Goal: Task Accomplishment & Management: Use online tool/utility

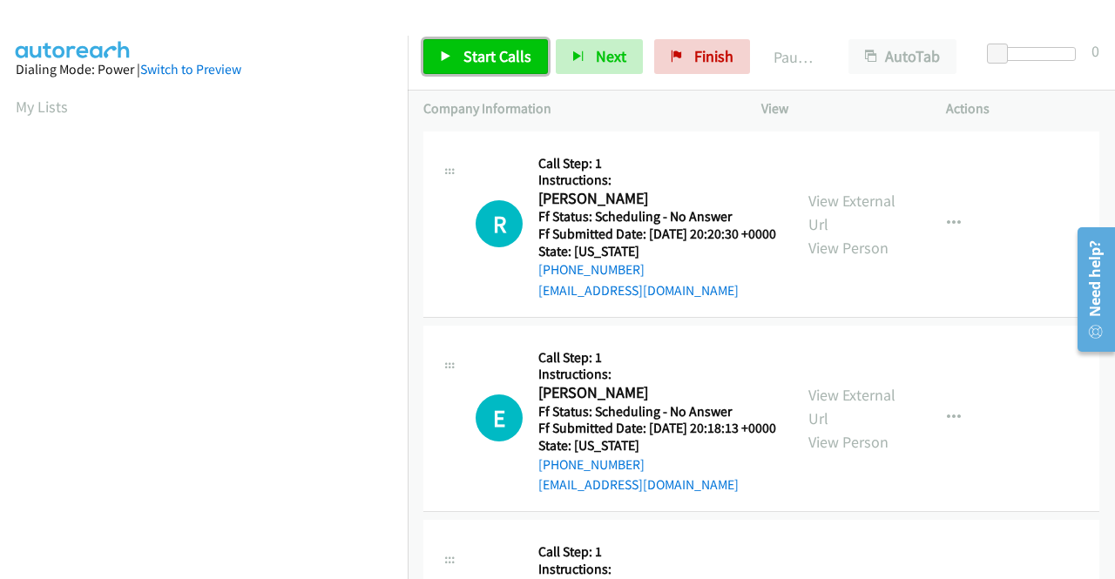
click at [457, 63] on link "Start Calls" at bounding box center [485, 56] width 125 height 35
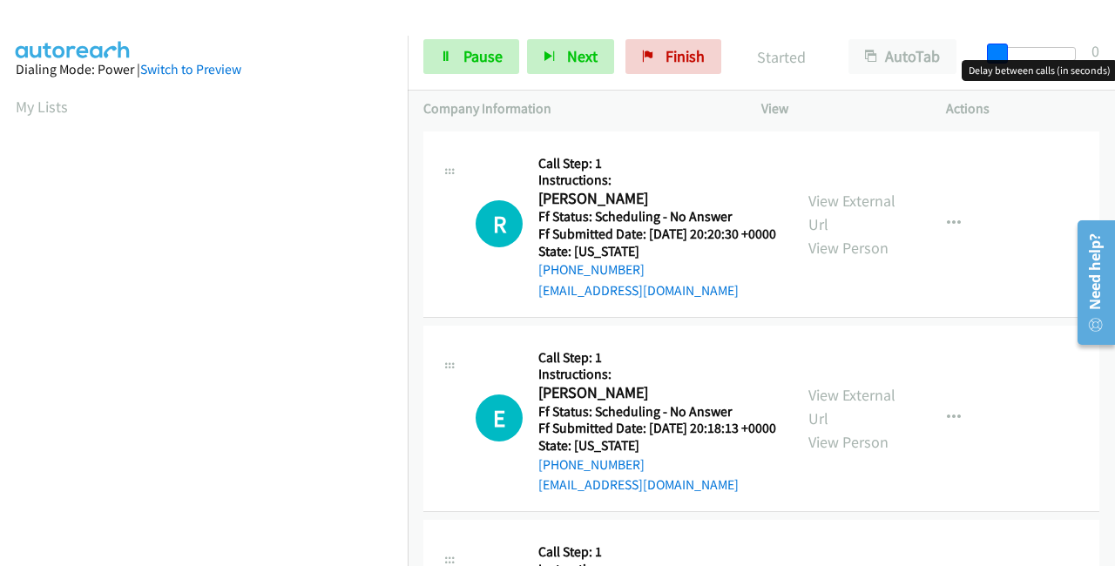
drag, startPoint x: 995, startPoint y: 43, endPoint x: 1114, endPoint y: 43, distance: 119.4
click at [1114, 43] on div "Start Calls Pause Next Finish Started AutoTab AutoTab 0" at bounding box center [761, 57] width 707 height 67
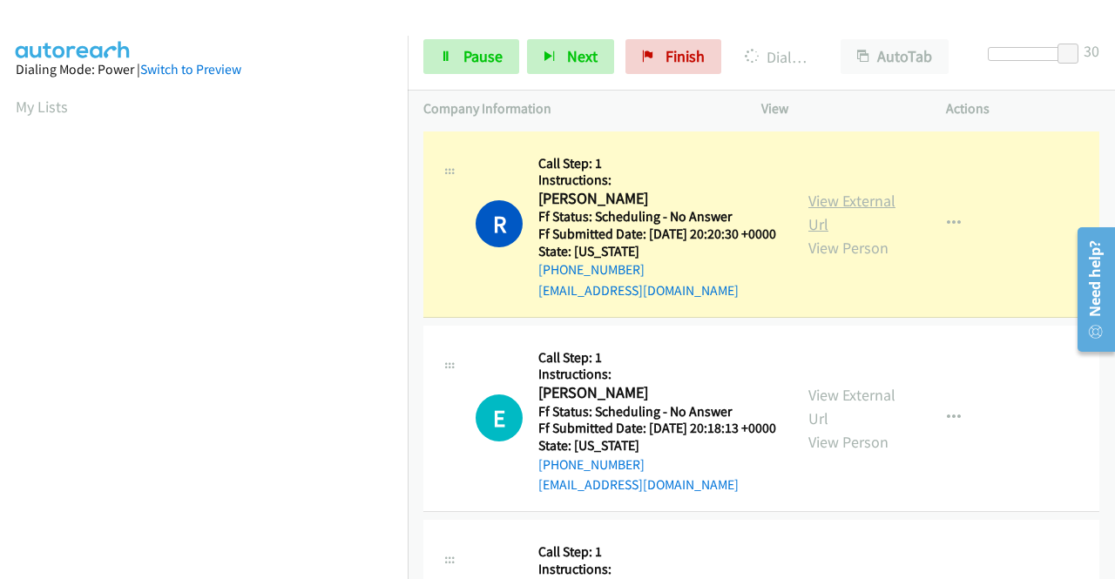
click at [826, 208] on link "View External Url" at bounding box center [852, 213] width 87 height 44
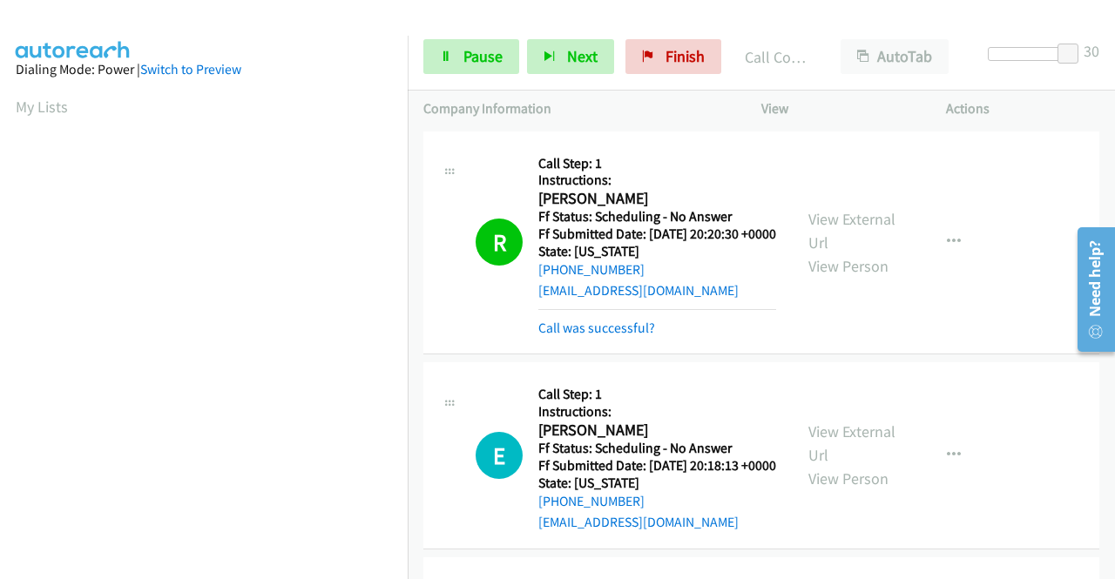
scroll to position [397, 0]
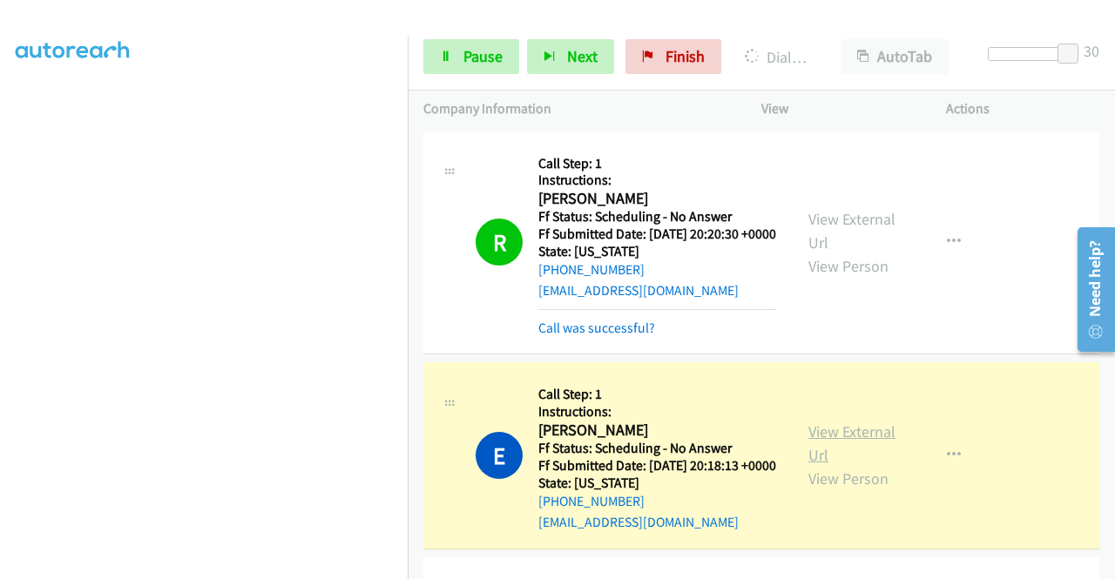
click at [870, 457] on link "View External Url" at bounding box center [852, 444] width 87 height 44
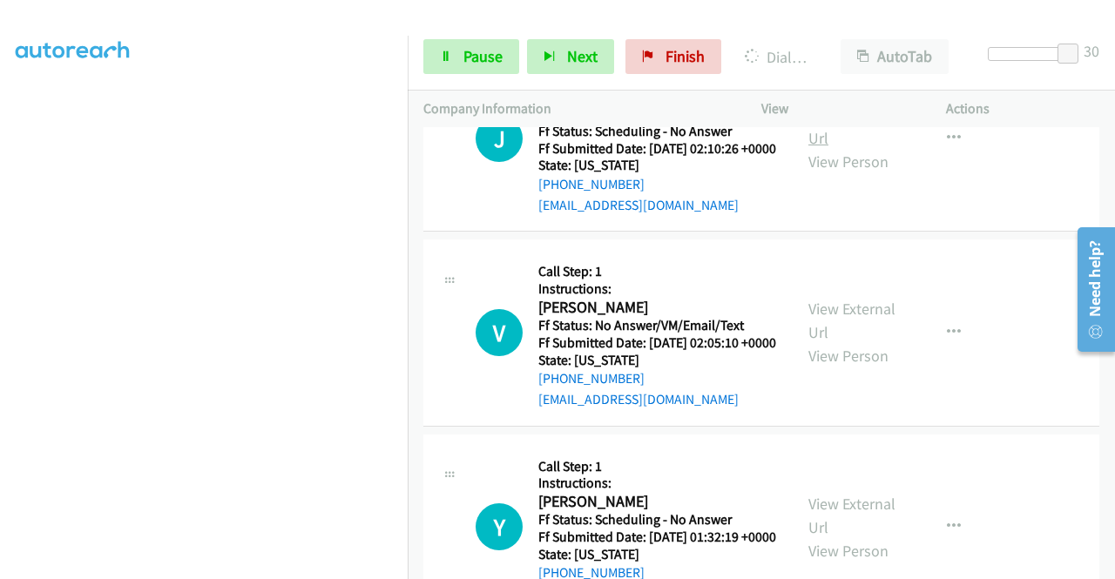
click at [846, 148] on link "View External Url" at bounding box center [852, 127] width 87 height 44
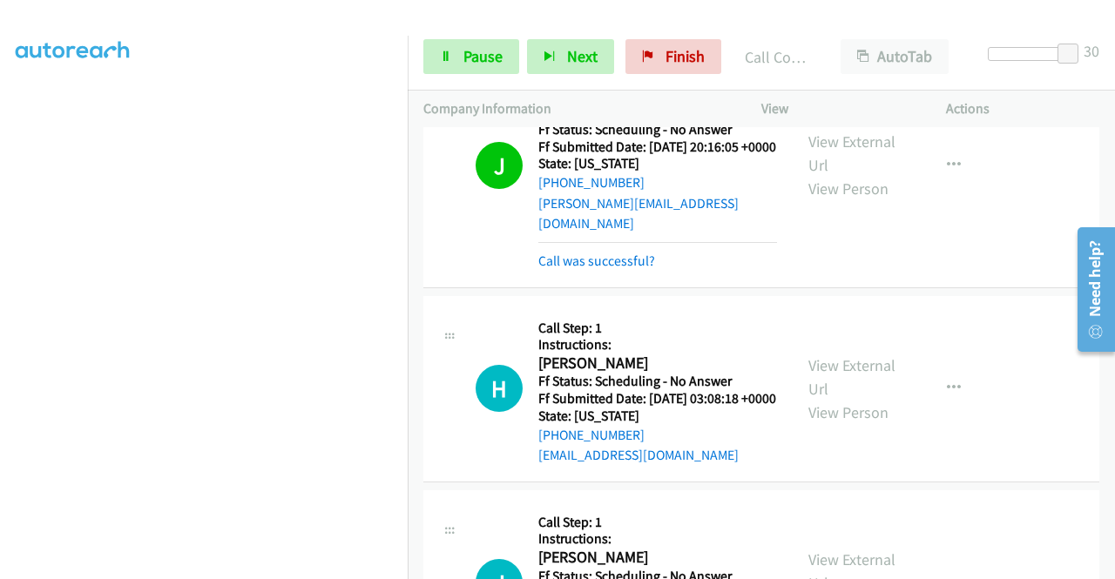
scroll to position [472, 0]
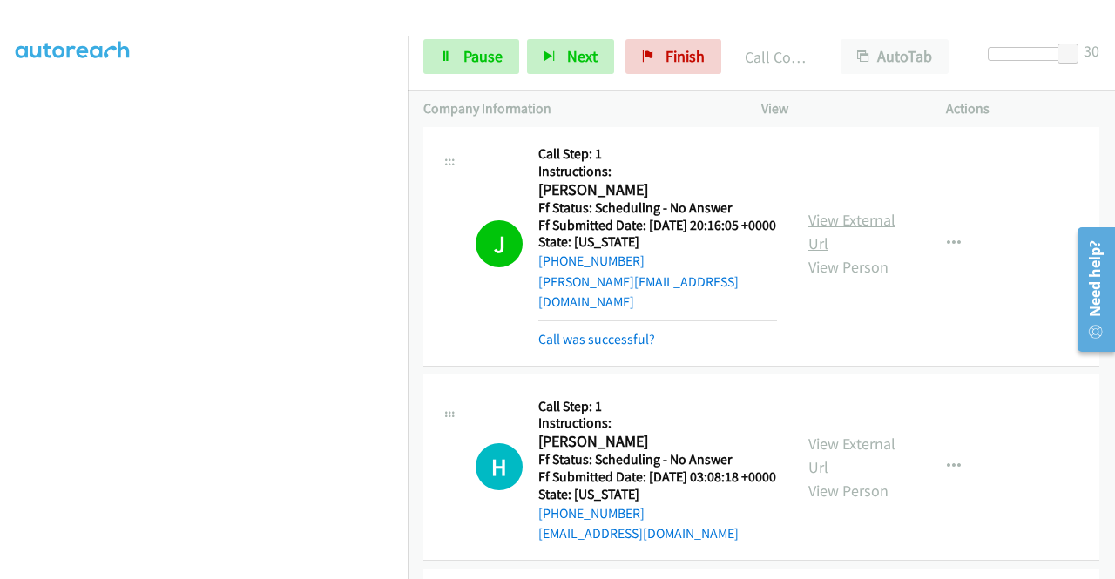
click at [837, 249] on link "View External Url" at bounding box center [852, 232] width 87 height 44
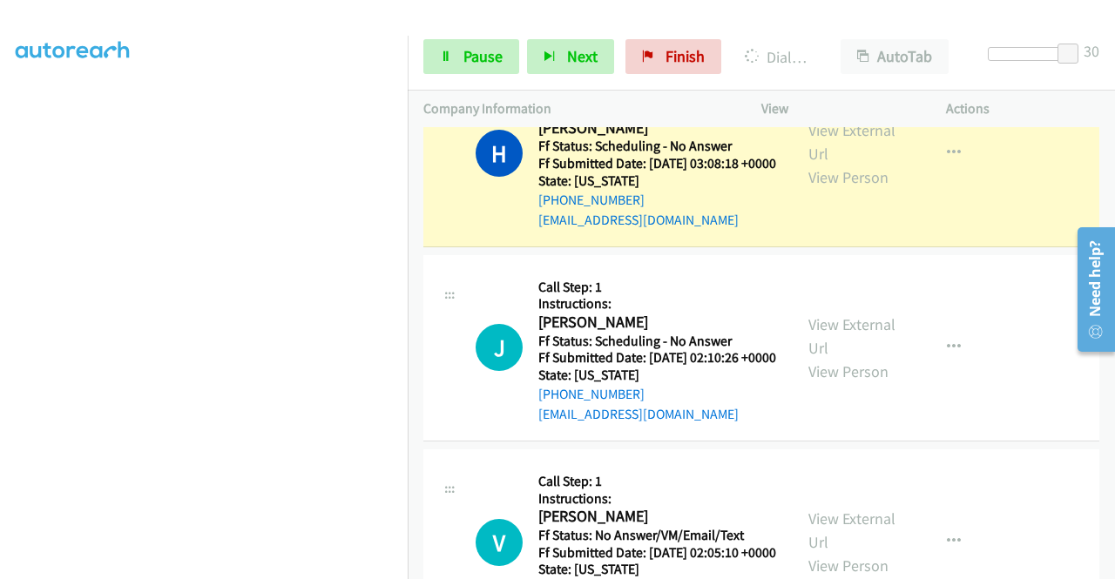
scroll to position [734, 0]
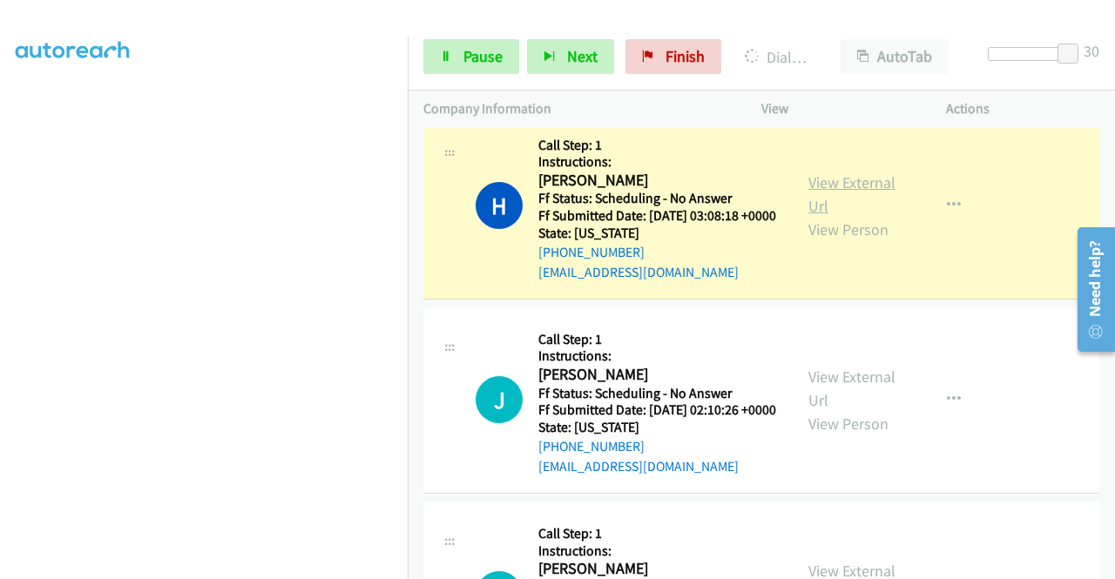
click at [822, 216] on link "View External Url" at bounding box center [852, 195] width 87 height 44
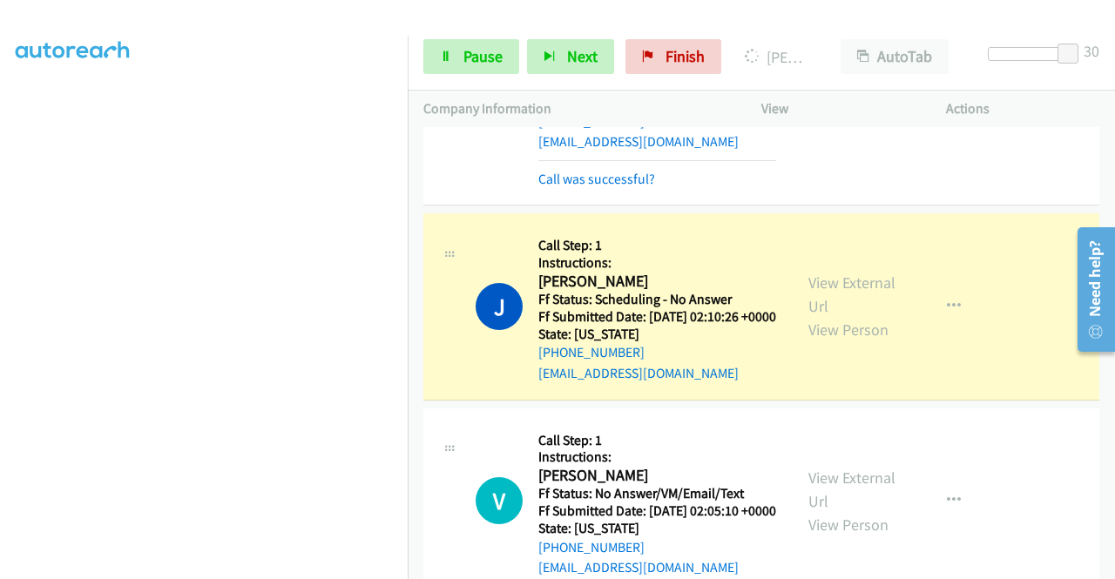
scroll to position [908, 0]
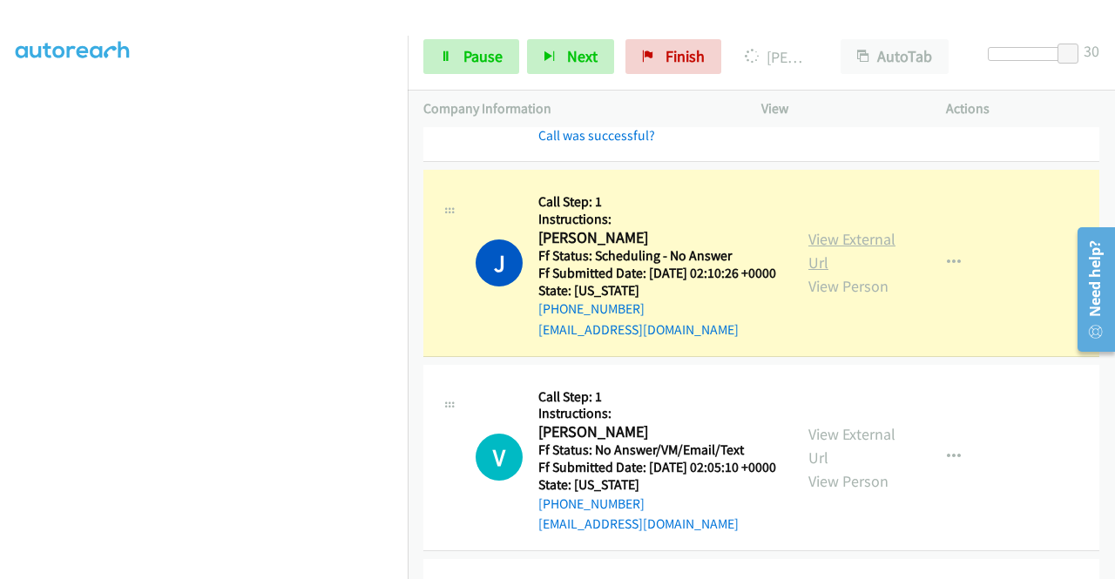
click at [843, 273] on link "View External Url" at bounding box center [852, 251] width 87 height 44
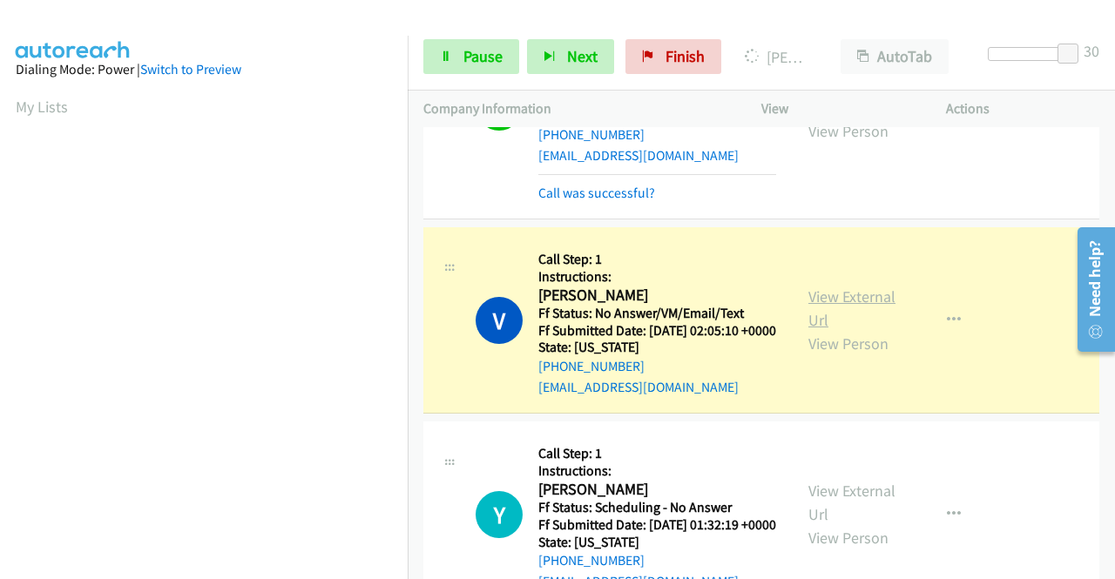
scroll to position [397, 0]
click at [822, 330] on link "View External Url" at bounding box center [852, 309] width 87 height 44
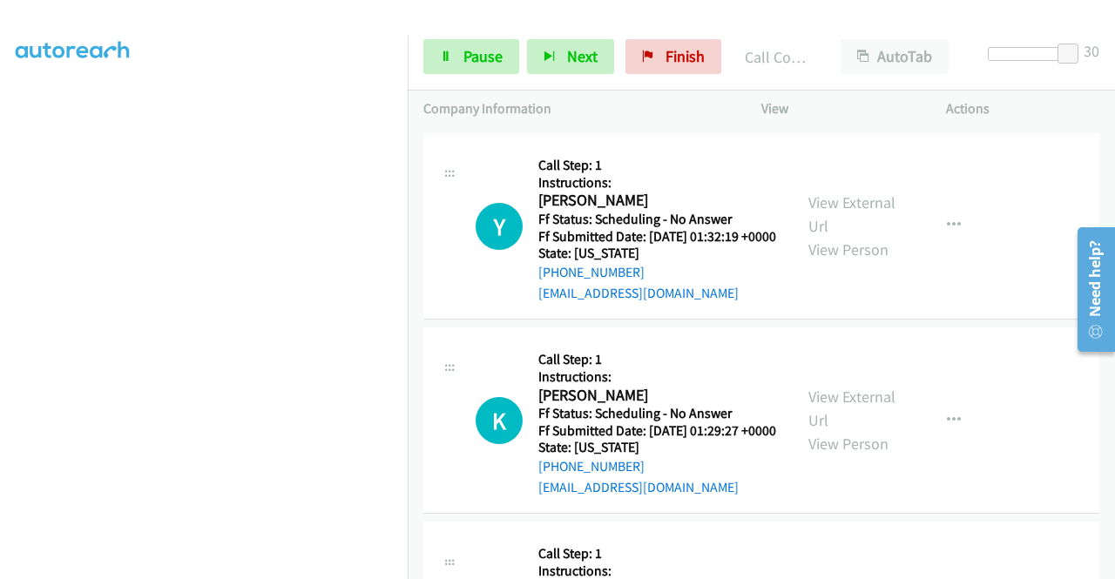
scroll to position [1431, 0]
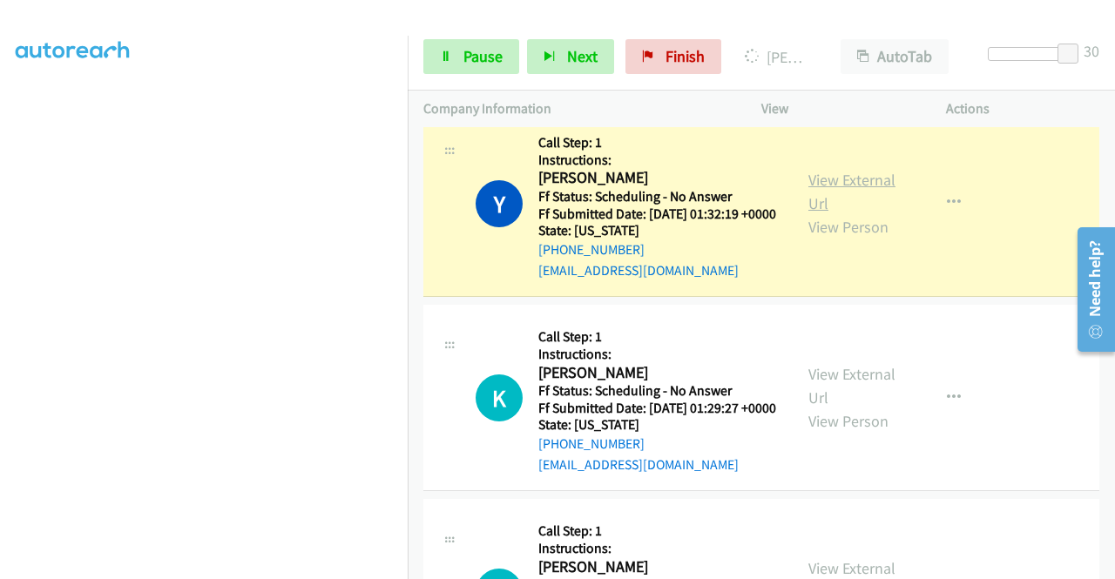
click at [813, 213] on link "View External Url" at bounding box center [852, 192] width 87 height 44
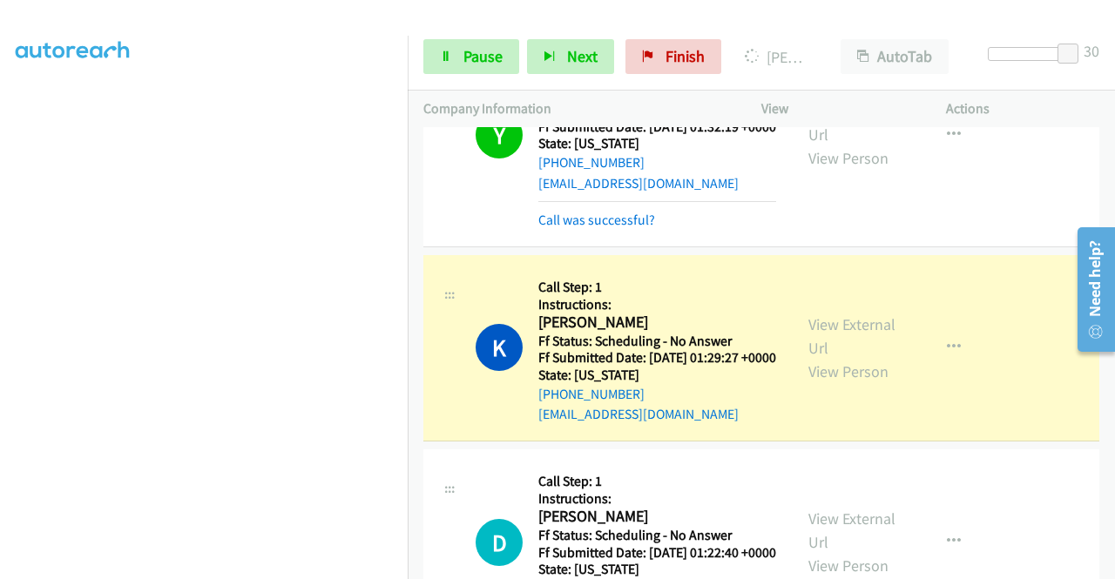
scroll to position [0, 0]
click at [855, 358] on link "View External Url" at bounding box center [852, 337] width 87 height 44
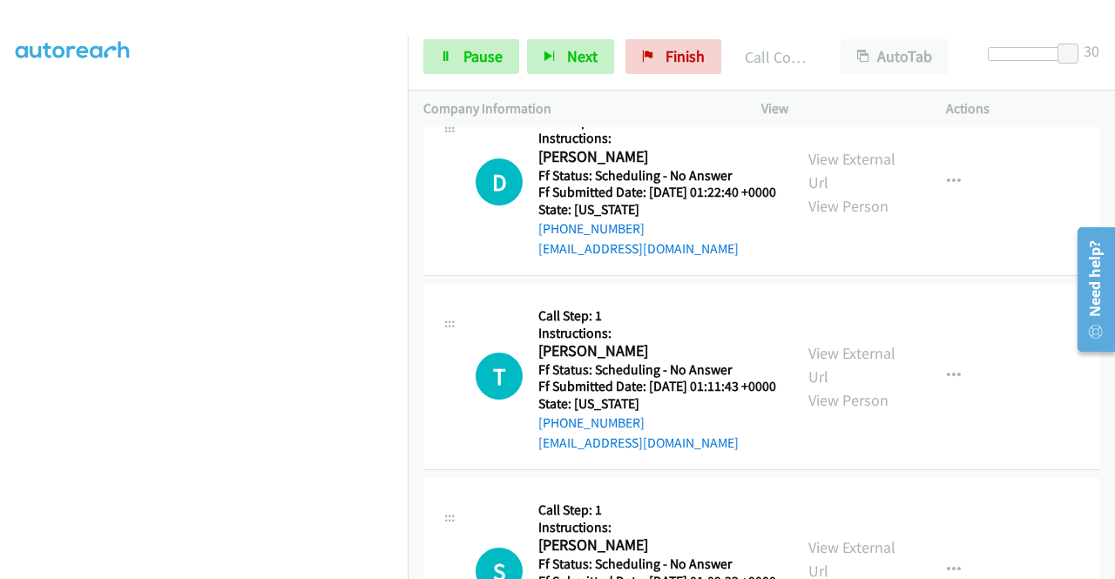
scroll to position [1953, 0]
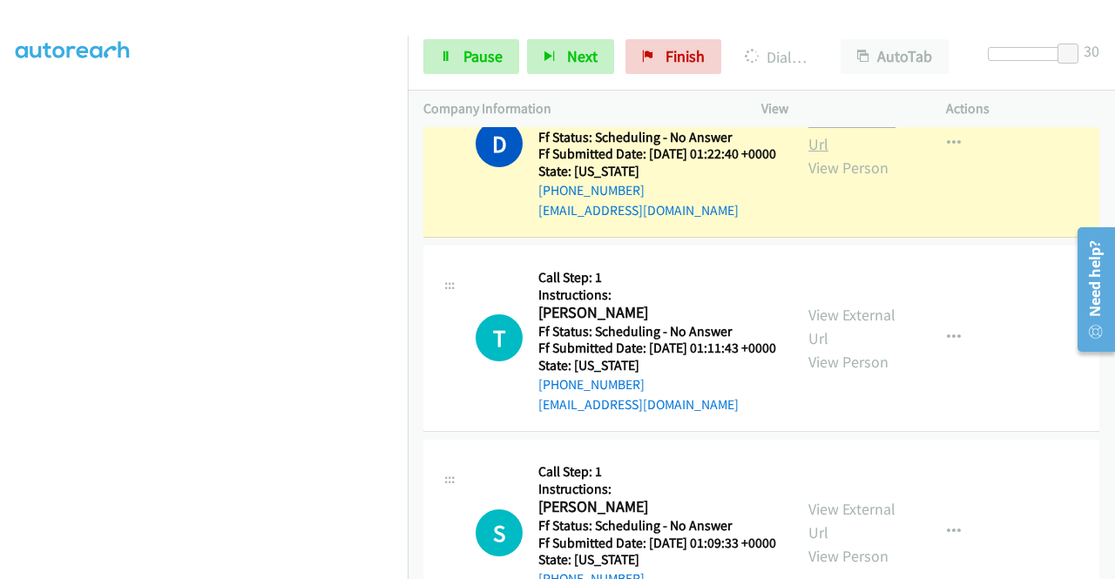
click at [852, 154] on link "View External Url" at bounding box center [852, 133] width 87 height 44
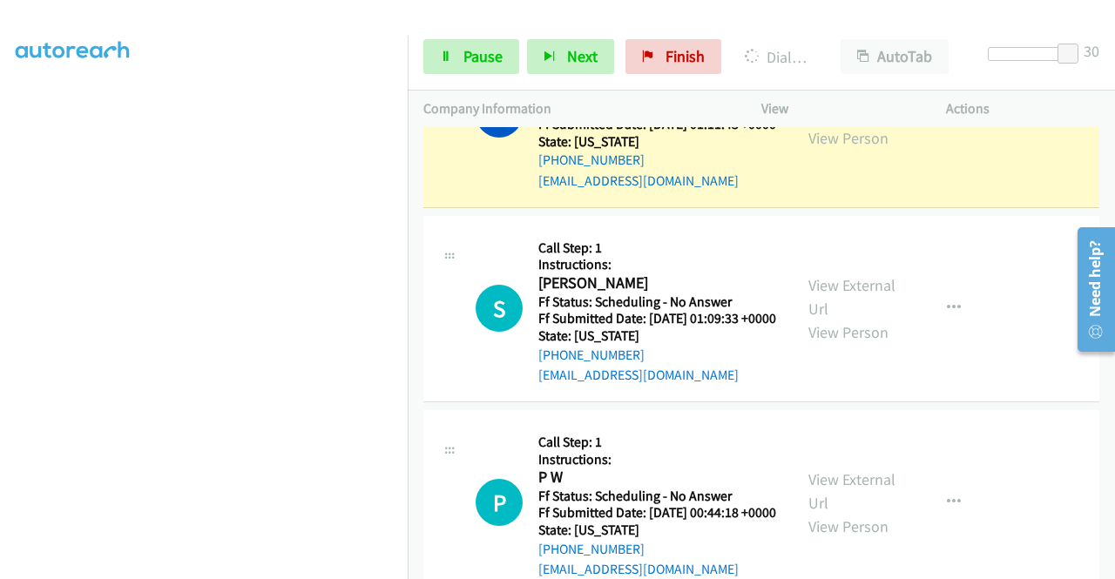
scroll to position [0, 0]
click at [827, 125] on link "View External Url" at bounding box center [852, 103] width 87 height 44
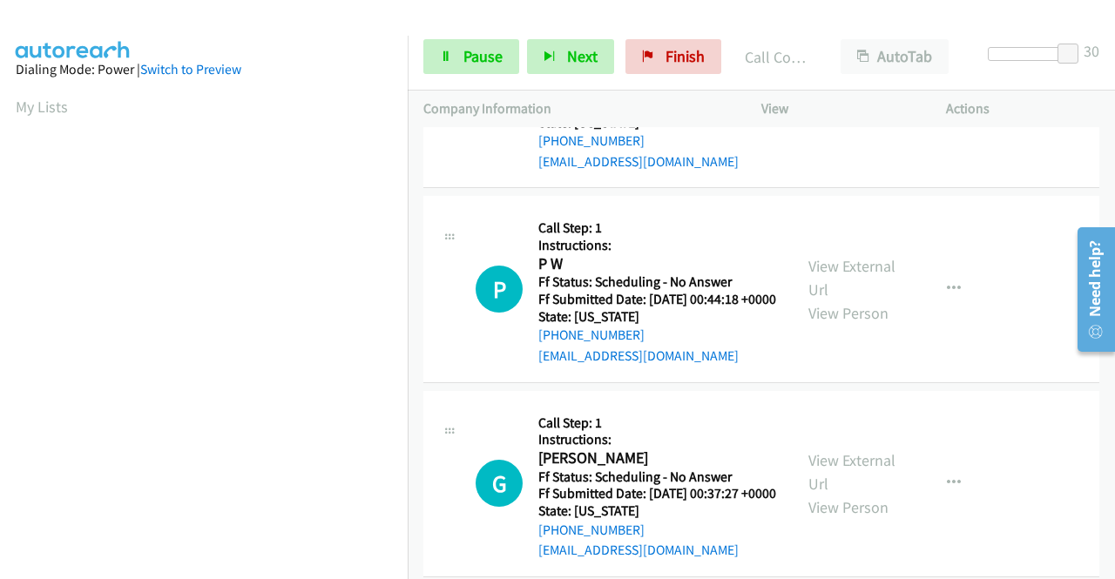
scroll to position [2476, 0]
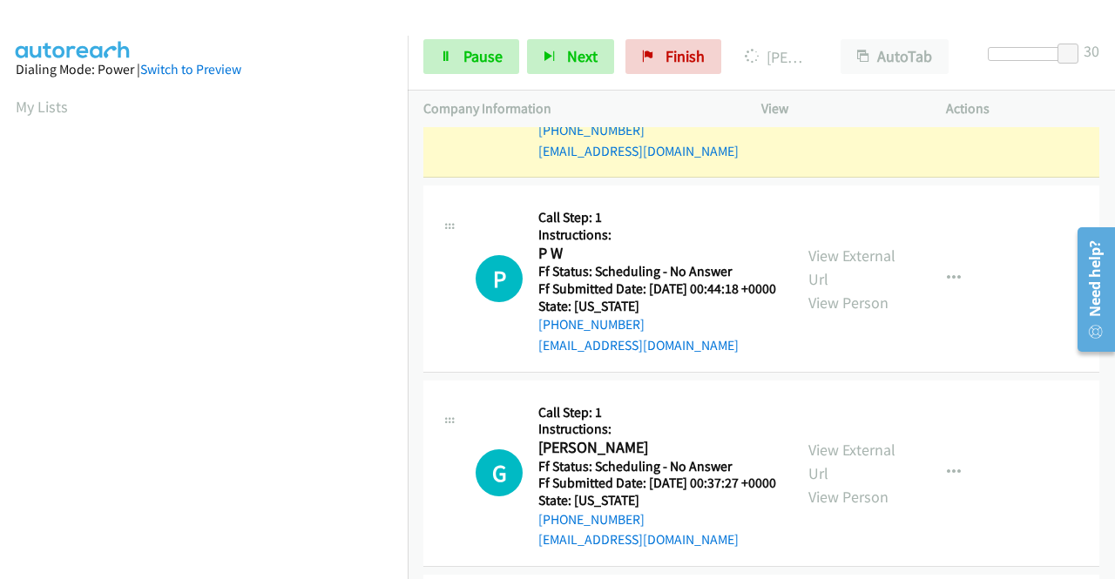
click at [826, 94] on link "View External Url" at bounding box center [852, 73] width 87 height 44
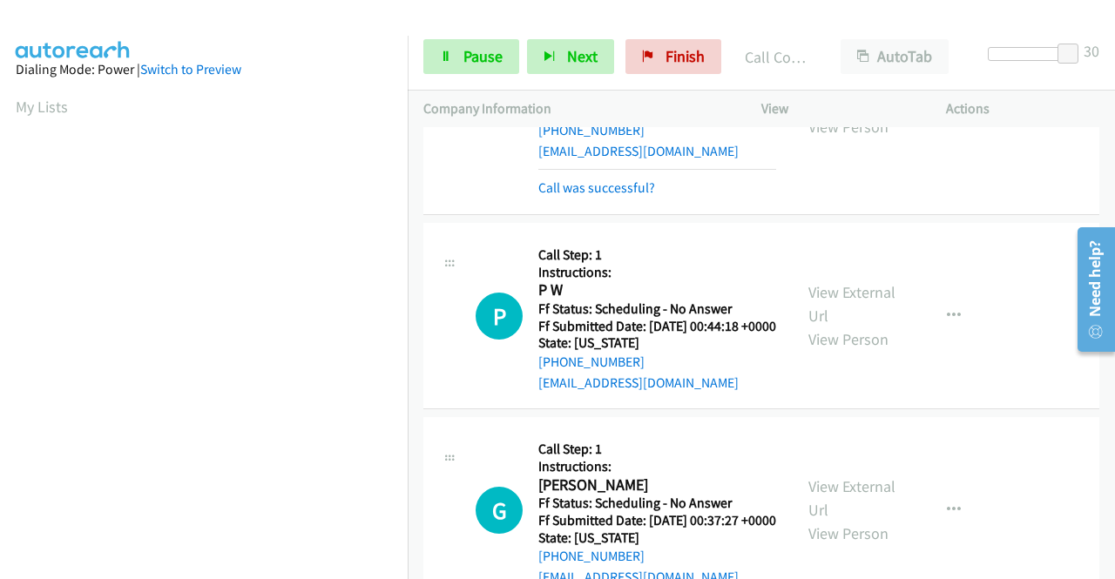
scroll to position [397, 0]
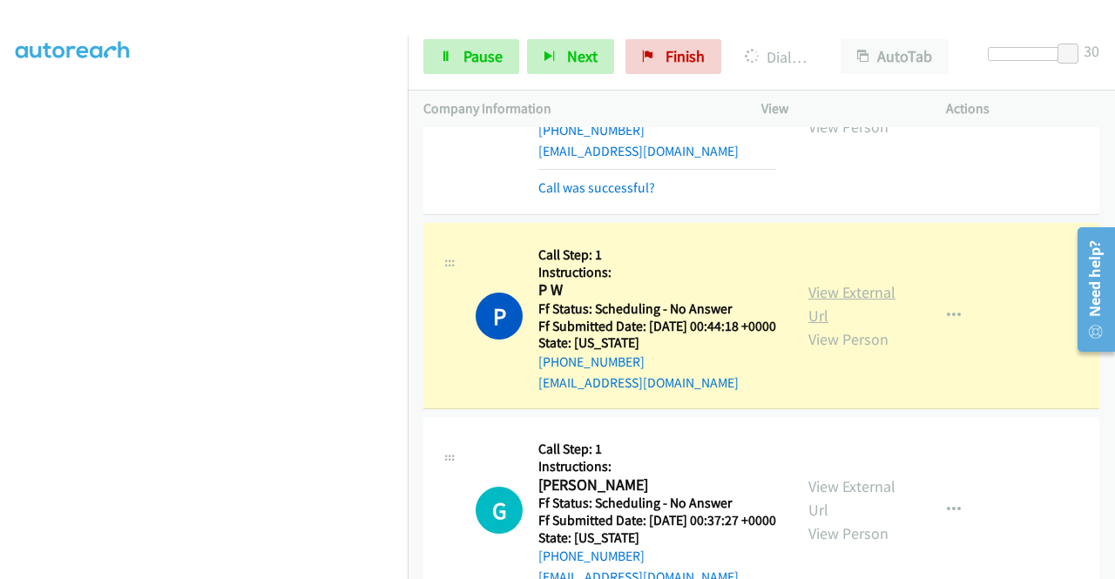
click at [864, 326] on link "View External Url" at bounding box center [852, 304] width 87 height 44
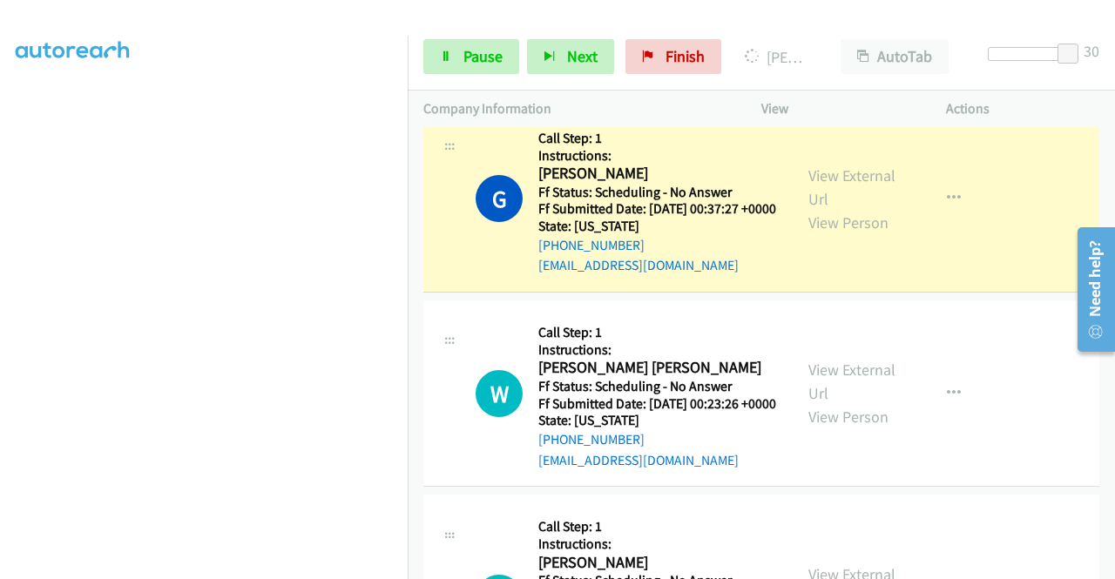
scroll to position [0, 0]
click at [849, 209] on link "View External Url" at bounding box center [852, 188] width 87 height 44
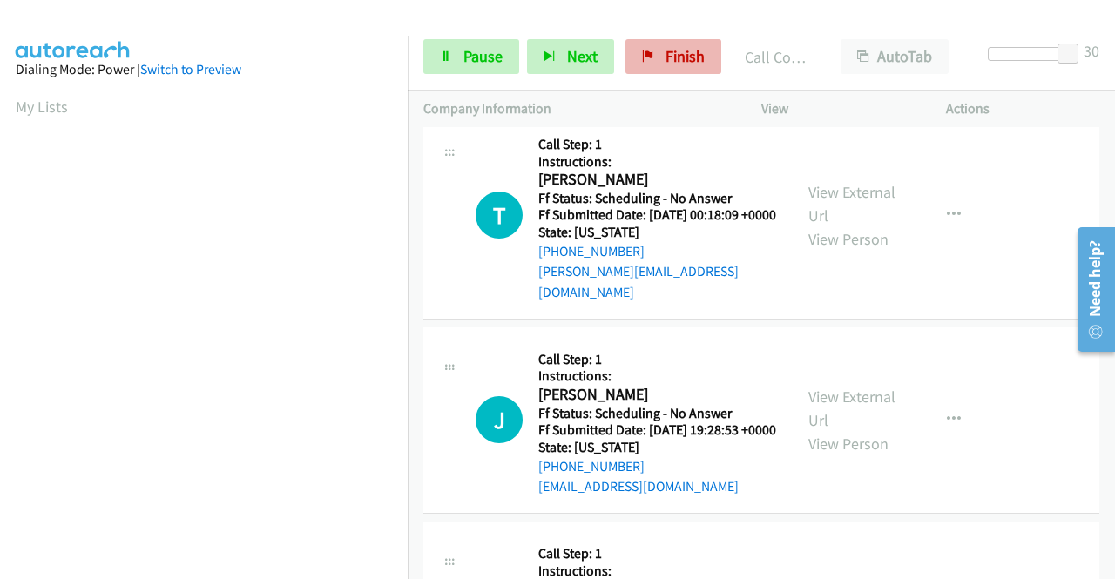
scroll to position [3260, 0]
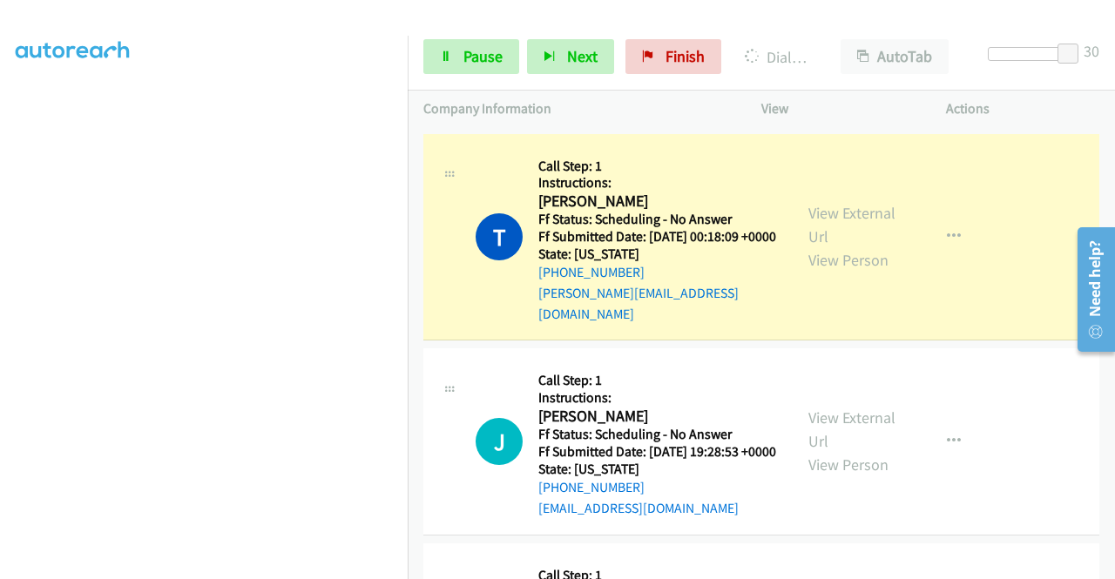
scroll to position [0, 0]
click at [829, 247] on link "View External Url" at bounding box center [852, 225] width 87 height 44
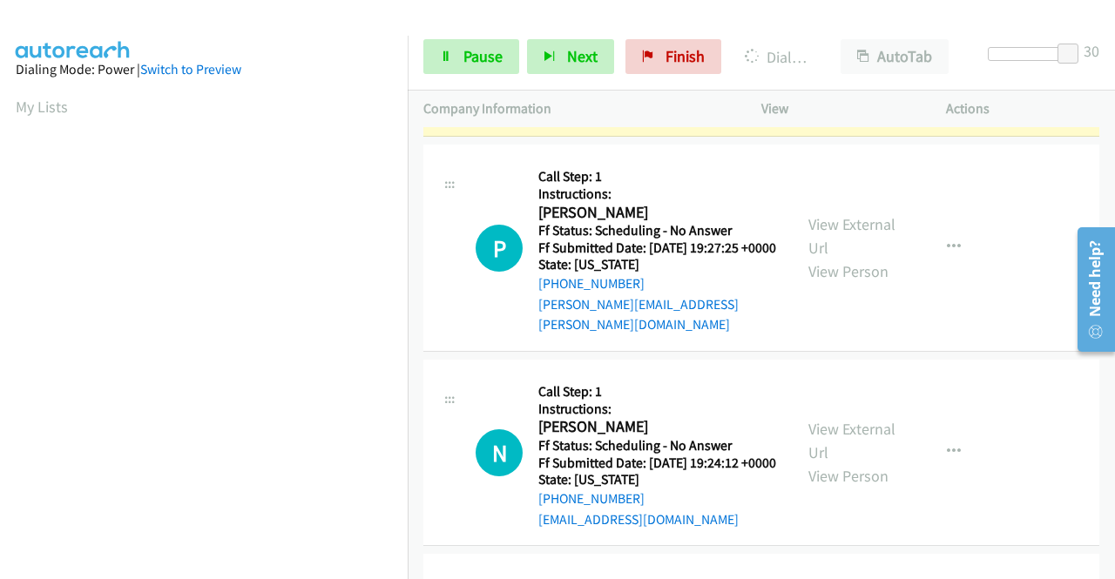
click at [854, 53] on link "View External Url" at bounding box center [852, 32] width 87 height 44
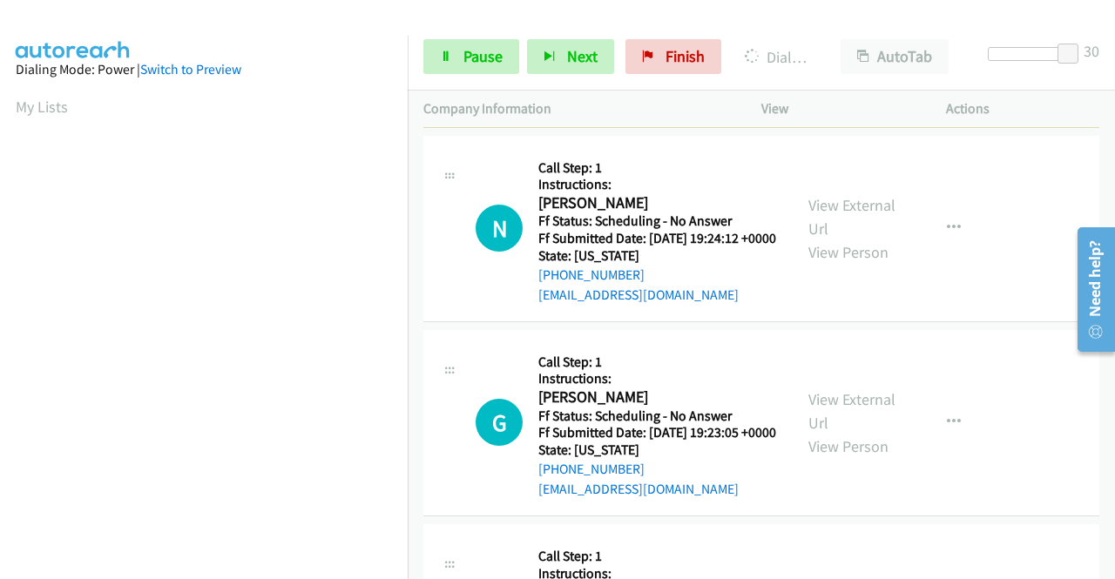
scroll to position [397, 0]
click at [876, 34] on link "View External Url" at bounding box center [852, 12] width 87 height 44
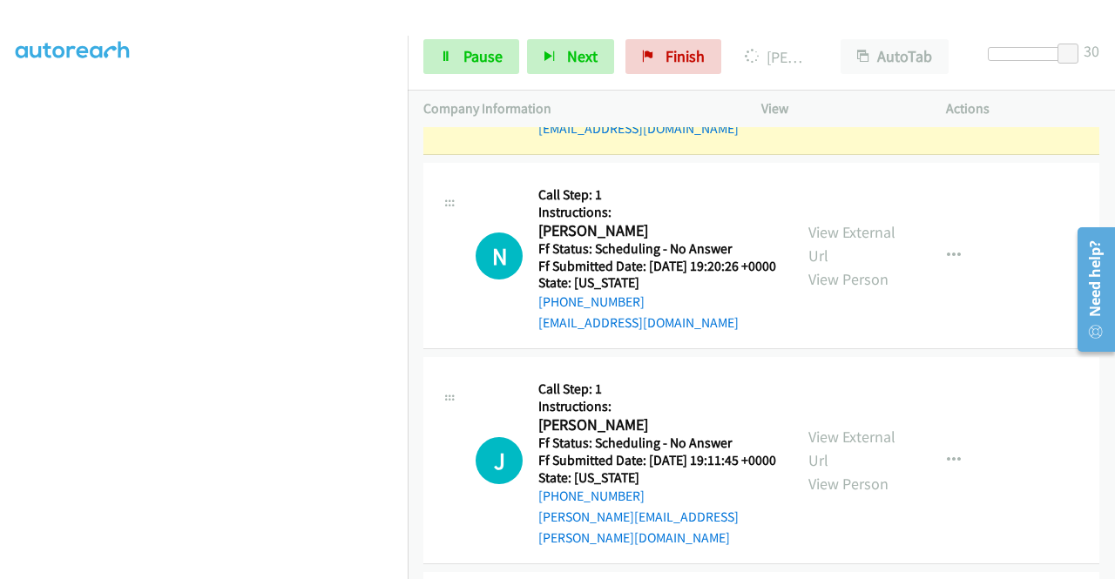
click at [856, 71] on link "View External Url" at bounding box center [852, 50] width 87 height 44
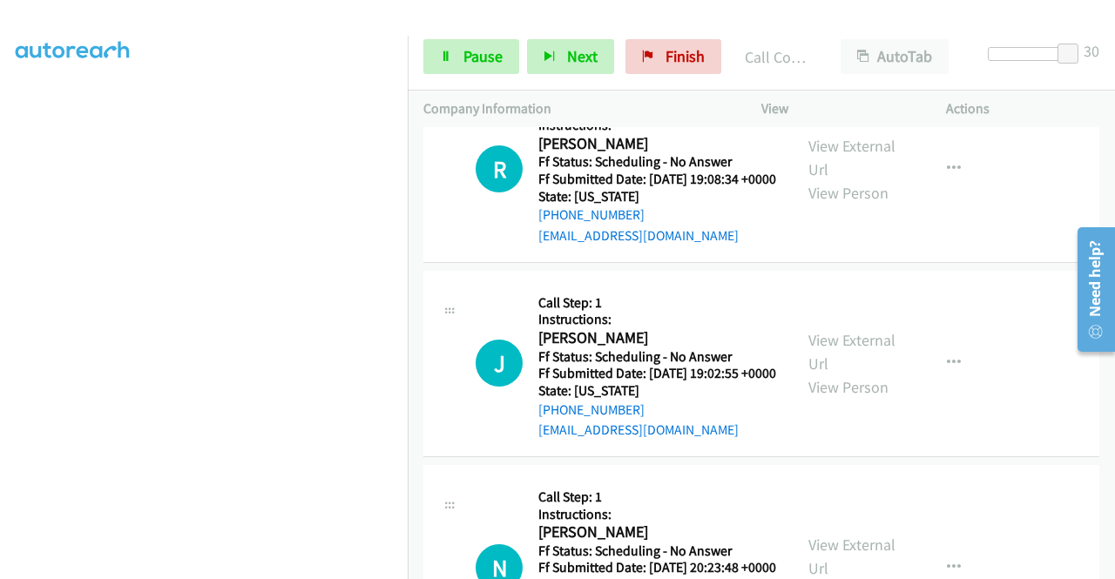
scroll to position [5003, 0]
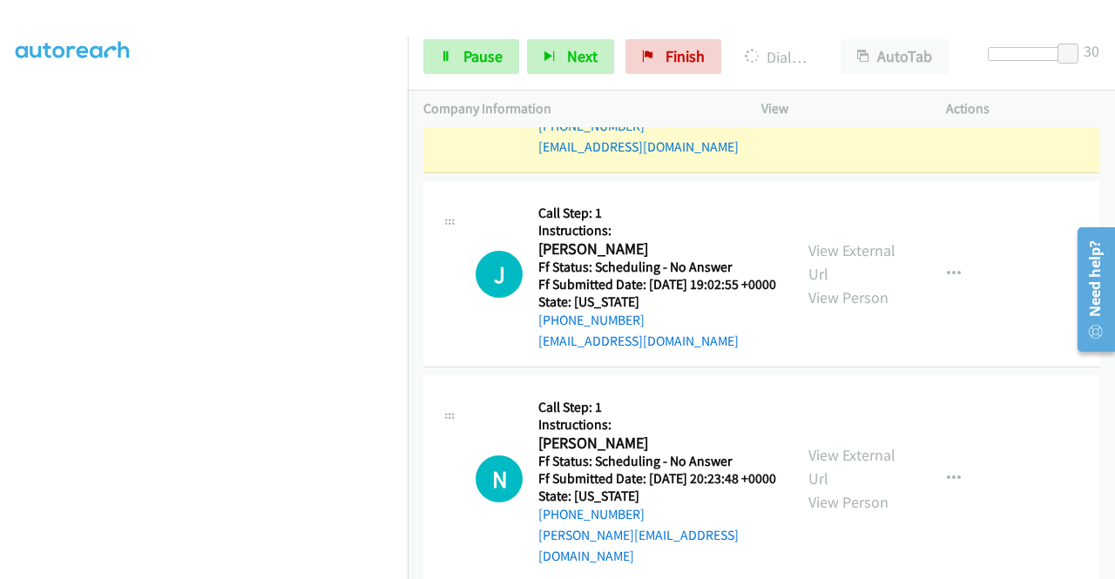
scroll to position [0, 0]
click at [810, 90] on link "View External Url" at bounding box center [852, 68] width 87 height 44
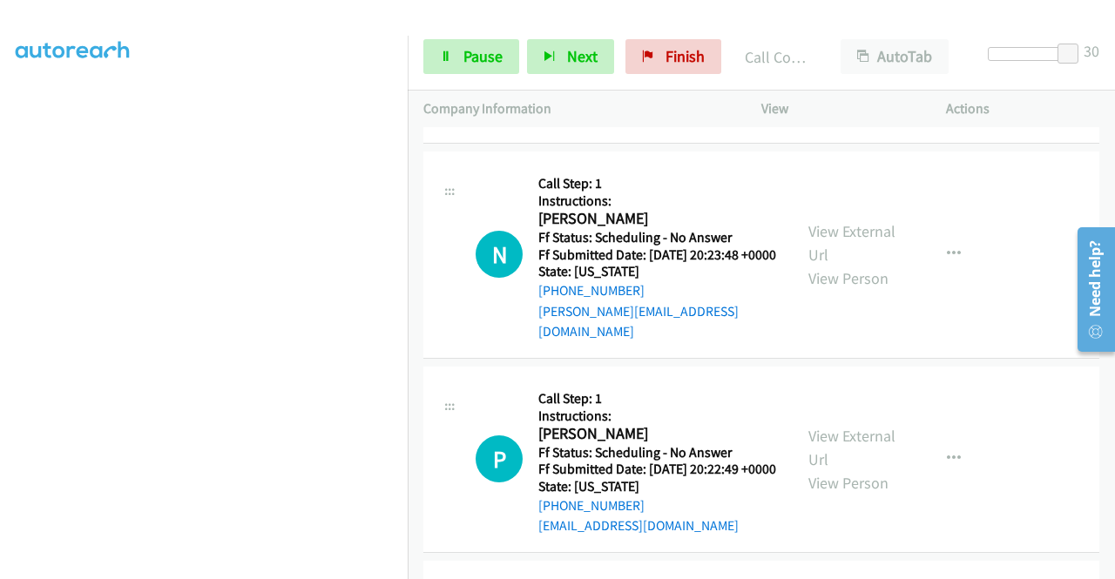
scroll to position [5439, 0]
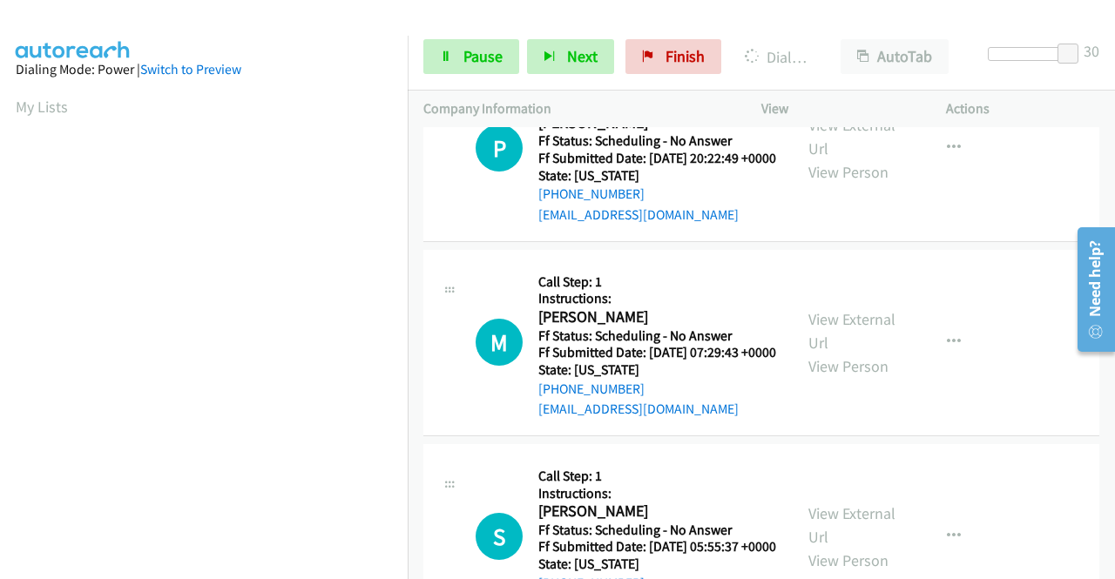
scroll to position [397, 0]
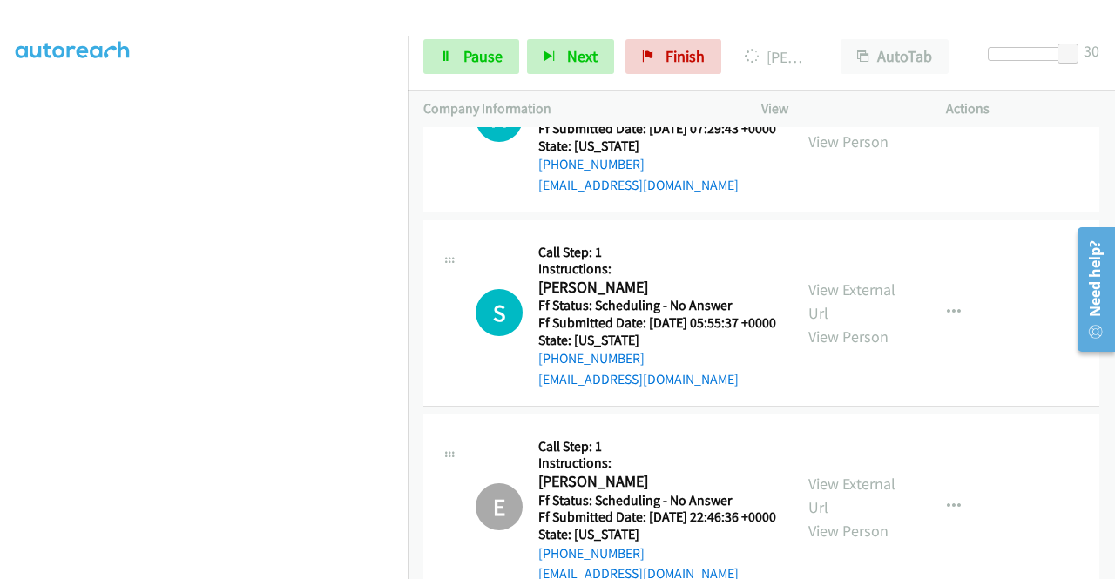
scroll to position [0, 0]
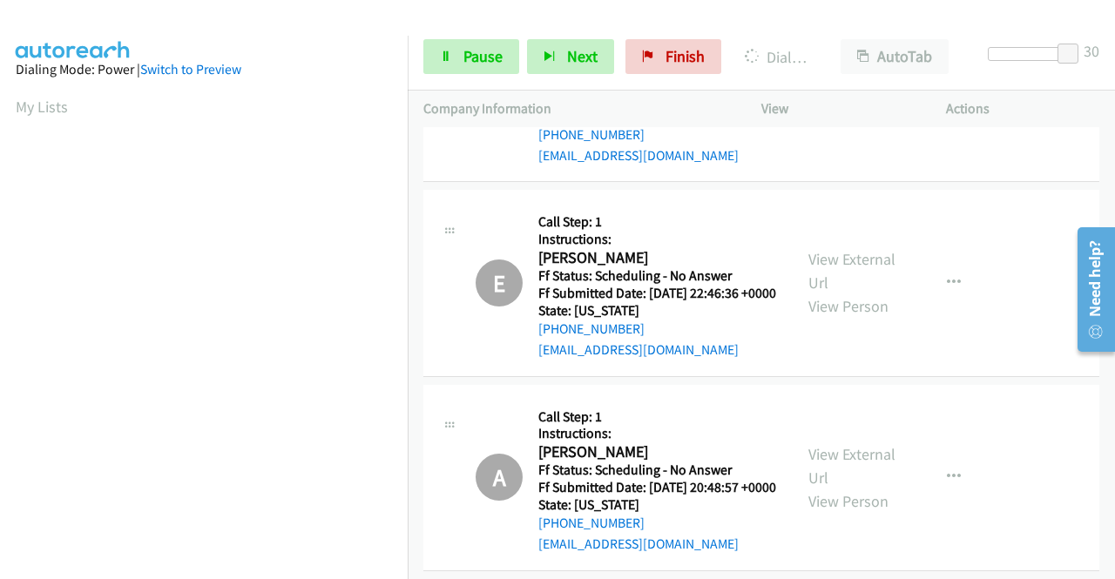
scroll to position [397, 0]
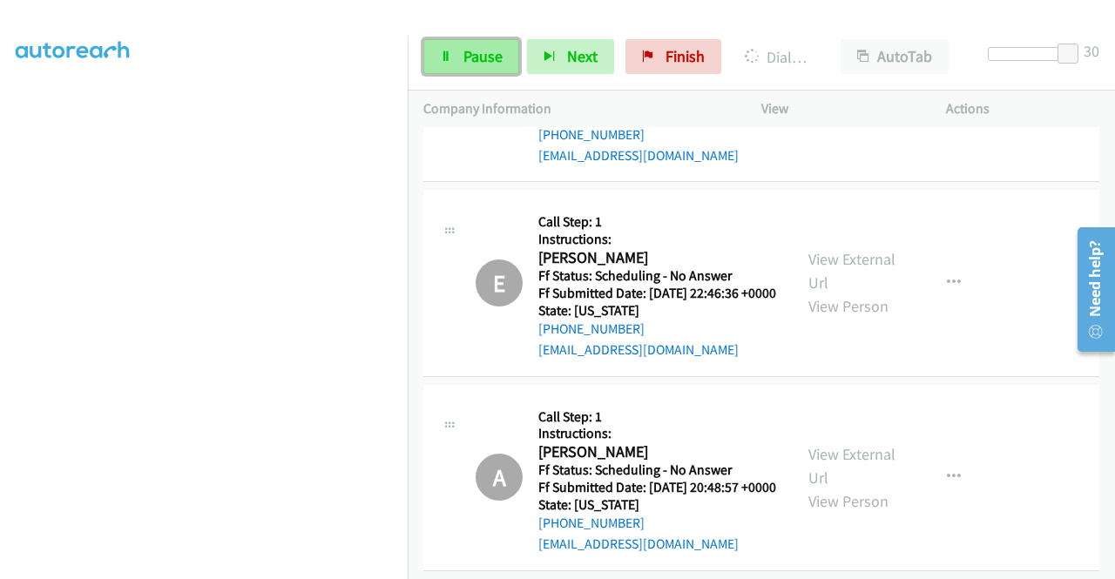
click at [460, 62] on link "Pause" at bounding box center [471, 56] width 96 height 35
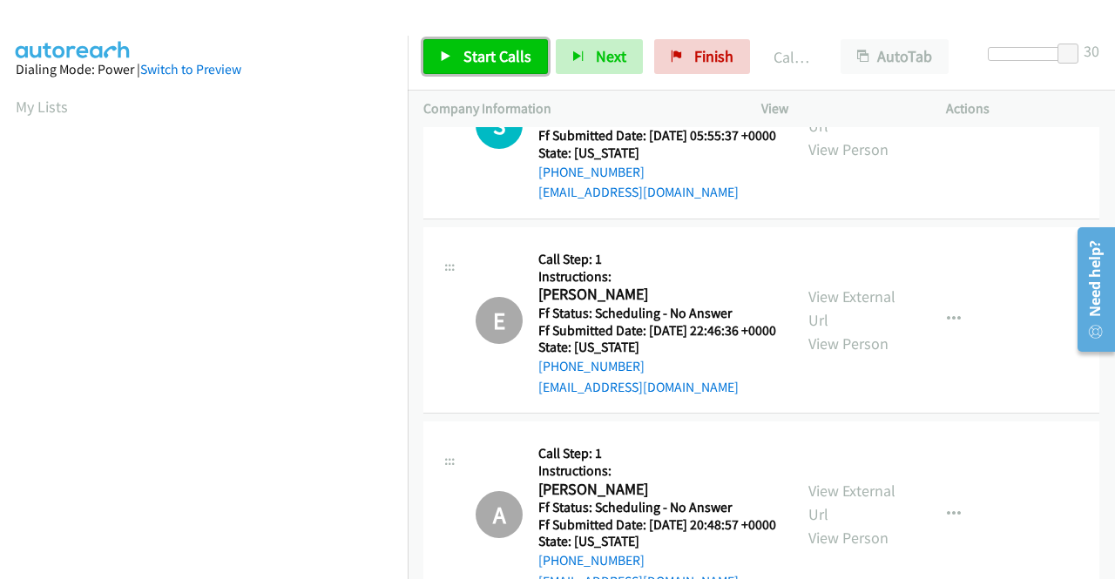
click at [461, 49] on link "Start Calls" at bounding box center [485, 56] width 125 height 35
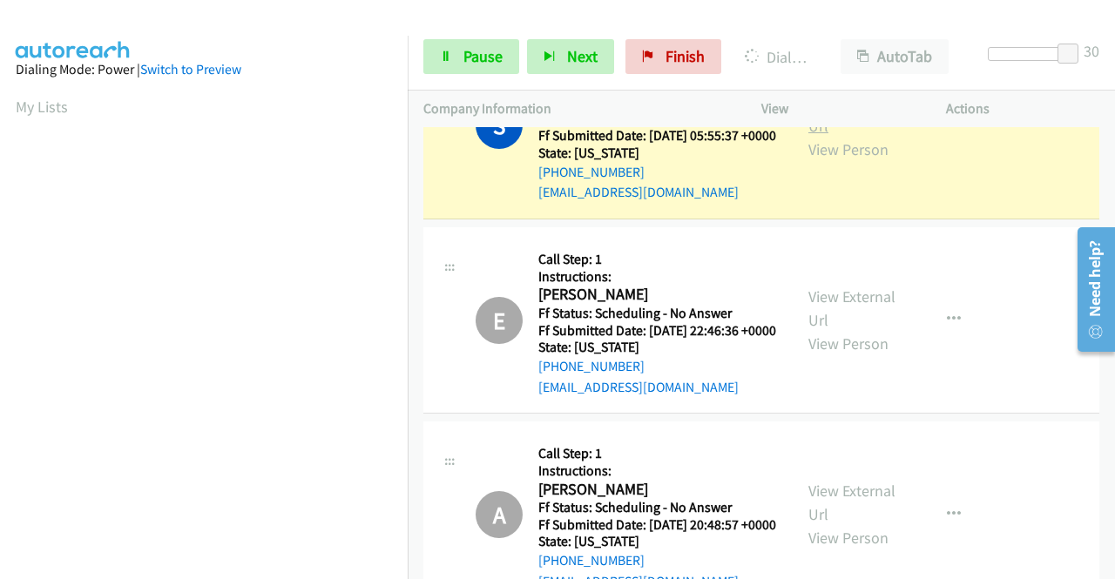
scroll to position [397, 0]
click at [843, 136] on link "View External Url" at bounding box center [852, 114] width 87 height 44
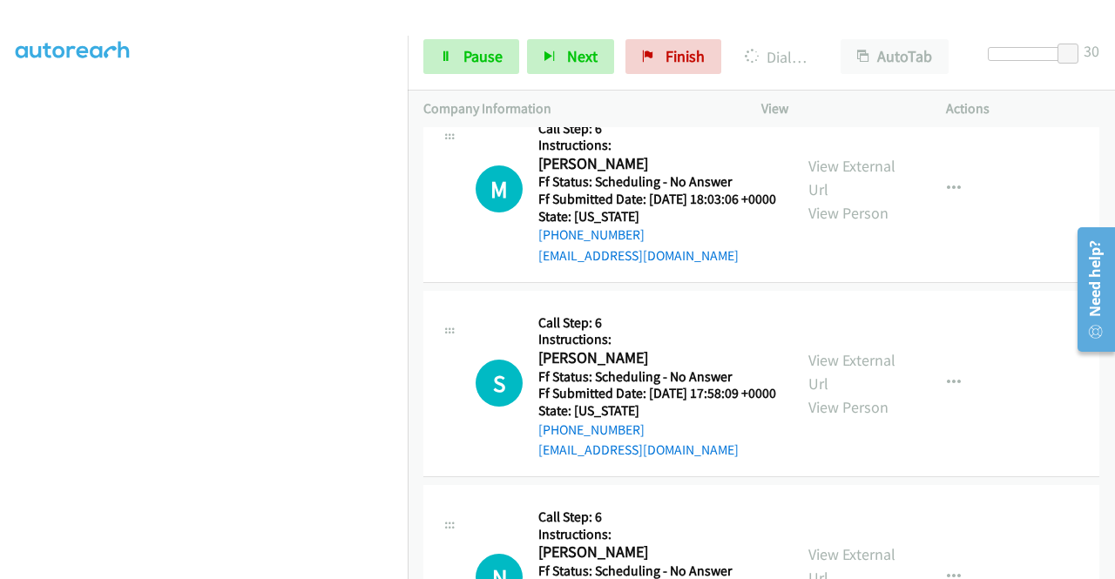
scroll to position [8314, 0]
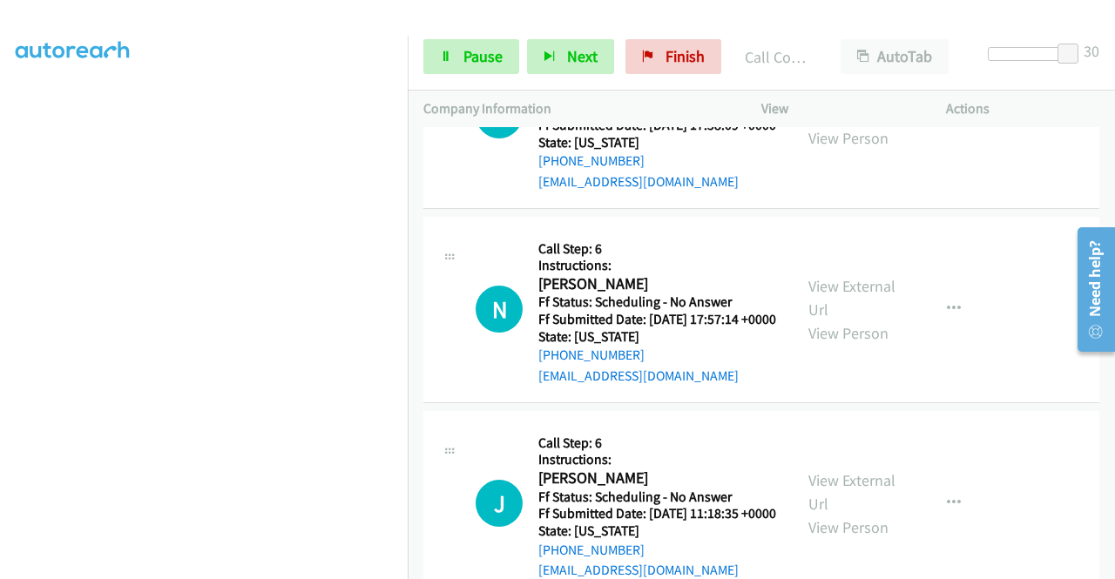
scroll to position [8575, 0]
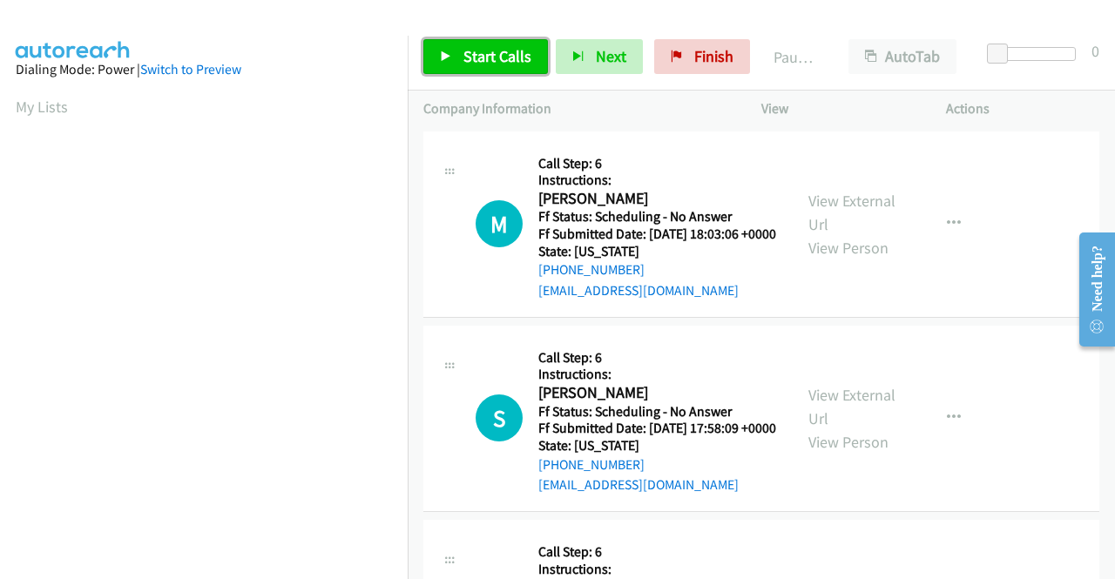
click at [486, 44] on link "Start Calls" at bounding box center [485, 56] width 125 height 35
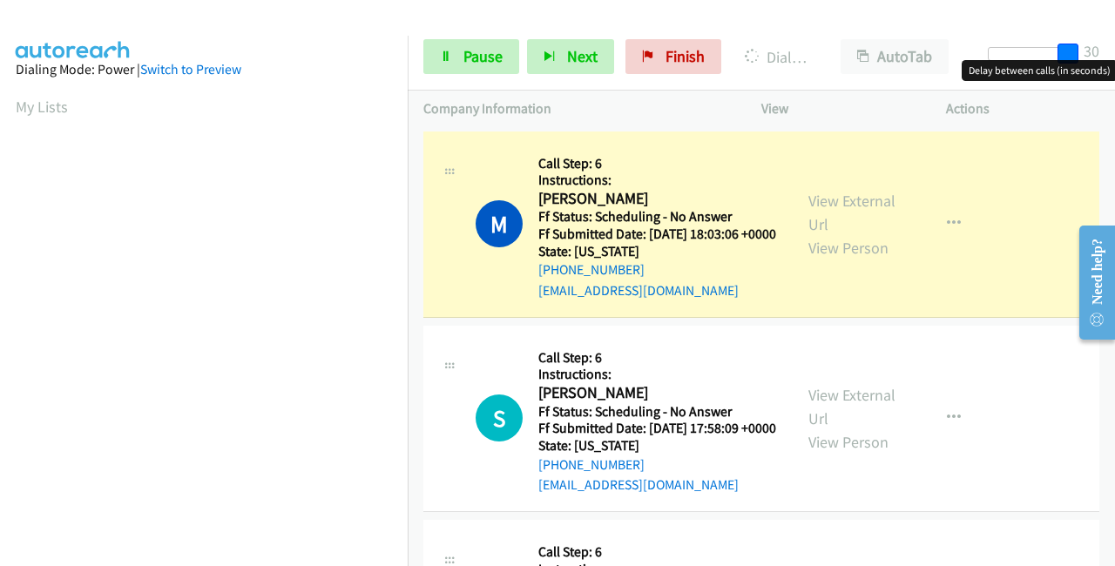
drag, startPoint x: 996, startPoint y: 48, endPoint x: 1114, endPoint y: 47, distance: 118.5
click at [1114, 47] on div "Start Calls Pause Next Finish Dialing Milan Rupcic AutoTab AutoTab 30" at bounding box center [761, 57] width 707 height 67
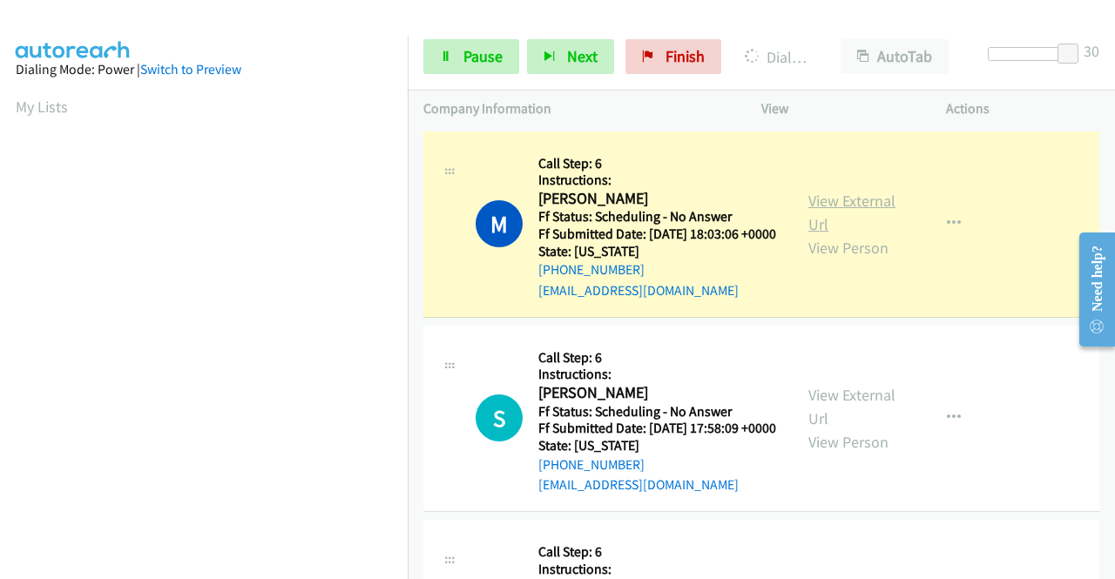
click at [864, 214] on link "View External Url" at bounding box center [852, 213] width 87 height 44
click at [468, 60] on span "Pause" at bounding box center [483, 56] width 39 height 20
click at [468, 58] on span "Pause" at bounding box center [483, 56] width 39 height 20
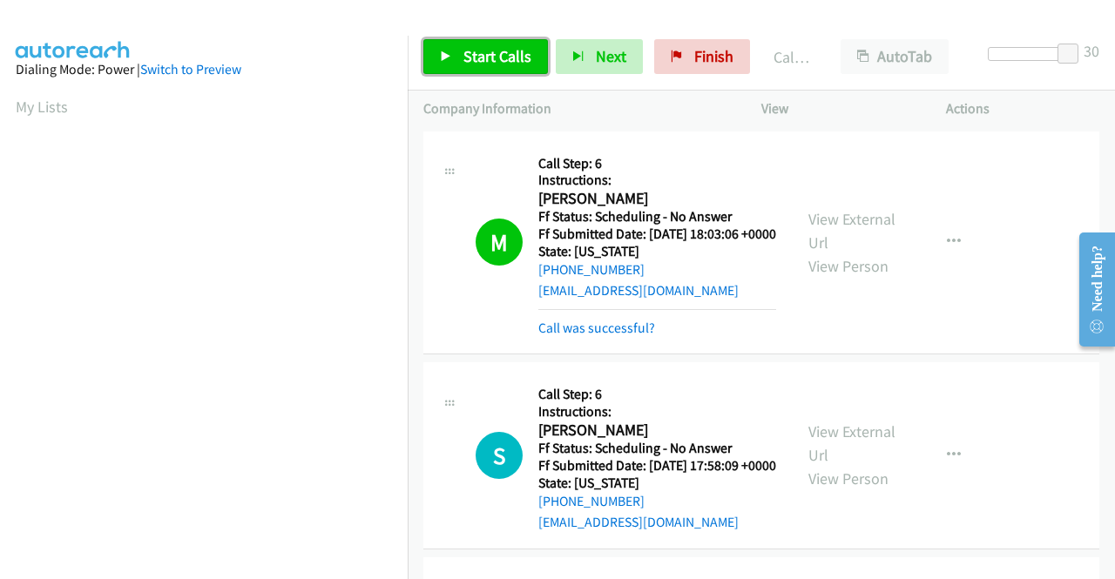
drag, startPoint x: 495, startPoint y: 47, endPoint x: 493, endPoint y: 127, distance: 80.2
click at [495, 47] on span "Start Calls" at bounding box center [498, 56] width 68 height 20
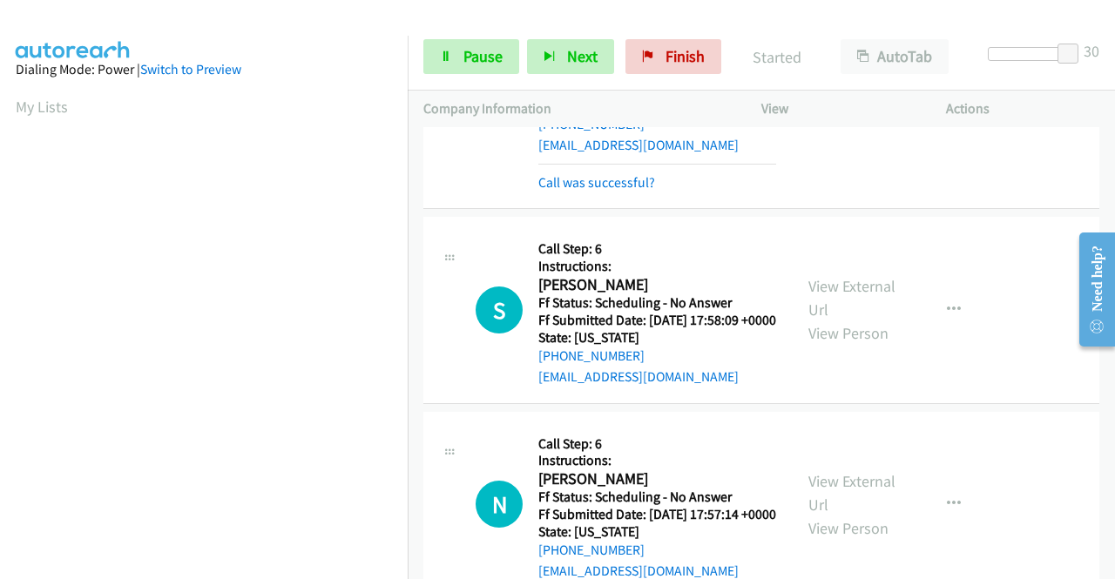
scroll to position [174, 0]
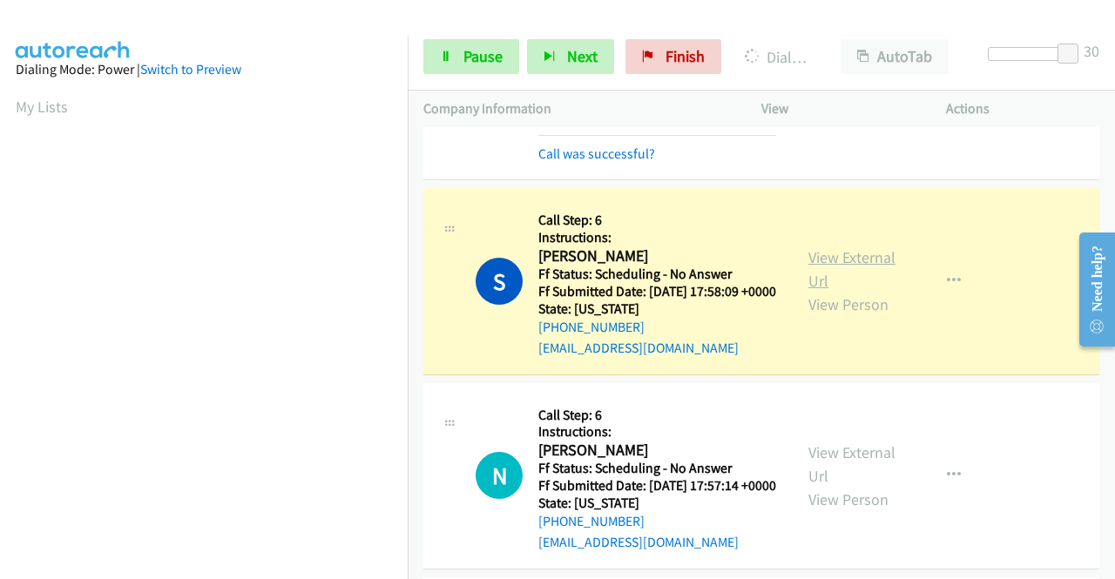
click at [833, 281] on link "View External Url" at bounding box center [852, 269] width 87 height 44
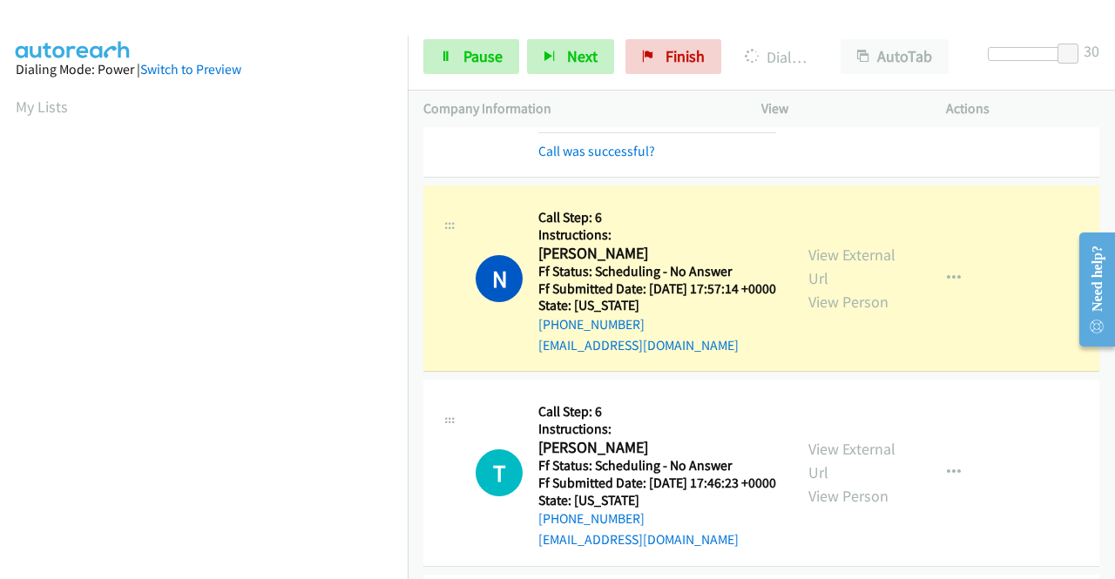
scroll to position [436, 0]
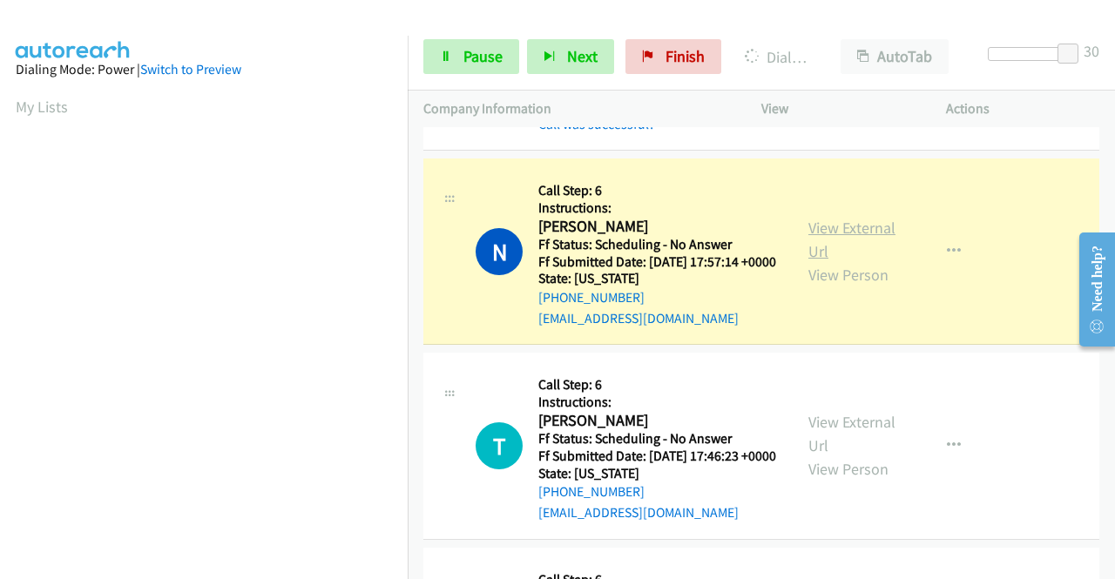
click at [822, 261] on link "View External Url" at bounding box center [852, 240] width 87 height 44
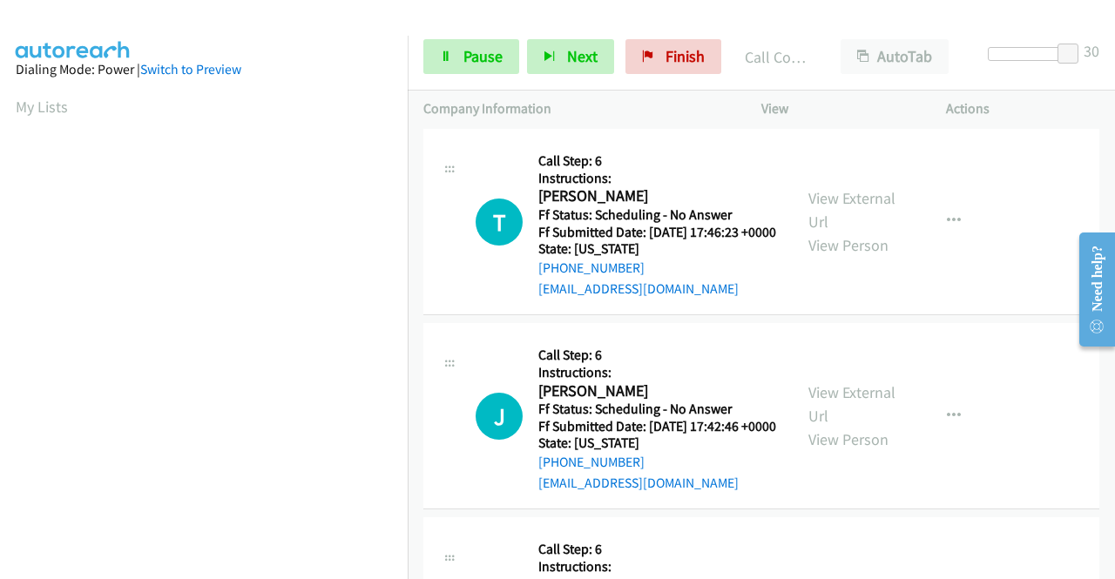
scroll to position [784, 0]
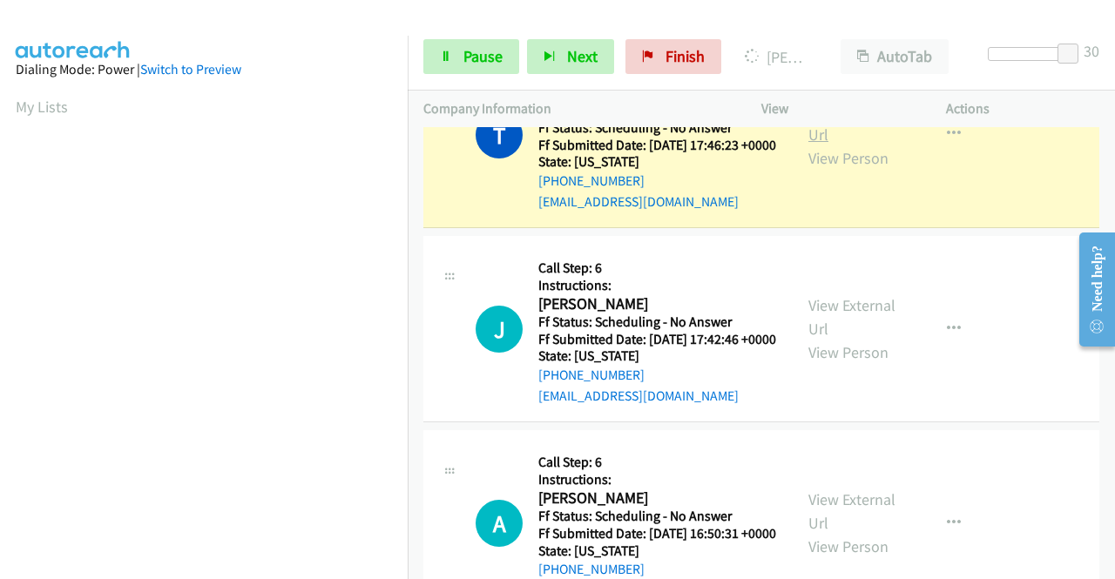
click at [828, 145] on link "View External Url" at bounding box center [852, 123] width 87 height 44
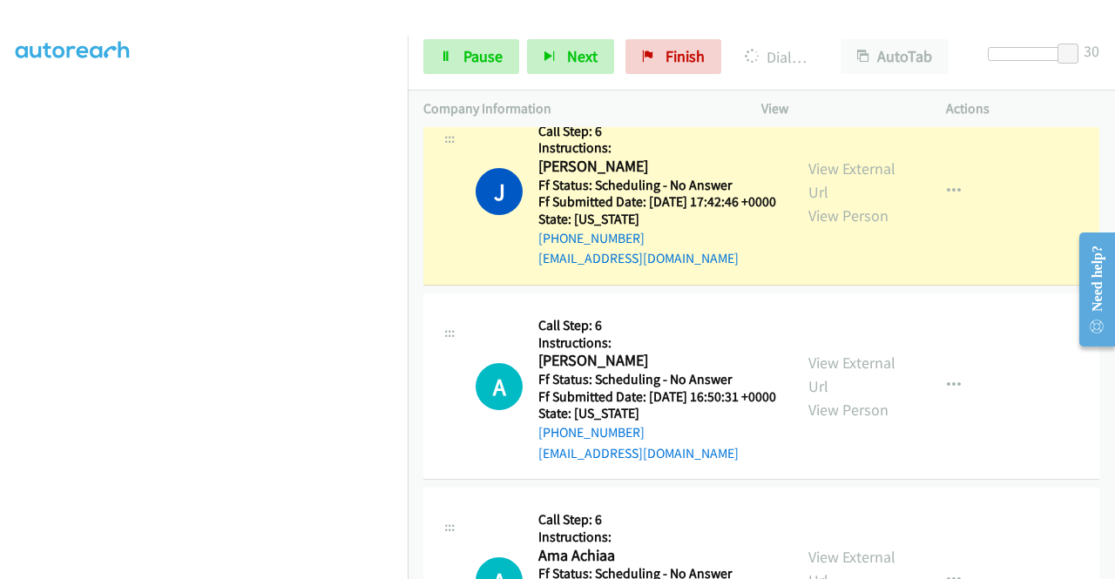
scroll to position [0, 0]
click at [835, 202] on link "View External Url" at bounding box center [852, 181] width 87 height 44
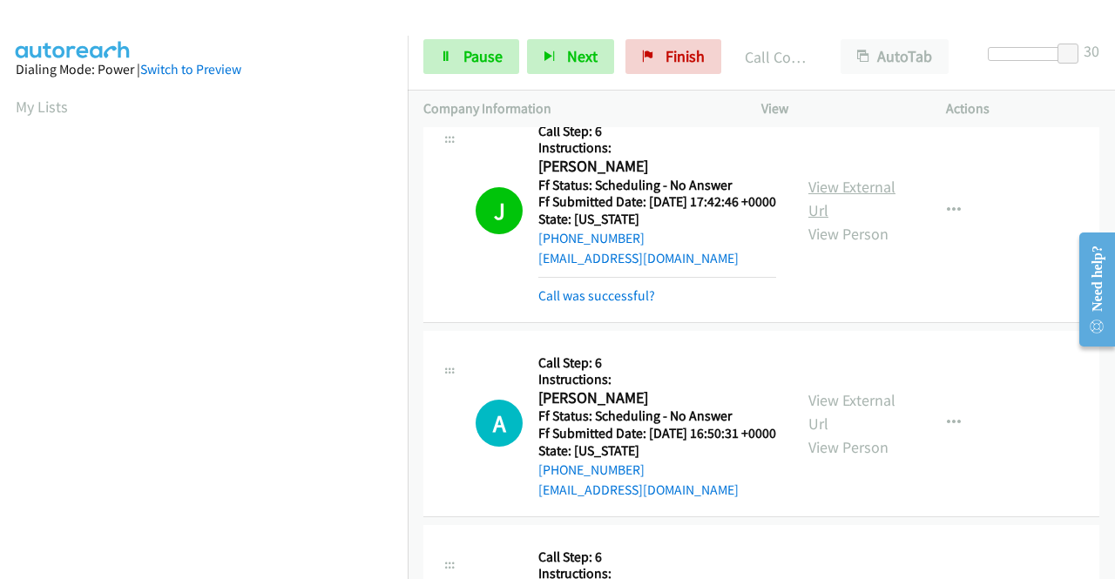
scroll to position [397, 0]
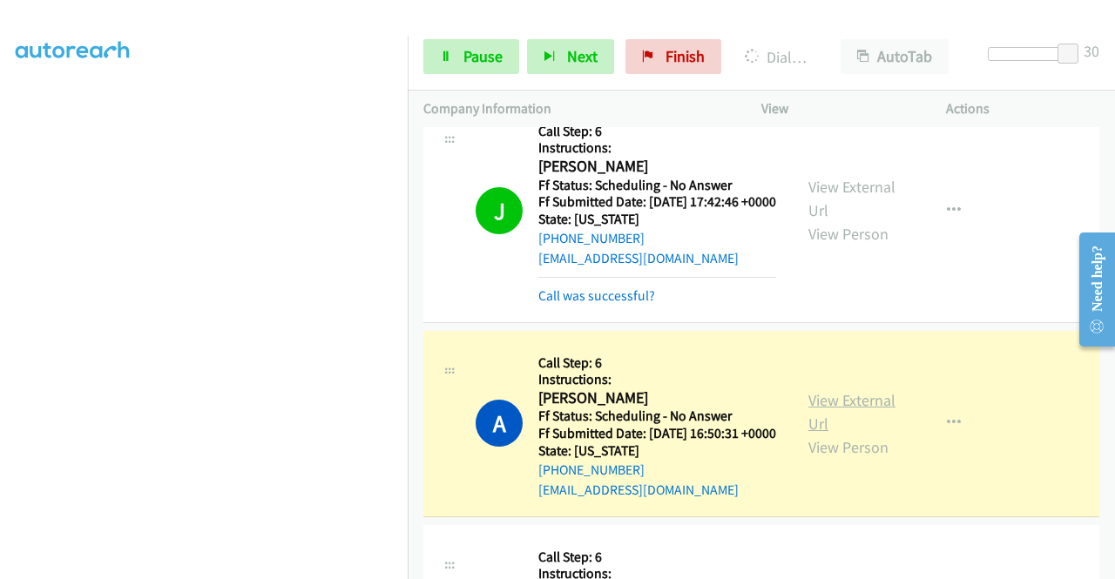
click at [862, 434] on link "View External Url" at bounding box center [852, 412] width 87 height 44
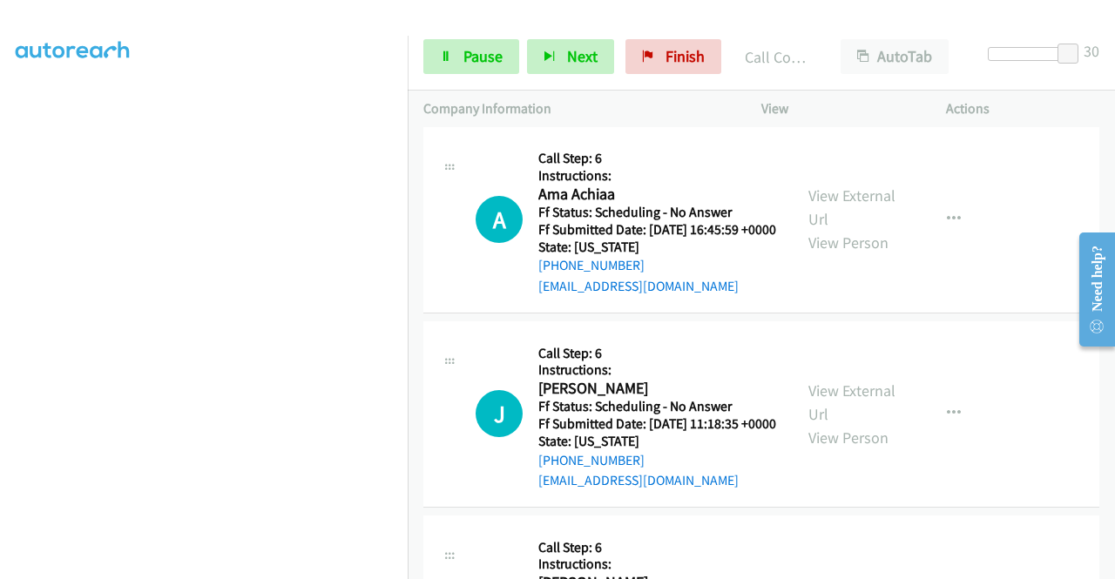
scroll to position [1307, 0]
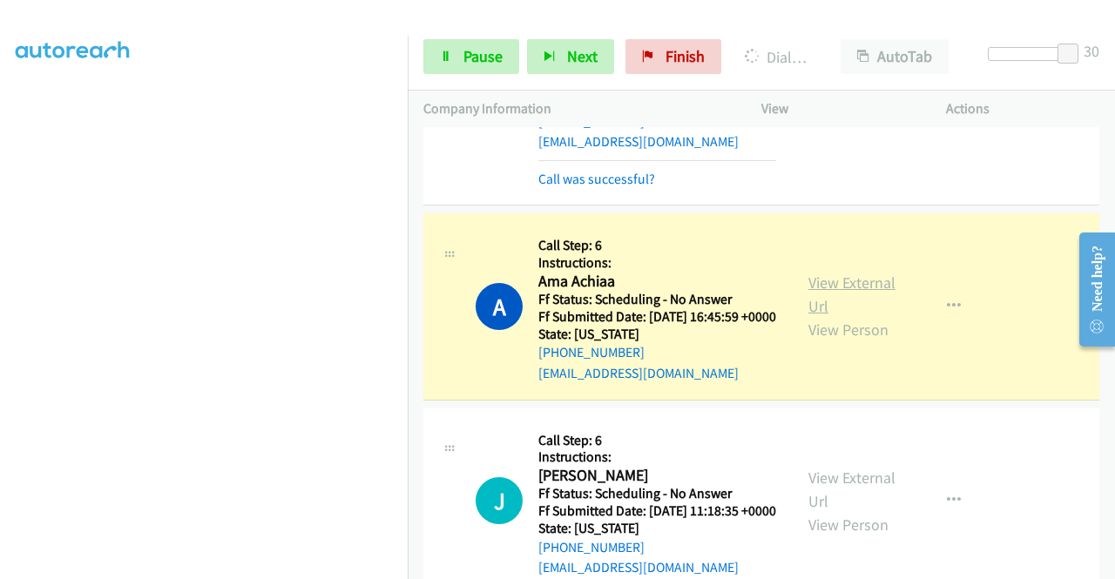
click at [850, 316] on link "View External Url" at bounding box center [852, 295] width 87 height 44
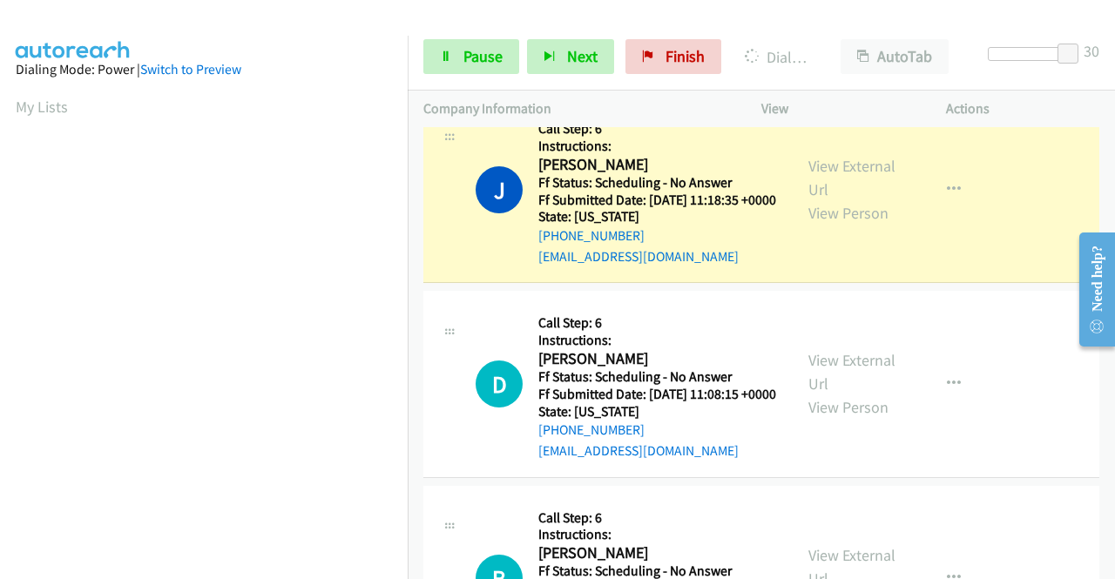
scroll to position [397, 0]
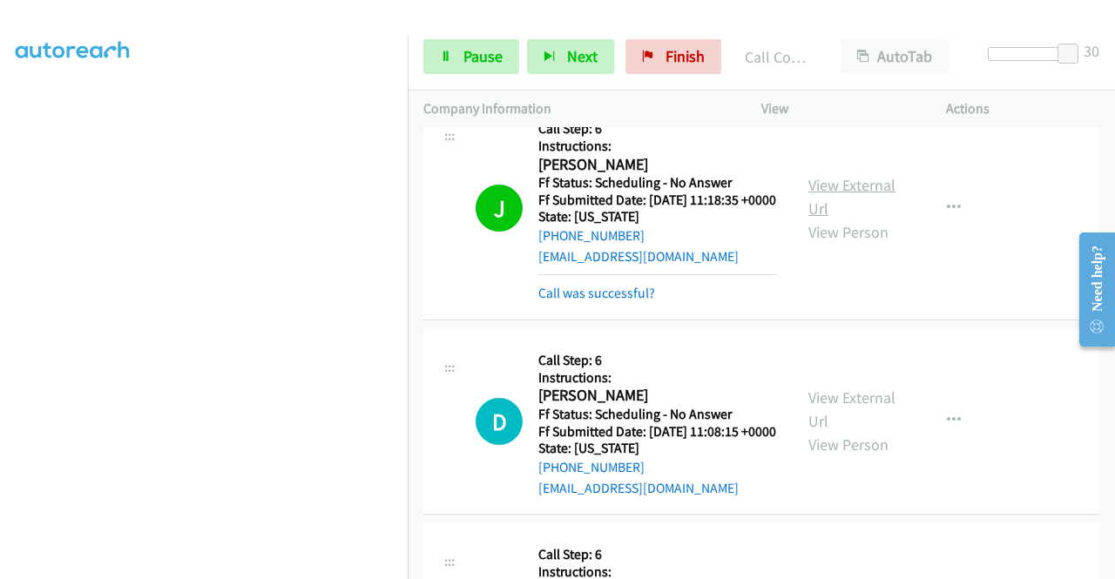
click at [833, 219] on link "View External Url" at bounding box center [852, 197] width 87 height 44
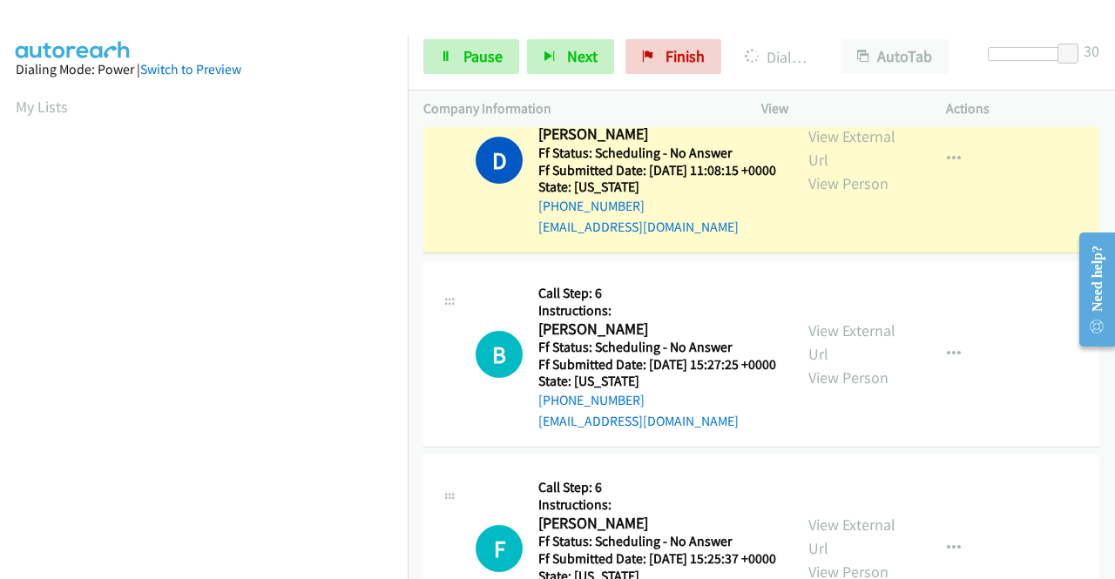
scroll to position [349, 0]
click at [826, 170] on link "View External Url" at bounding box center [852, 148] width 87 height 44
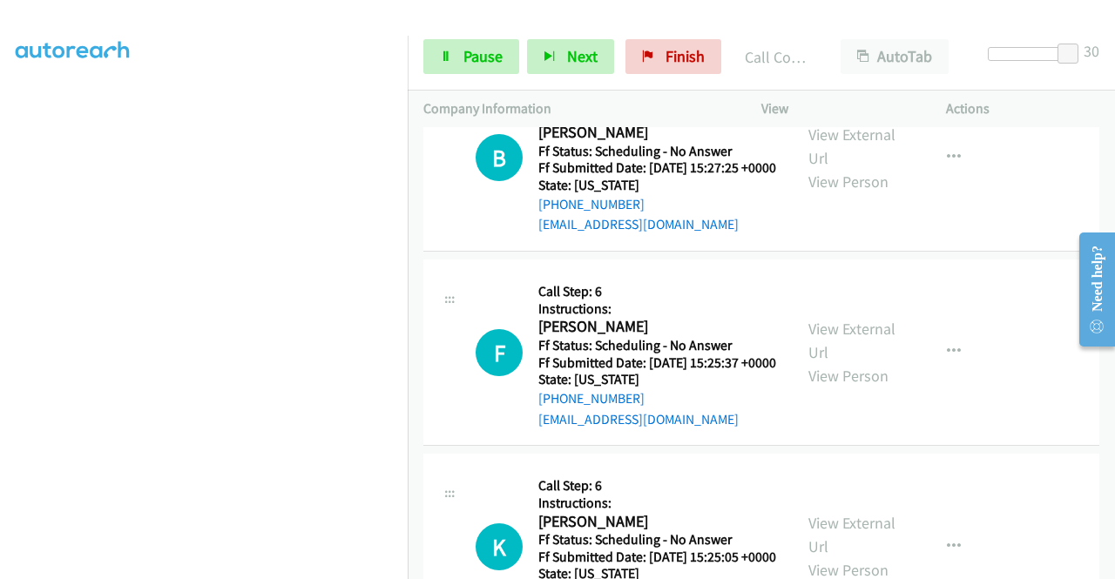
scroll to position [2178, 0]
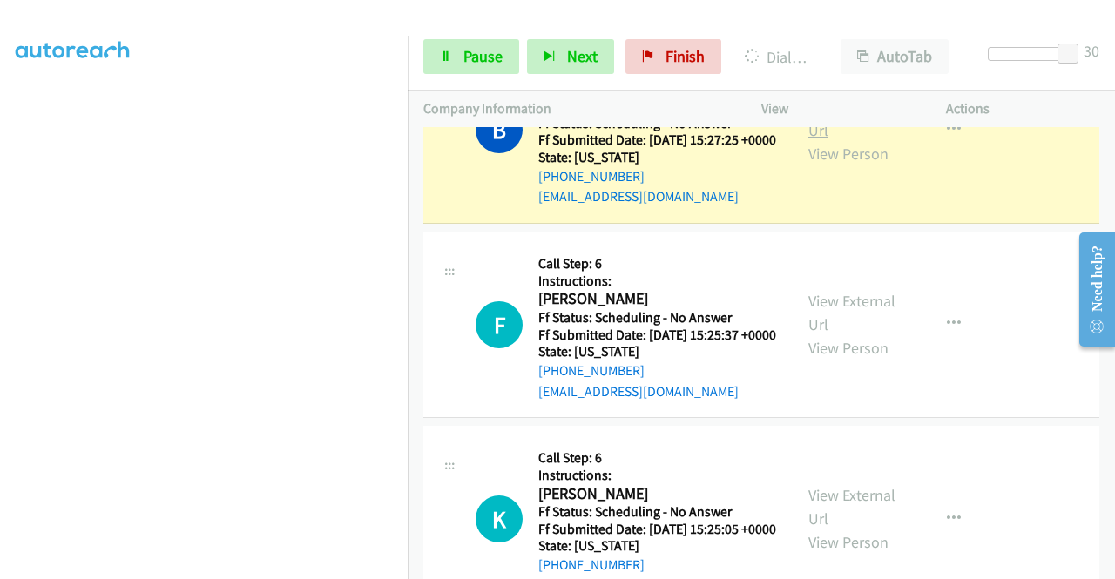
click at [825, 140] on link "View External Url" at bounding box center [852, 119] width 87 height 44
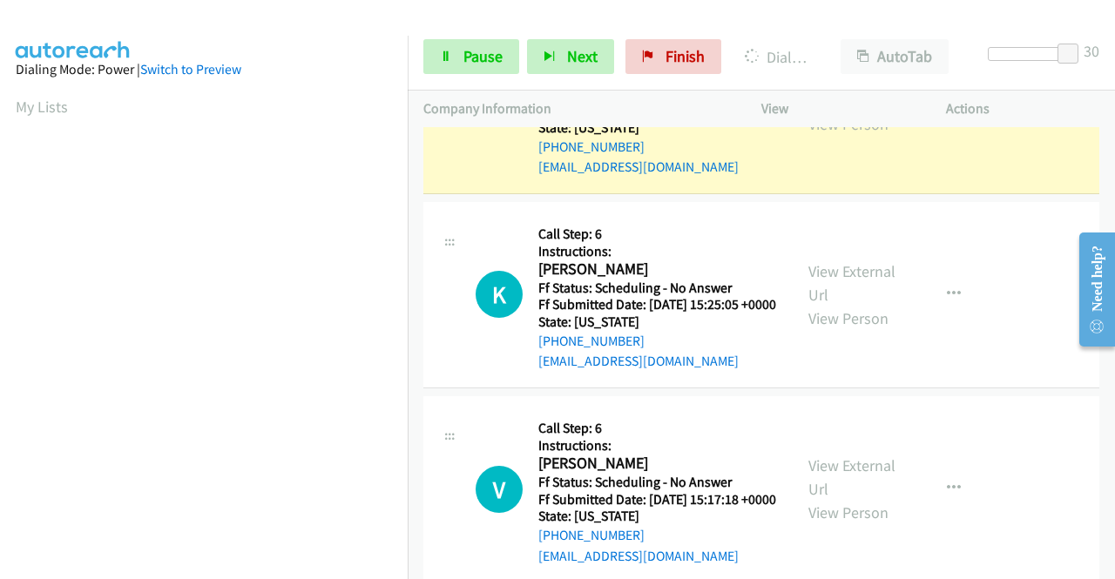
scroll to position [397, 0]
click at [815, 111] on link "View External Url" at bounding box center [852, 89] width 87 height 44
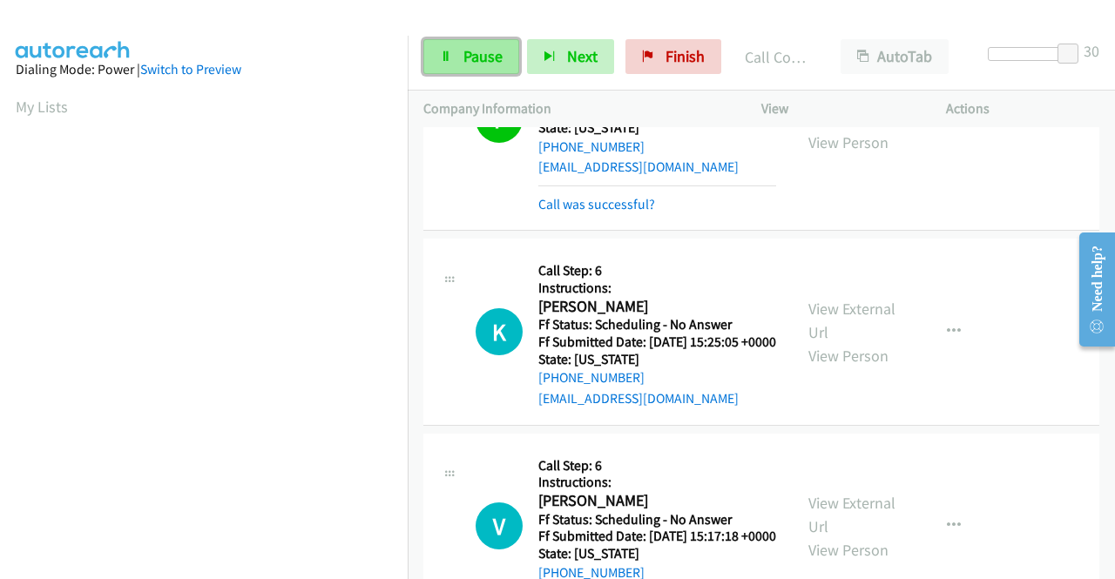
click at [481, 67] on link "Pause" at bounding box center [471, 56] width 96 height 35
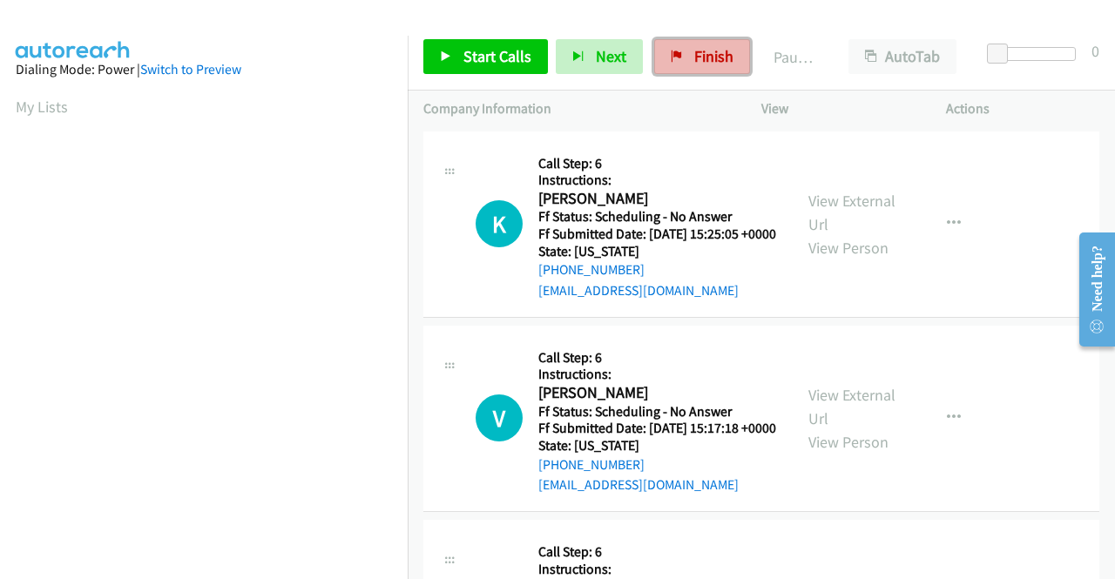
click at [699, 51] on span "Finish" at bounding box center [713, 56] width 39 height 20
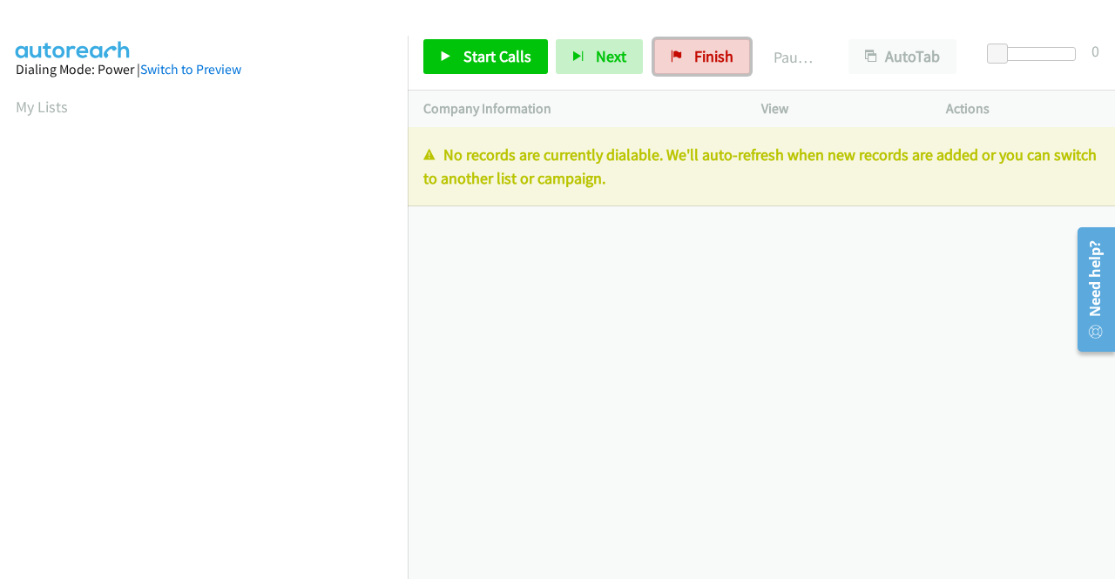
drag, startPoint x: 700, startPoint y: 49, endPoint x: 606, endPoint y: 88, distance: 101.1
click at [701, 48] on span "Finish" at bounding box center [713, 56] width 39 height 20
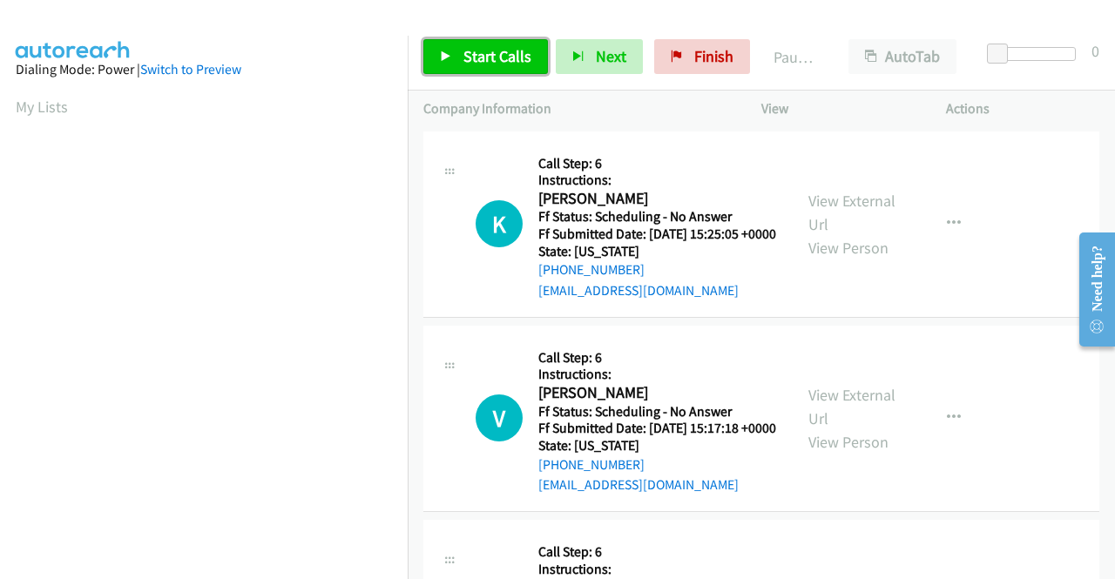
click at [484, 60] on span "Start Calls" at bounding box center [498, 56] width 68 height 20
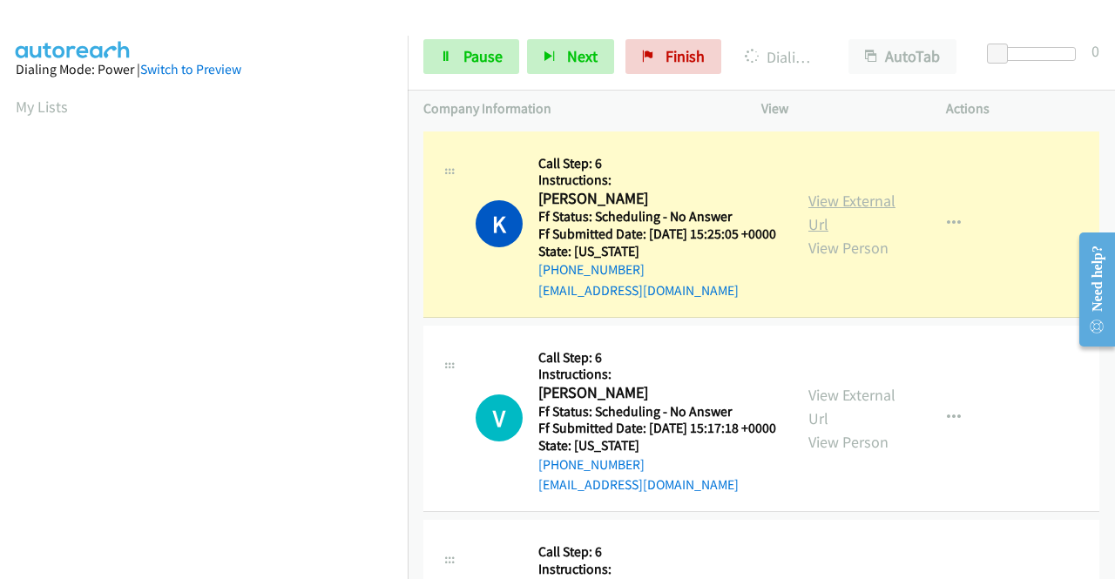
click at [825, 217] on link "View External Url" at bounding box center [852, 213] width 87 height 44
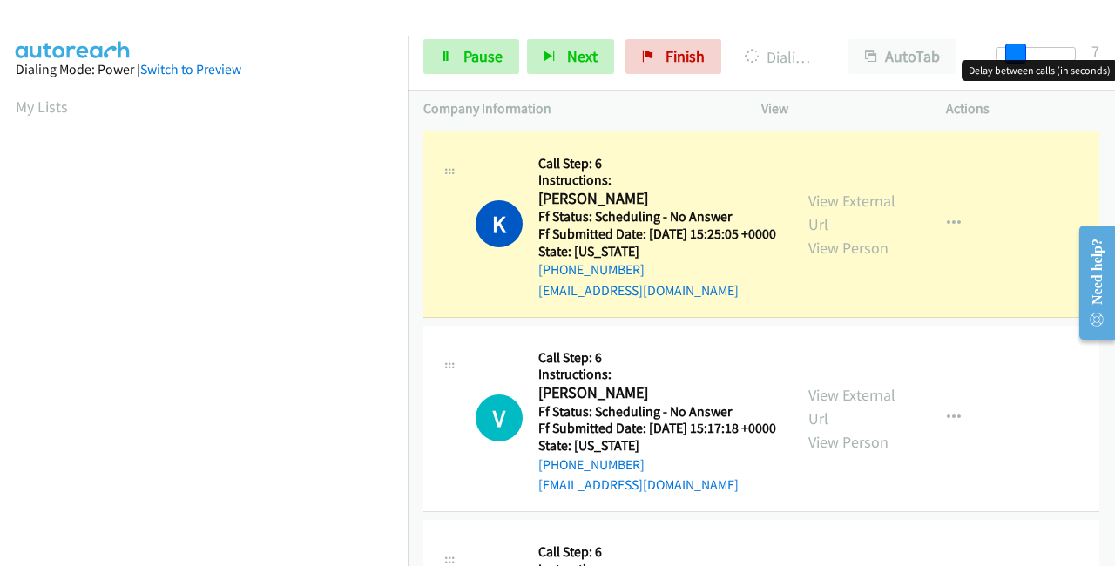
drag, startPoint x: 1003, startPoint y: 56, endPoint x: 1114, endPoint y: 78, distance: 113.6
click at [1114, 76] on body "Start Calls Pause Next Finish Dialing [PERSON_NAME] AutoTab AutoTab 7 Company I…" at bounding box center [557, 41] width 1115 height 83
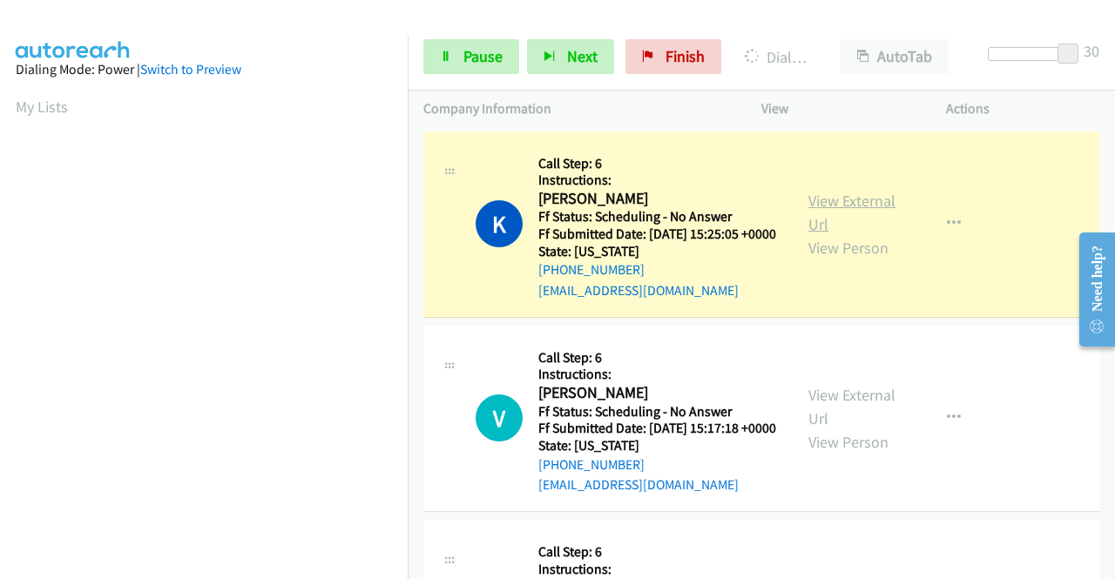
click at [827, 201] on link "View External Url" at bounding box center [852, 213] width 87 height 44
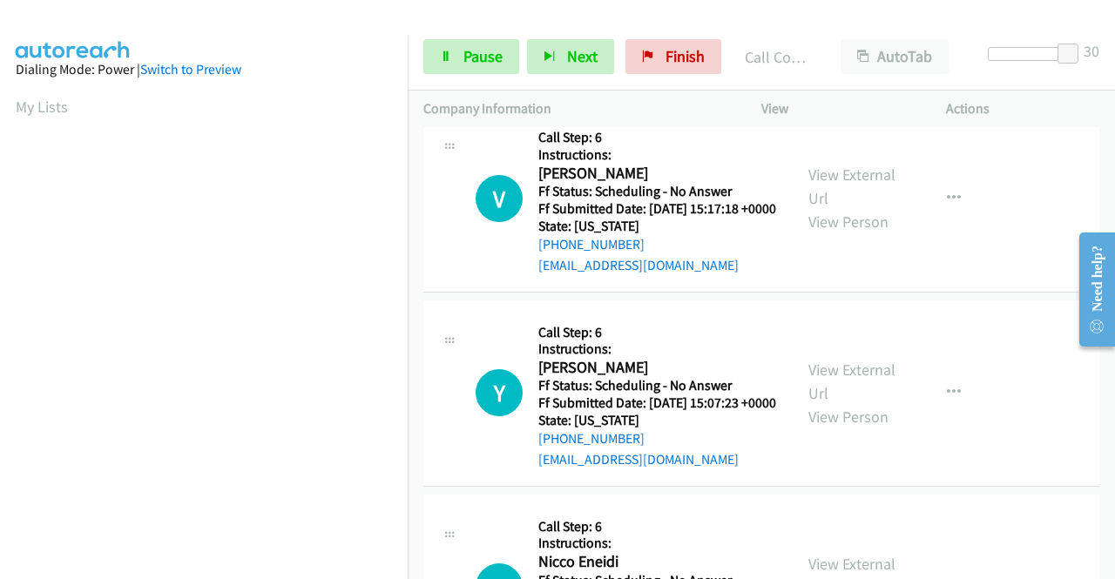
scroll to position [261, 0]
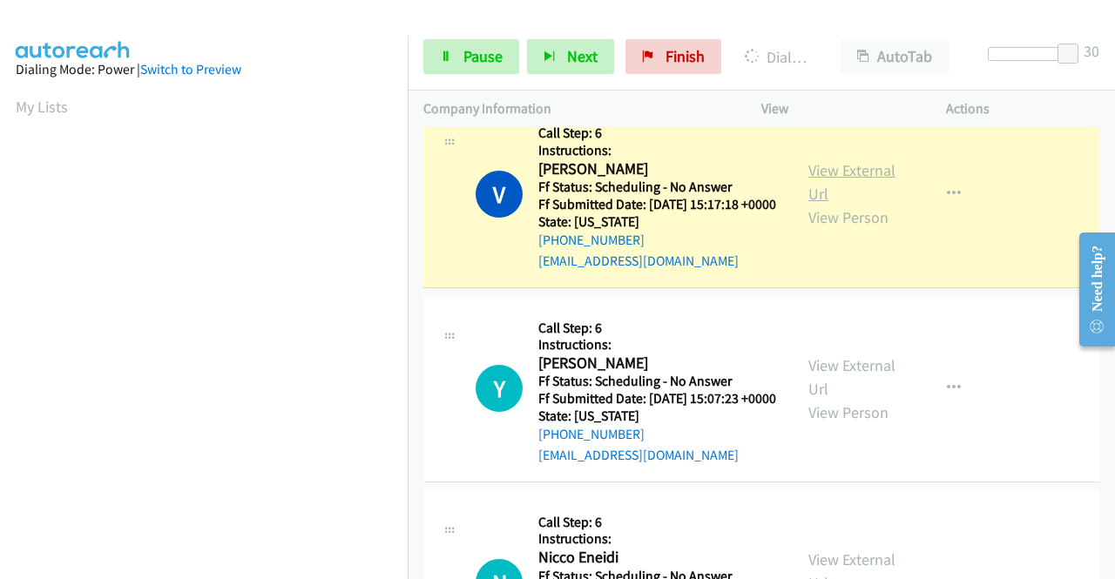
click at [825, 194] on link "View External Url" at bounding box center [852, 182] width 87 height 44
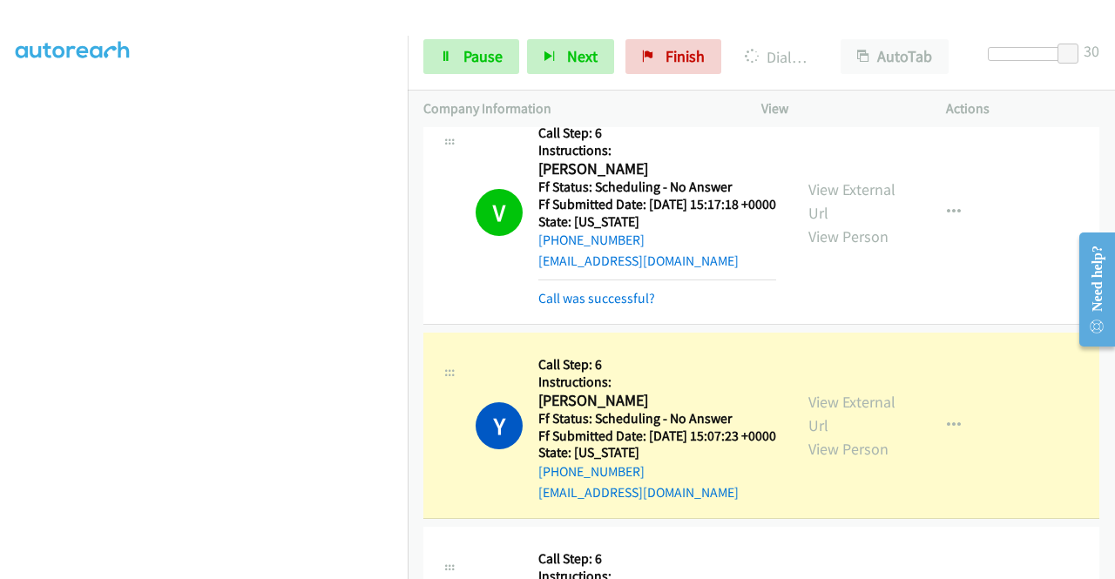
scroll to position [0, 0]
click at [851, 436] on link "View External Url" at bounding box center [852, 414] width 87 height 44
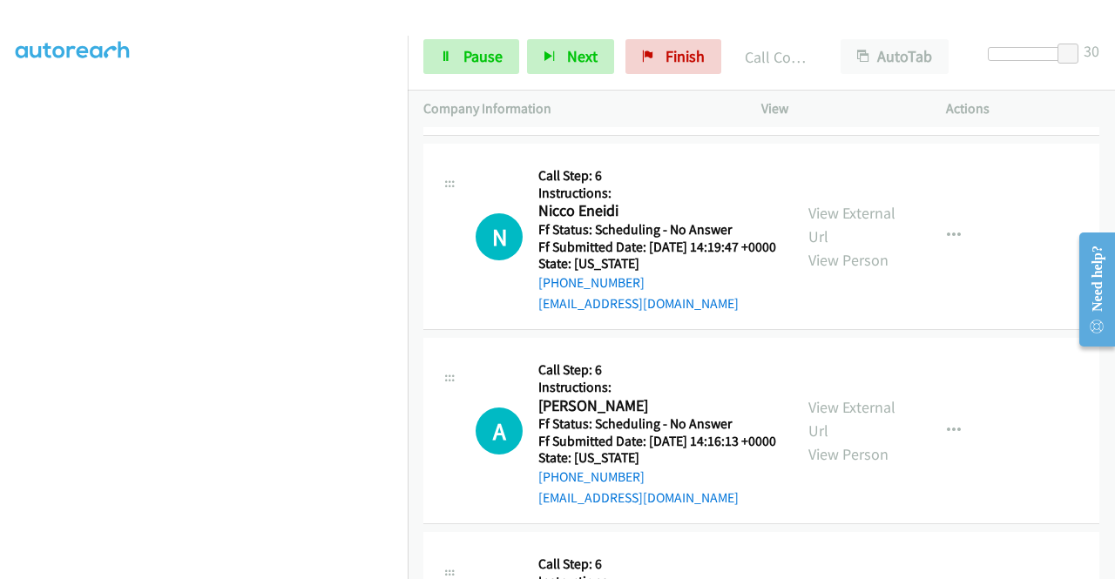
scroll to position [697, 0]
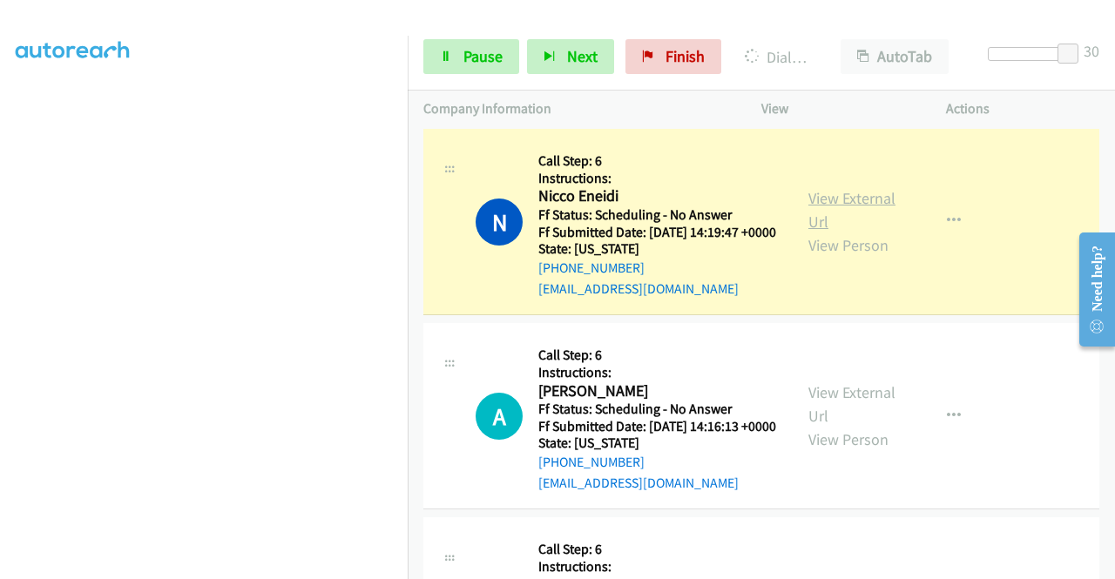
click at [863, 232] on link "View External Url" at bounding box center [852, 210] width 87 height 44
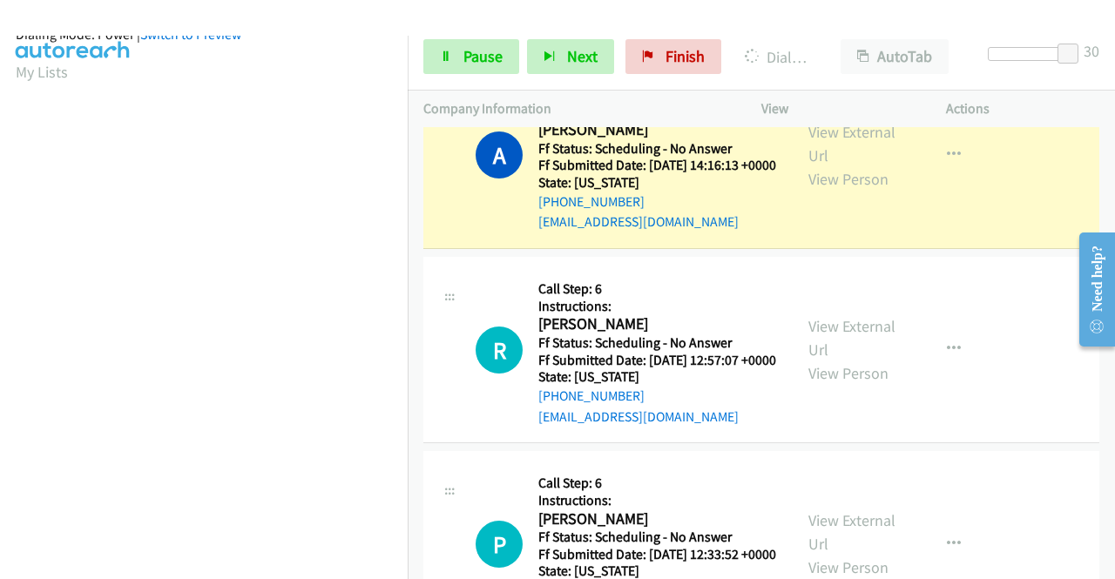
scroll to position [397, 0]
click at [849, 166] on link "View External Url" at bounding box center [852, 144] width 87 height 44
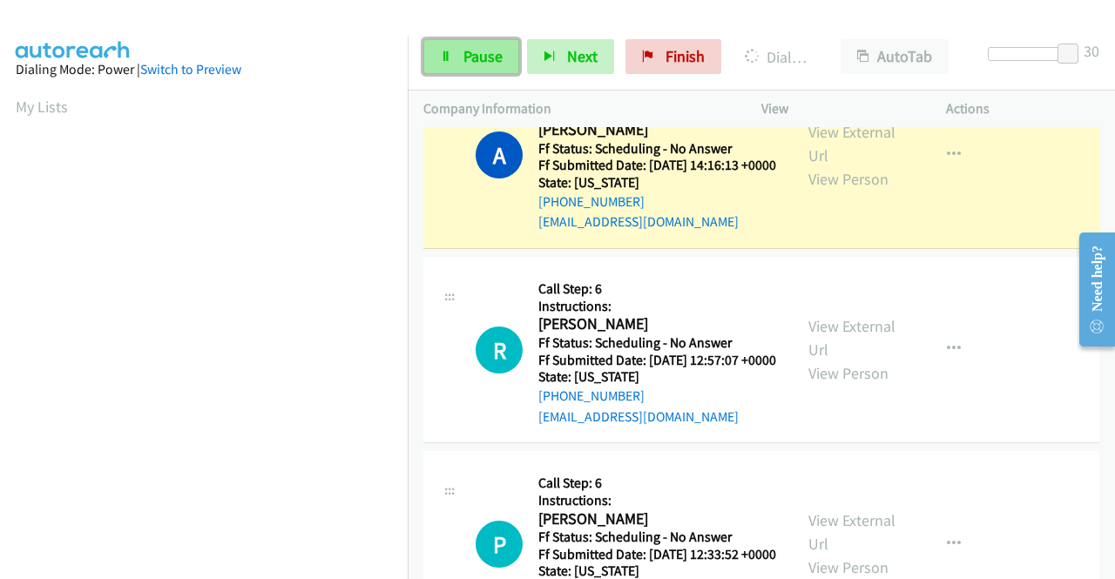
click at [470, 42] on link "Pause" at bounding box center [471, 56] width 96 height 35
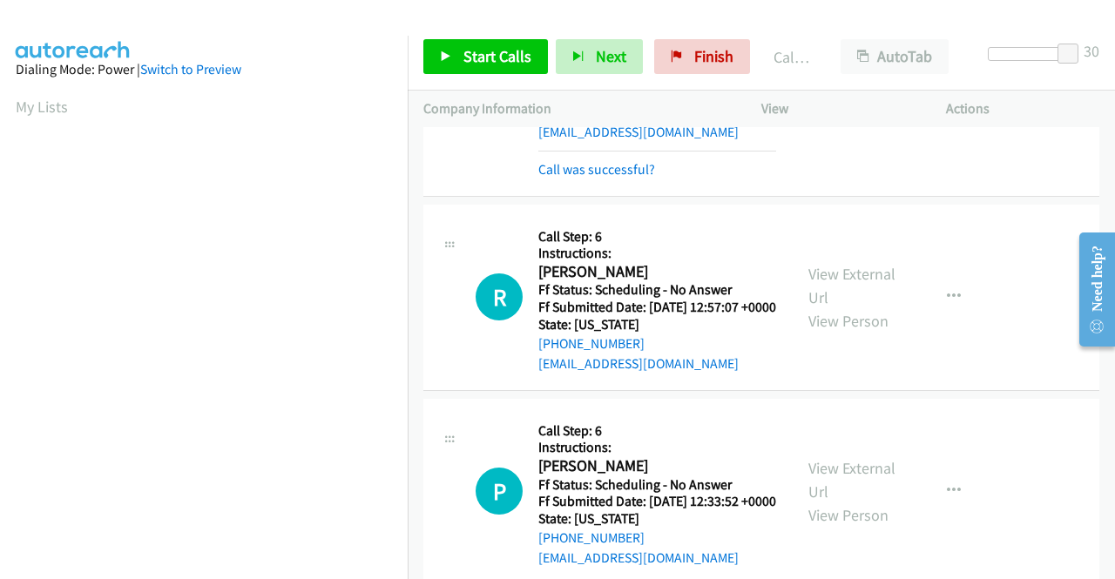
scroll to position [908, 0]
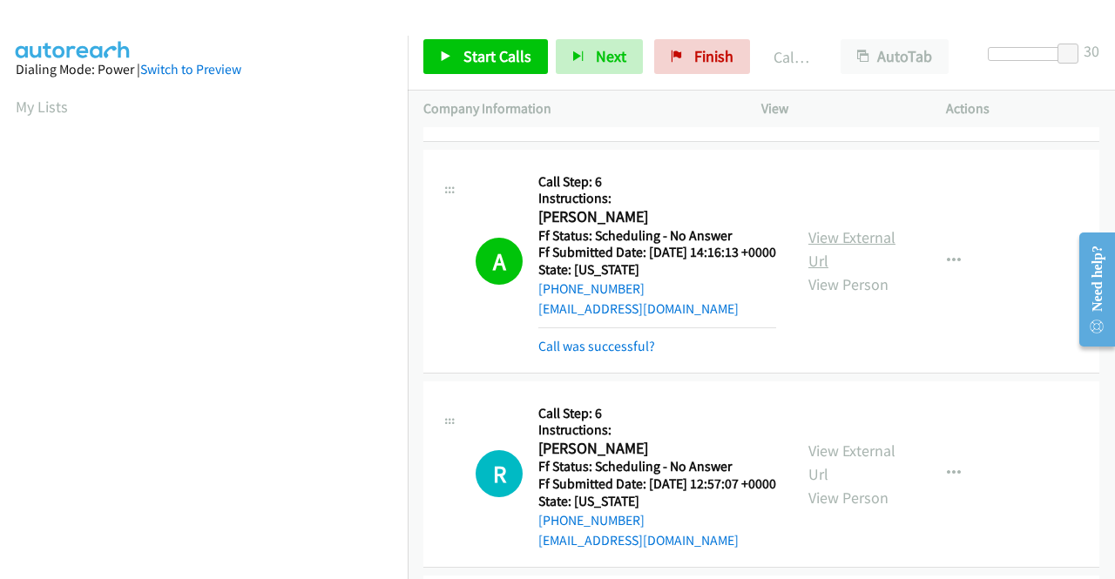
click at [845, 271] on link "View External Url" at bounding box center [852, 249] width 87 height 44
click at [694, 56] on span "Finish" at bounding box center [713, 56] width 39 height 20
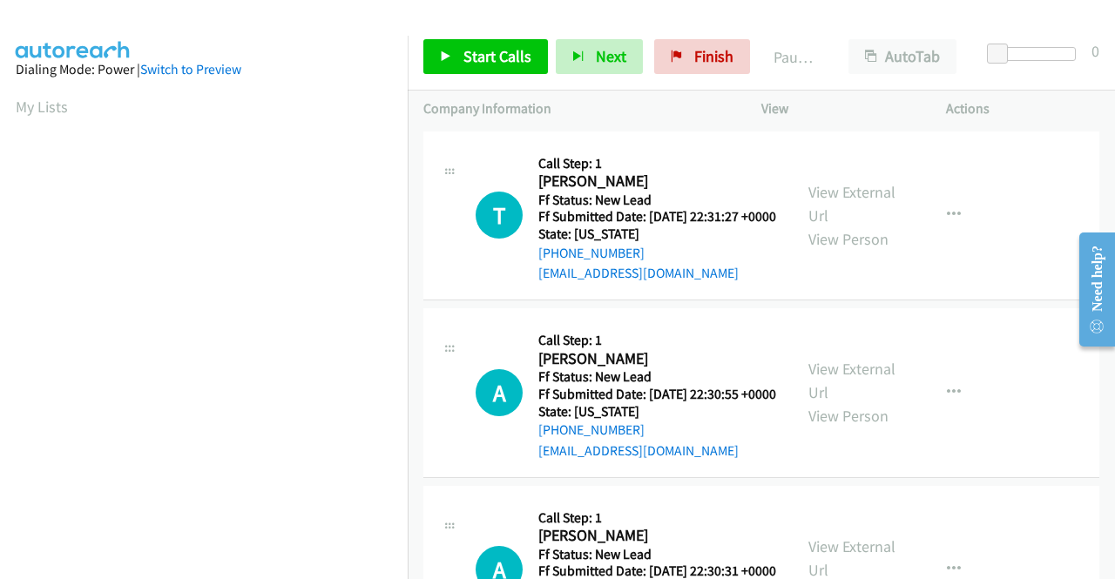
scroll to position [397, 0]
click at [688, 37] on div "Start Calls Pause Next Finish Paused AutoTab AutoTab 0" at bounding box center [761, 57] width 707 height 67
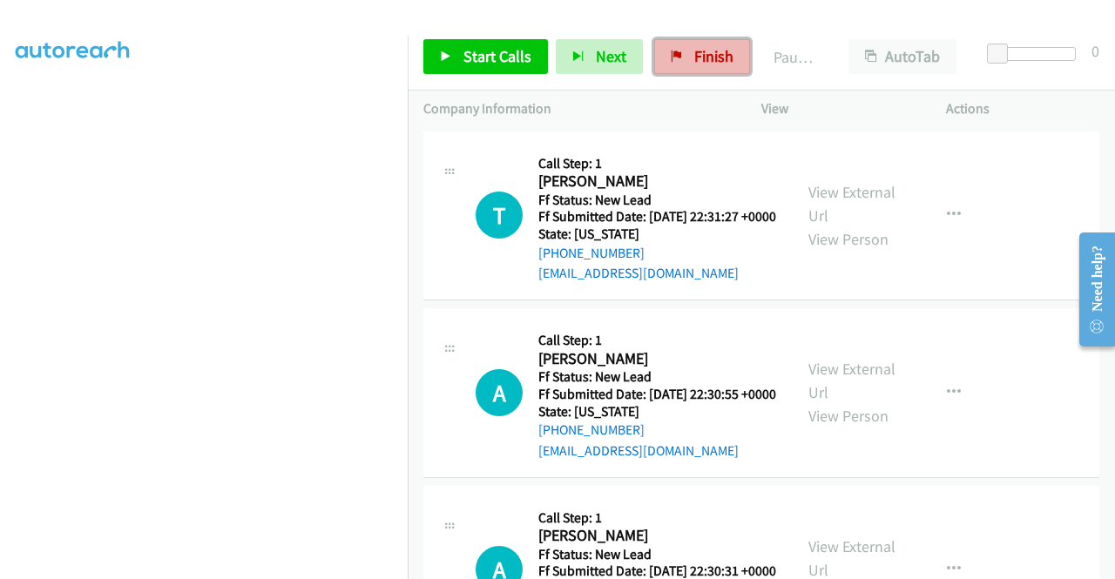
click at [694, 48] on span "Finish" at bounding box center [713, 56] width 39 height 20
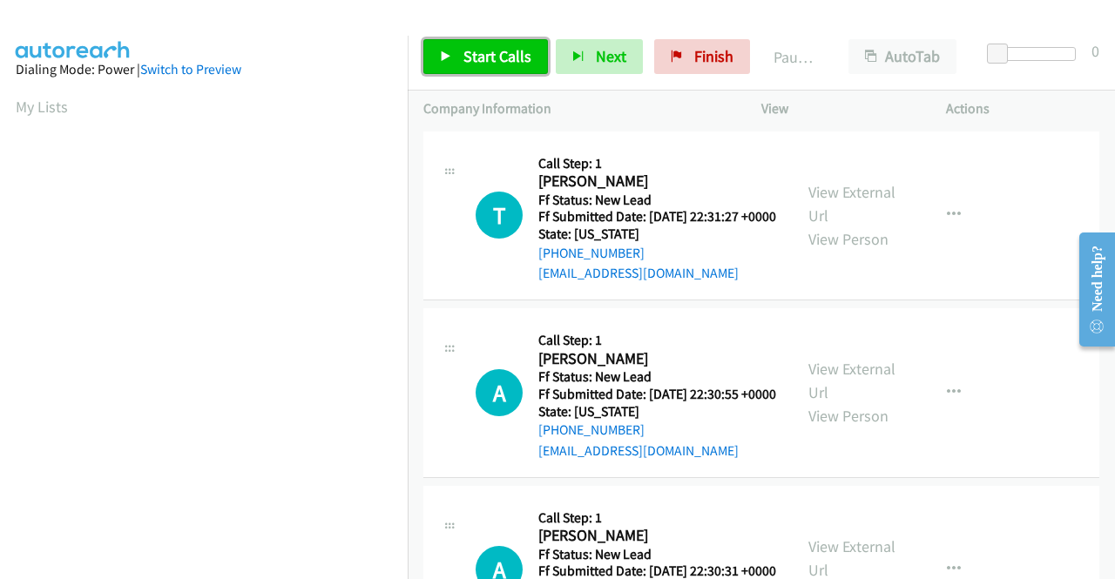
click at [470, 41] on link "Start Calls" at bounding box center [485, 56] width 125 height 35
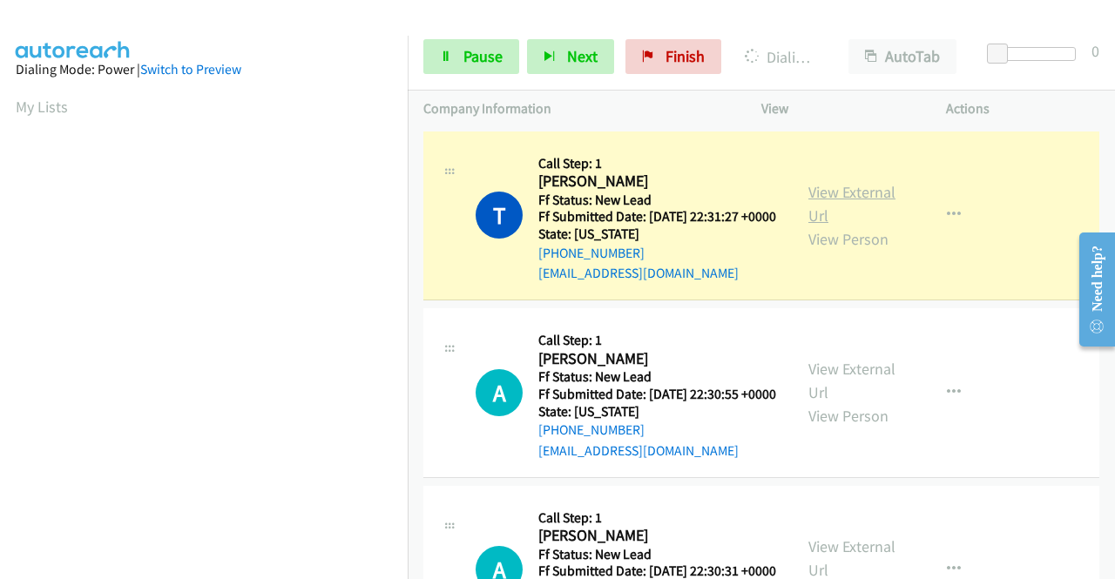
click at [841, 199] on link "View External Url" at bounding box center [852, 204] width 87 height 44
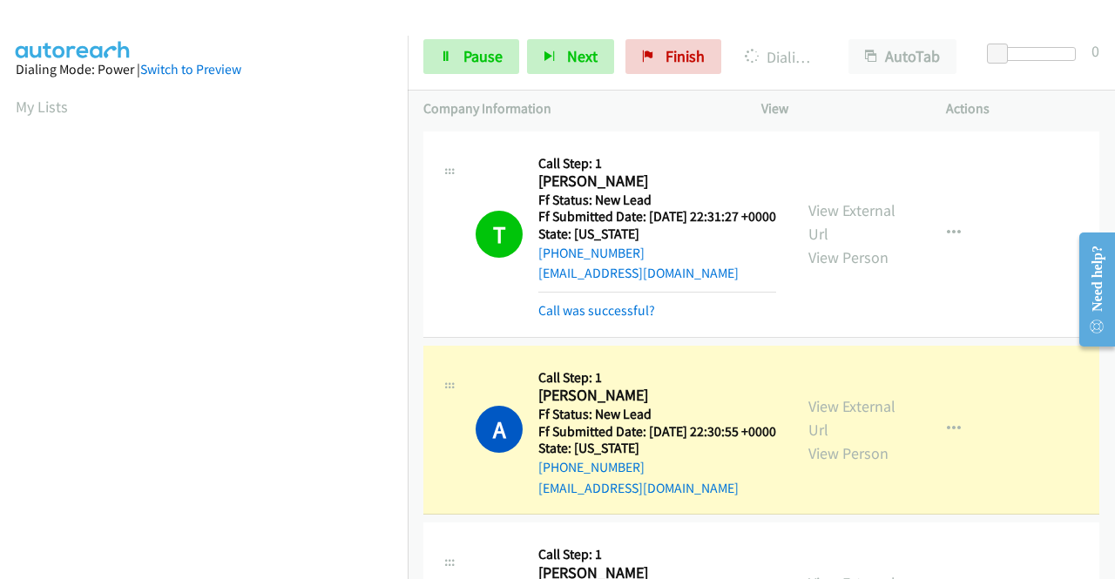
scroll to position [397, 0]
click at [830, 434] on link "View External Url" at bounding box center [852, 418] width 87 height 44
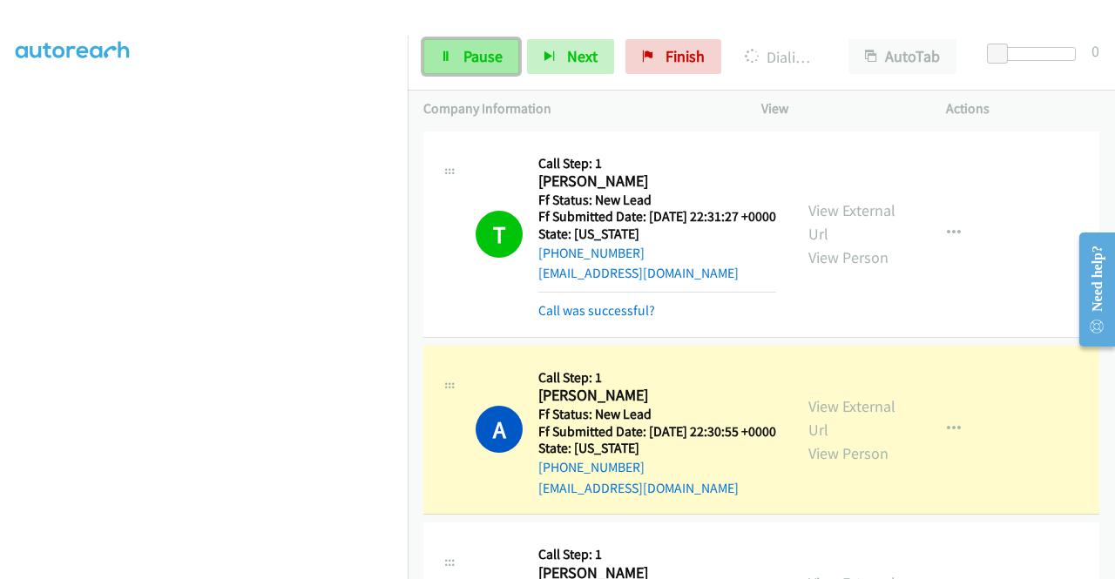
click at [483, 60] on span "Pause" at bounding box center [483, 56] width 39 height 20
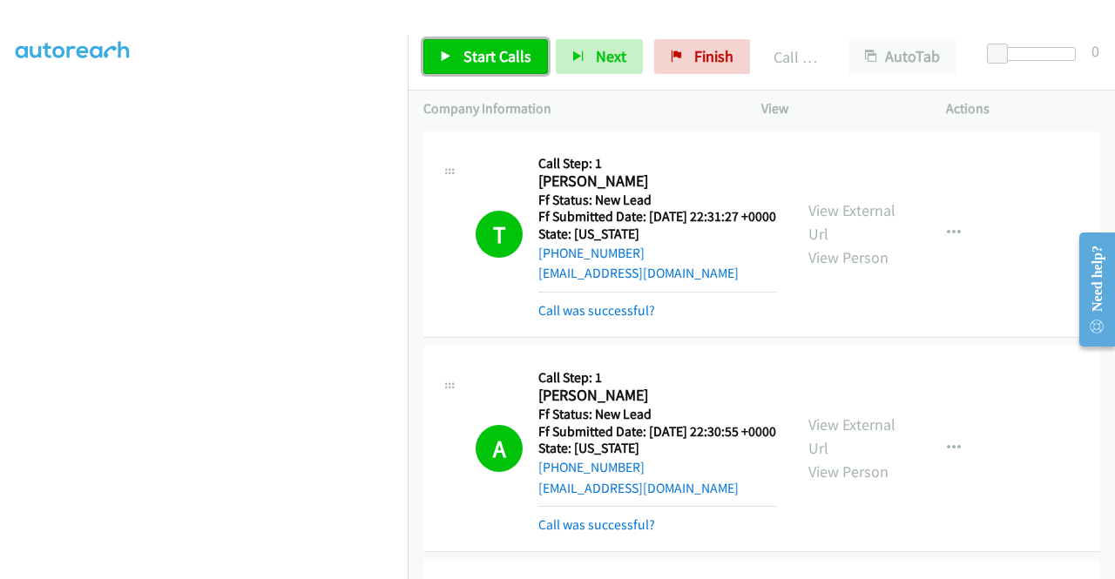
click at [481, 65] on span "Start Calls" at bounding box center [498, 56] width 68 height 20
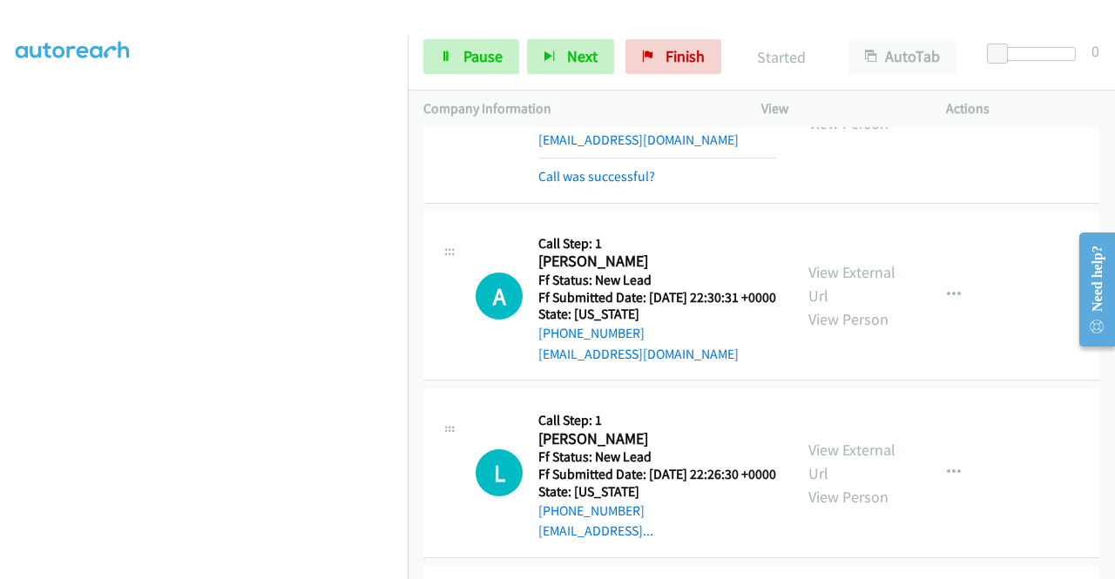
scroll to position [310, 0]
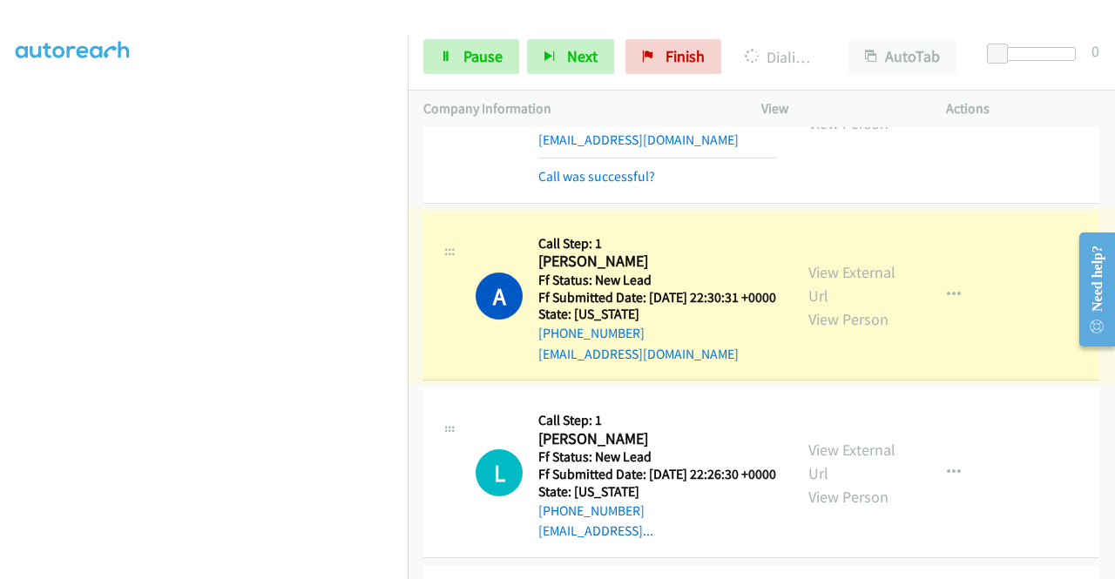
click at [856, 306] on link "View External Url" at bounding box center [852, 284] width 87 height 44
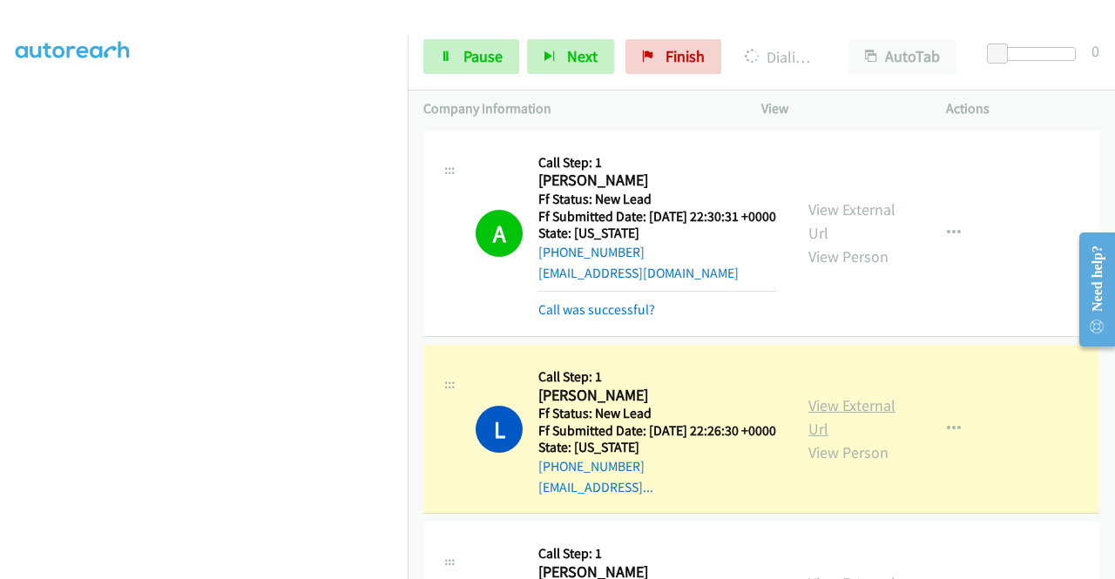
scroll to position [523, 0]
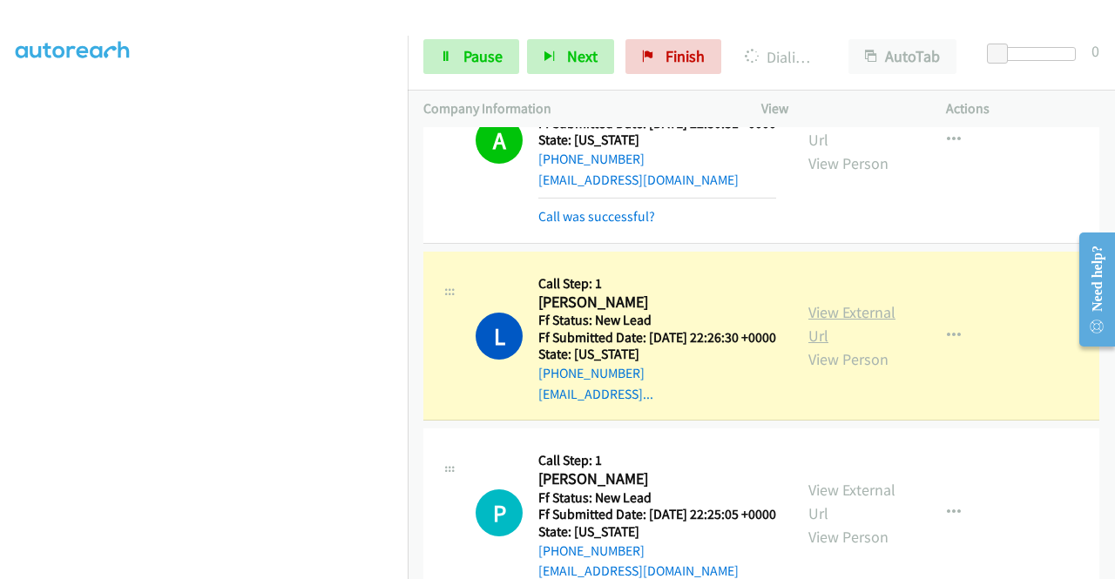
click at [873, 346] on link "View External Url" at bounding box center [852, 324] width 87 height 44
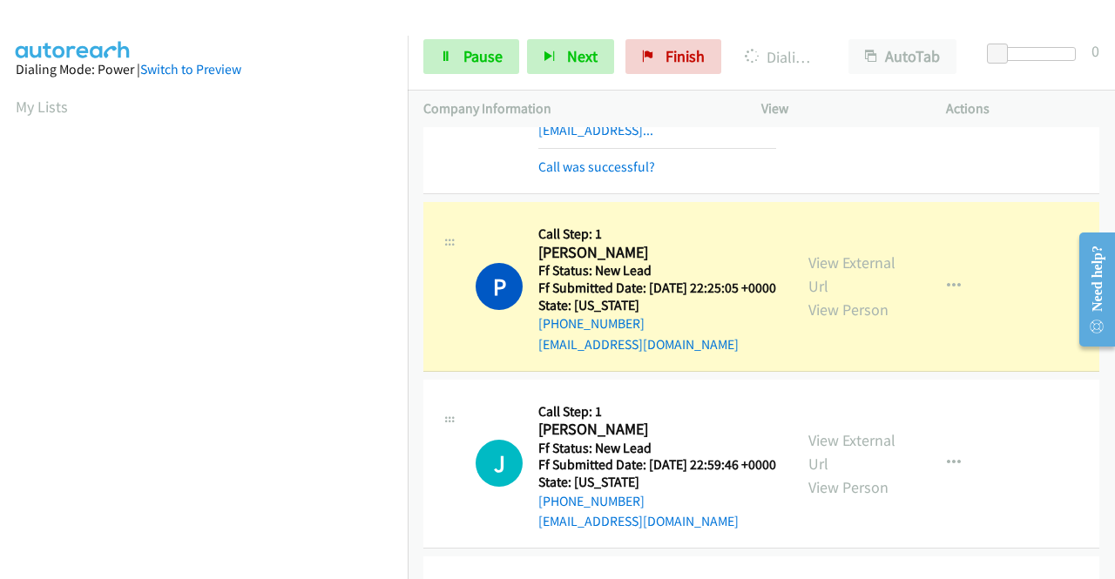
scroll to position [871, 0]
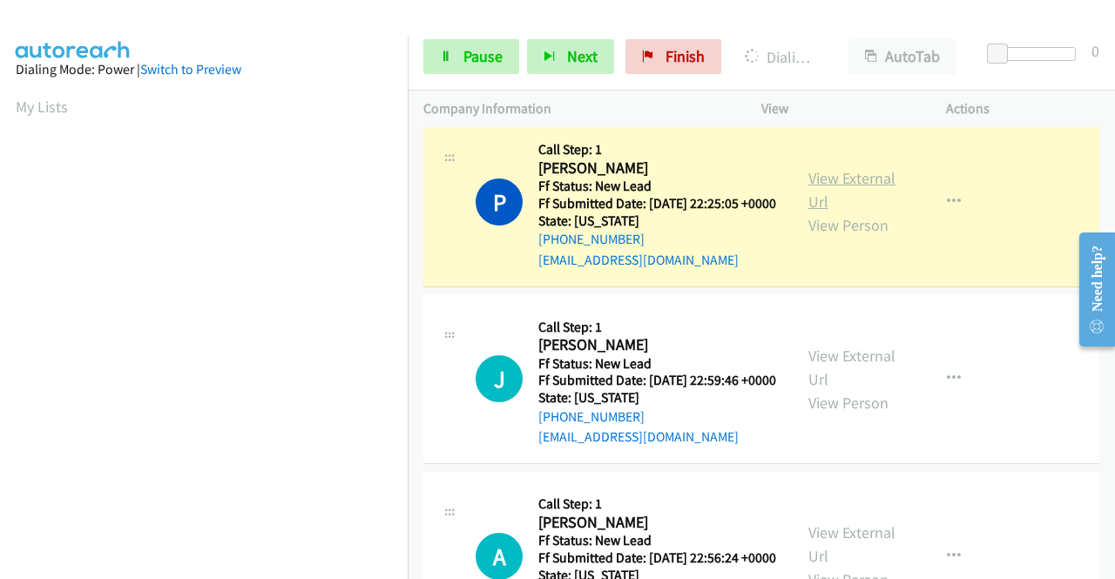
click at [817, 212] on link "View External Url" at bounding box center [852, 190] width 87 height 44
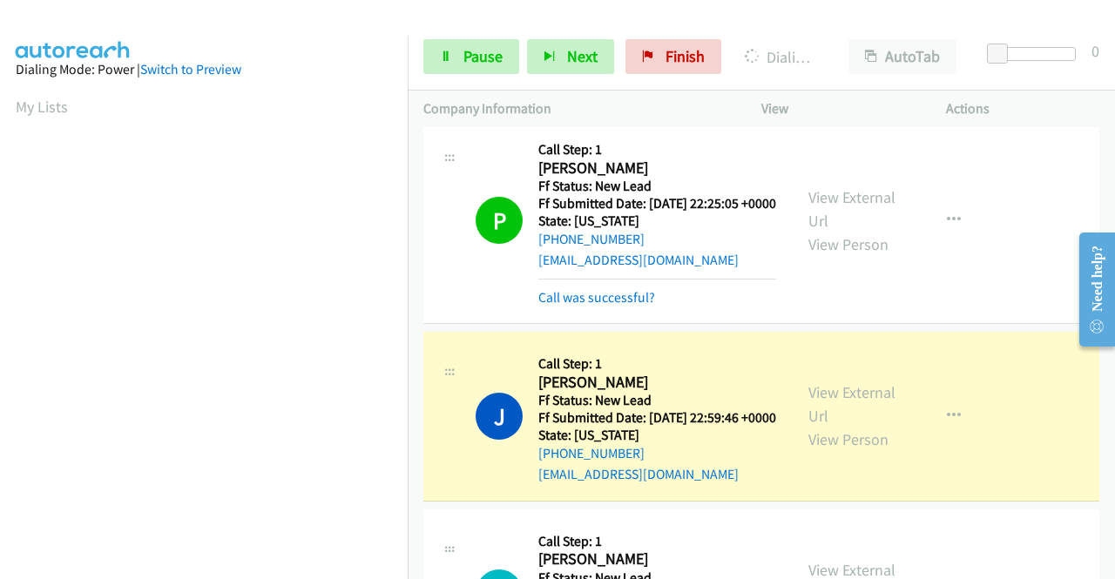
scroll to position [397, 0]
click at [847, 426] on link "View External Url" at bounding box center [852, 404] width 87 height 44
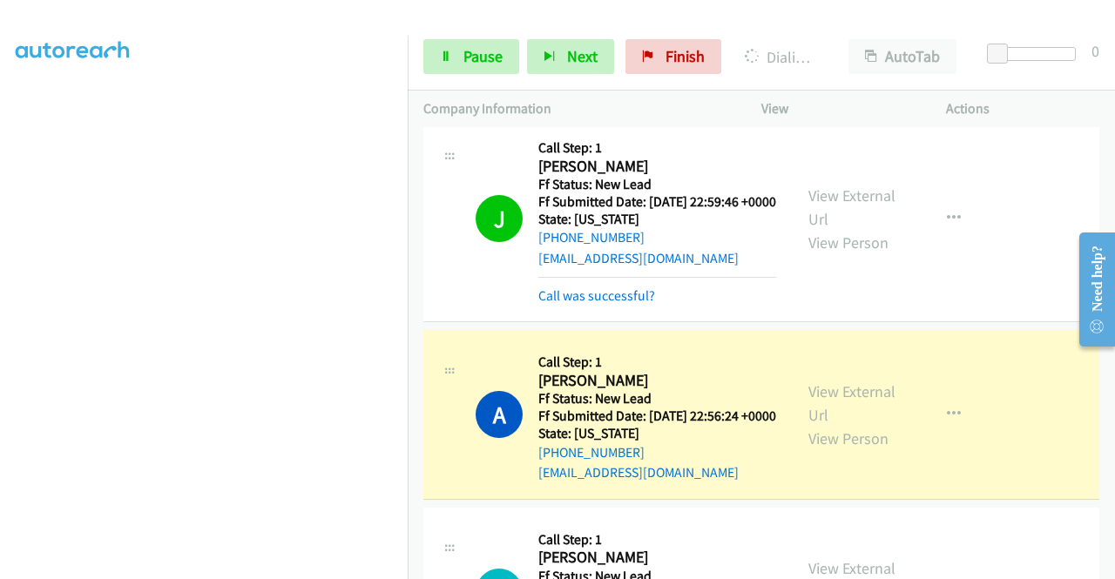
scroll to position [1220, 0]
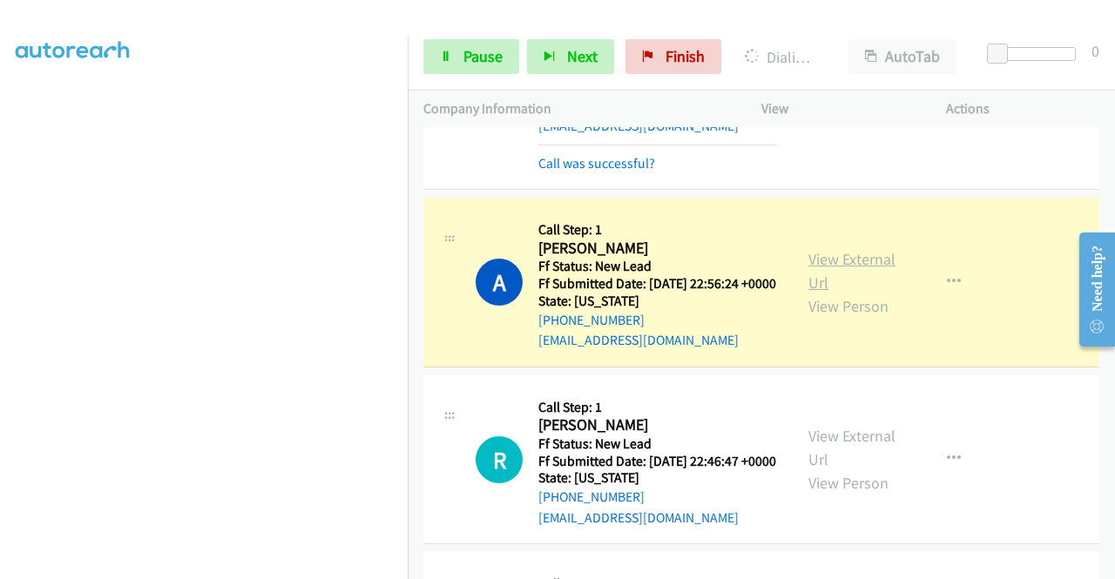
click at [847, 293] on link "View External Url" at bounding box center [852, 271] width 87 height 44
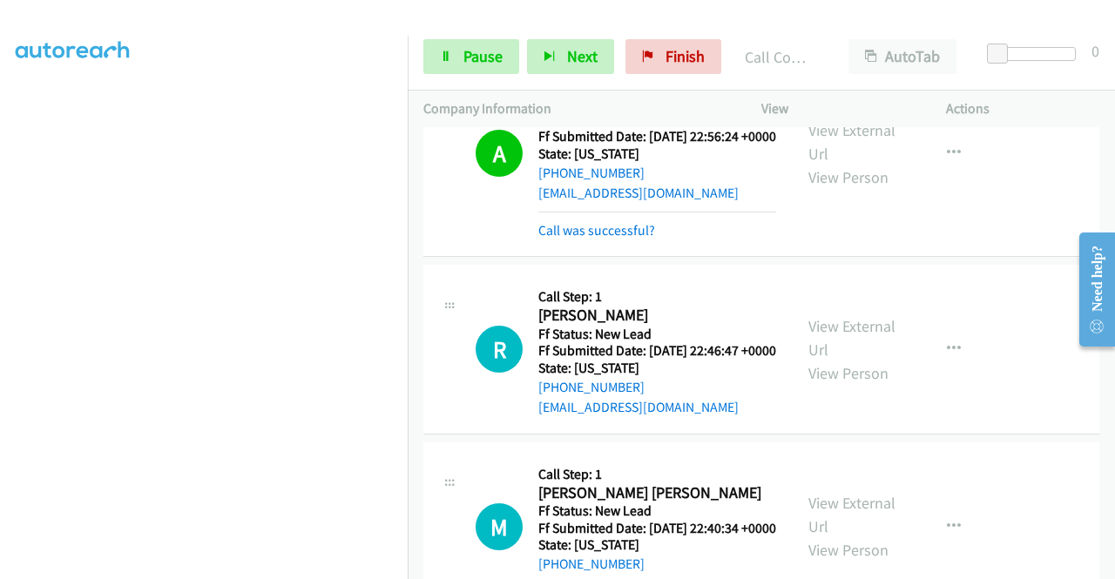
scroll to position [1394, 0]
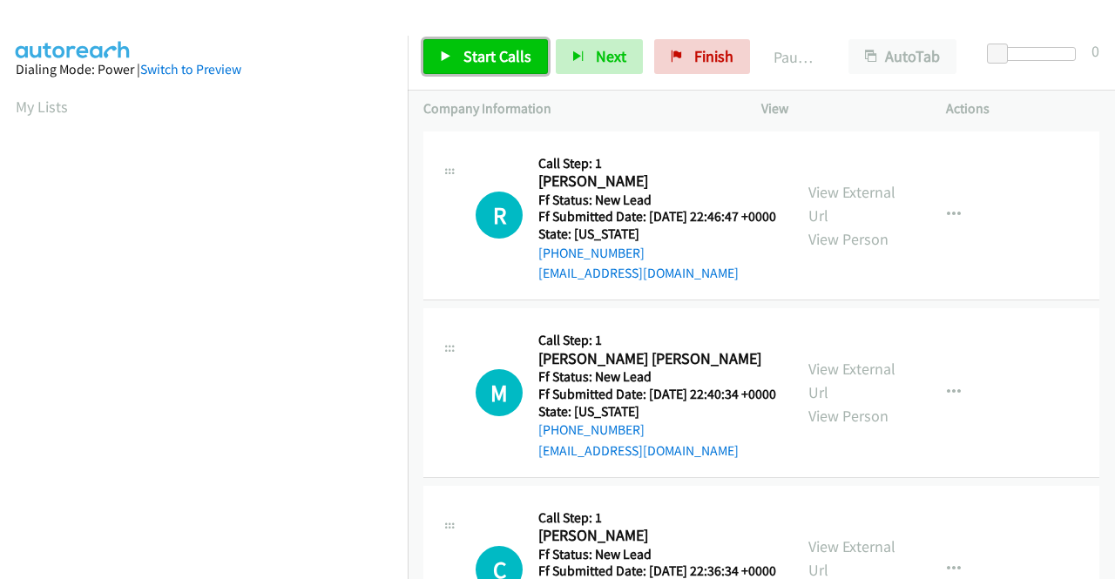
click at [487, 57] on span "Start Calls" at bounding box center [498, 56] width 68 height 20
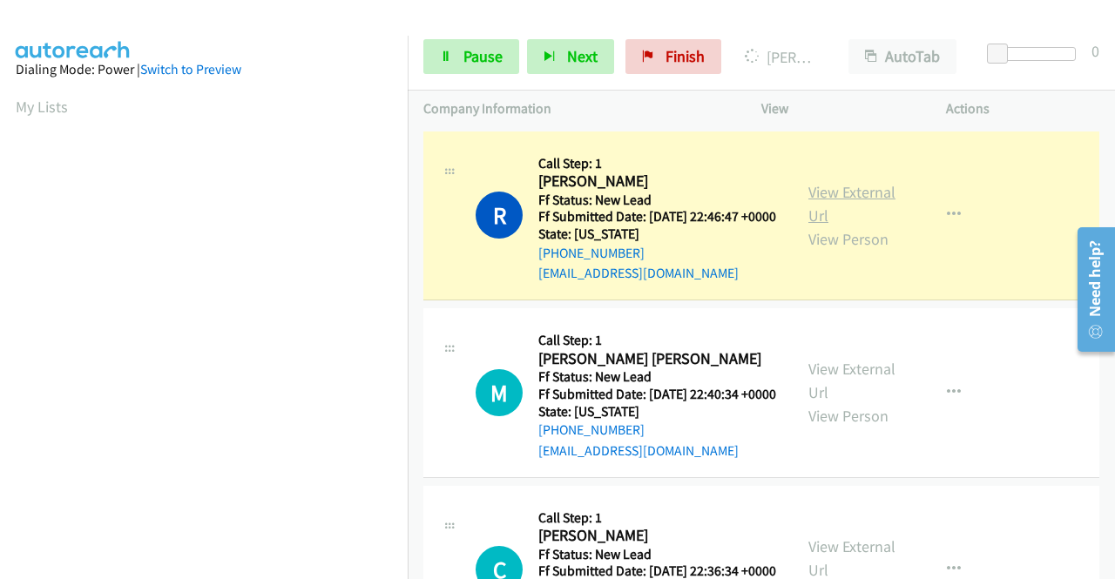
click at [859, 198] on link "View External Url" at bounding box center [852, 204] width 87 height 44
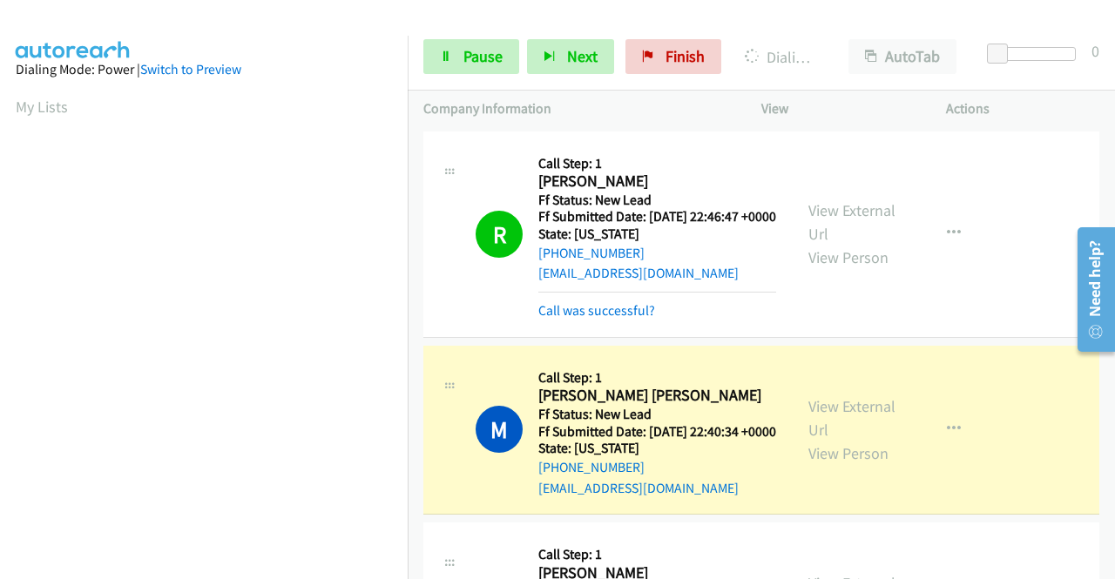
scroll to position [397, 0]
click at [811, 433] on link "View External Url" at bounding box center [852, 418] width 87 height 44
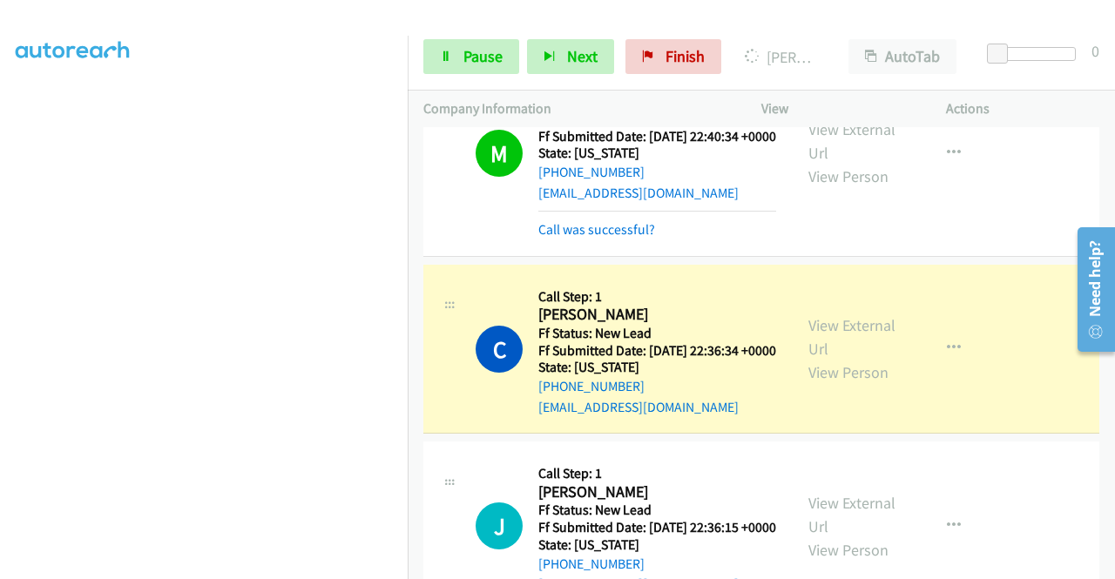
scroll to position [436, 0]
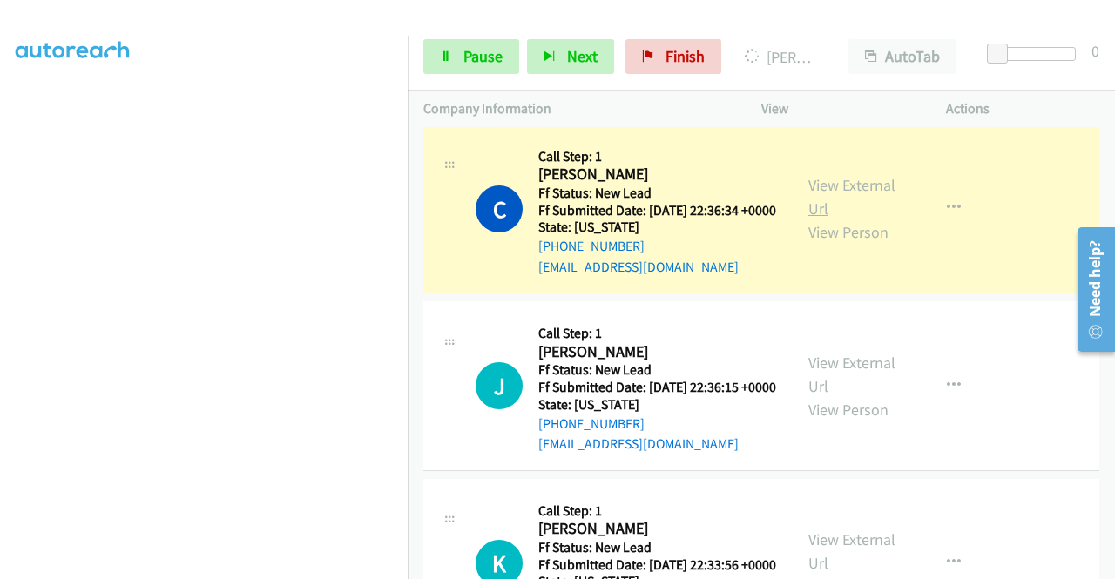
click at [848, 219] on link "View External Url" at bounding box center [852, 197] width 87 height 44
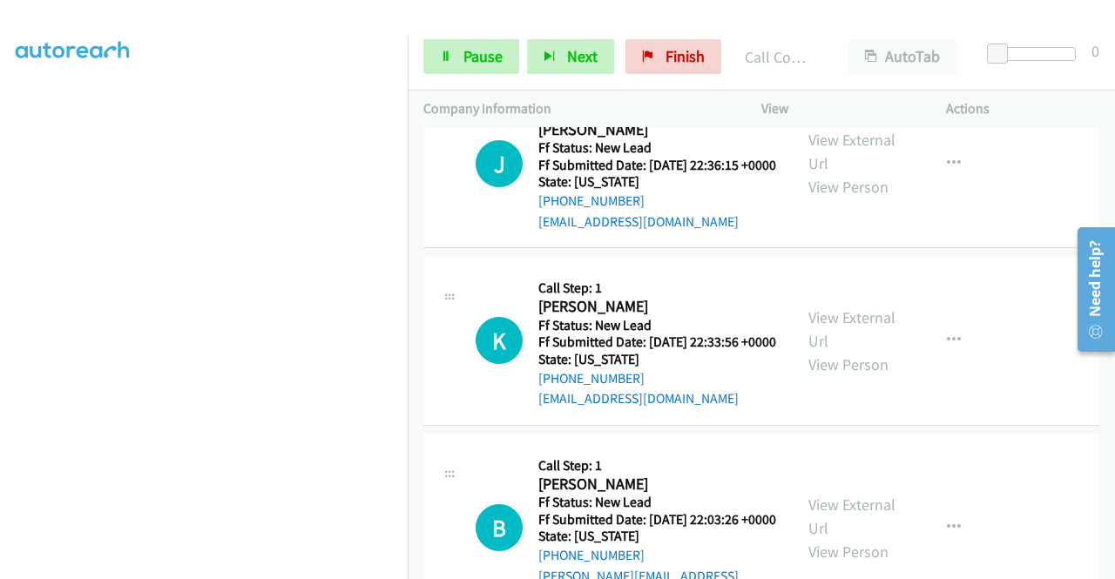
scroll to position [697, 0]
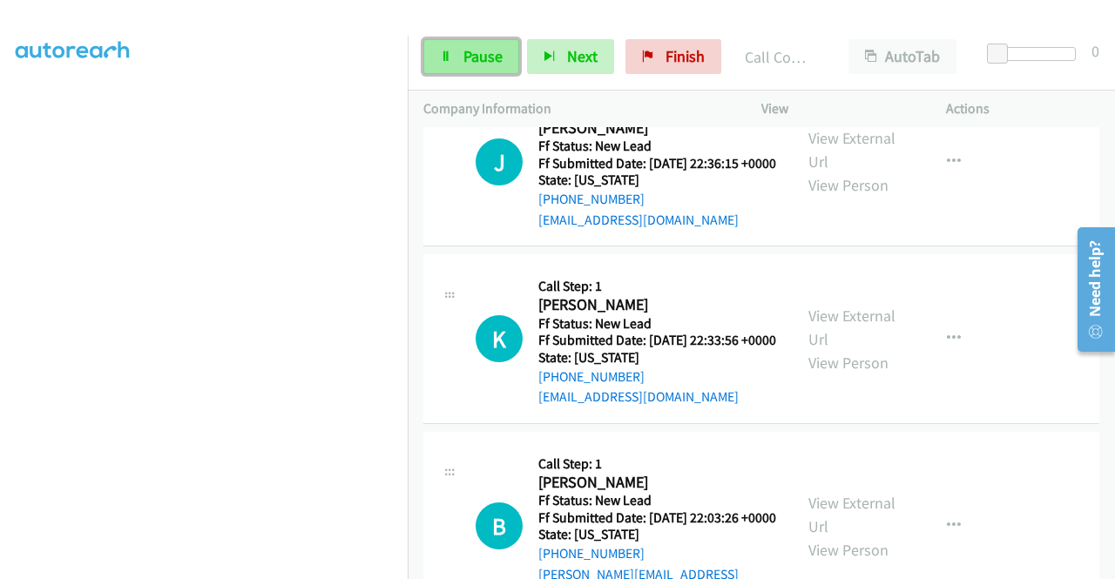
click at [450, 58] on icon at bounding box center [446, 57] width 12 height 12
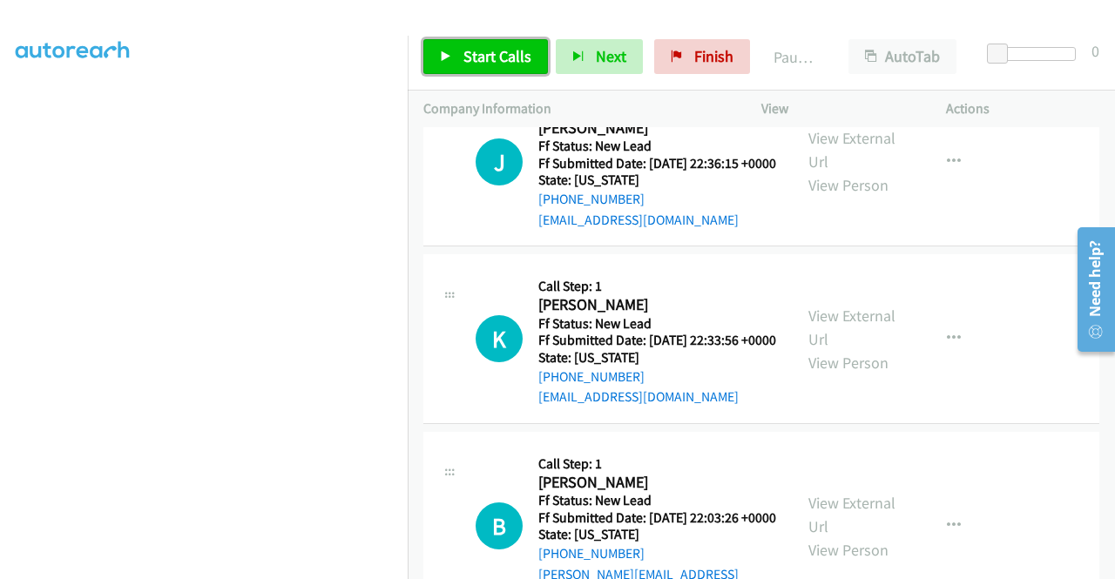
click at [447, 60] on icon at bounding box center [446, 57] width 12 height 12
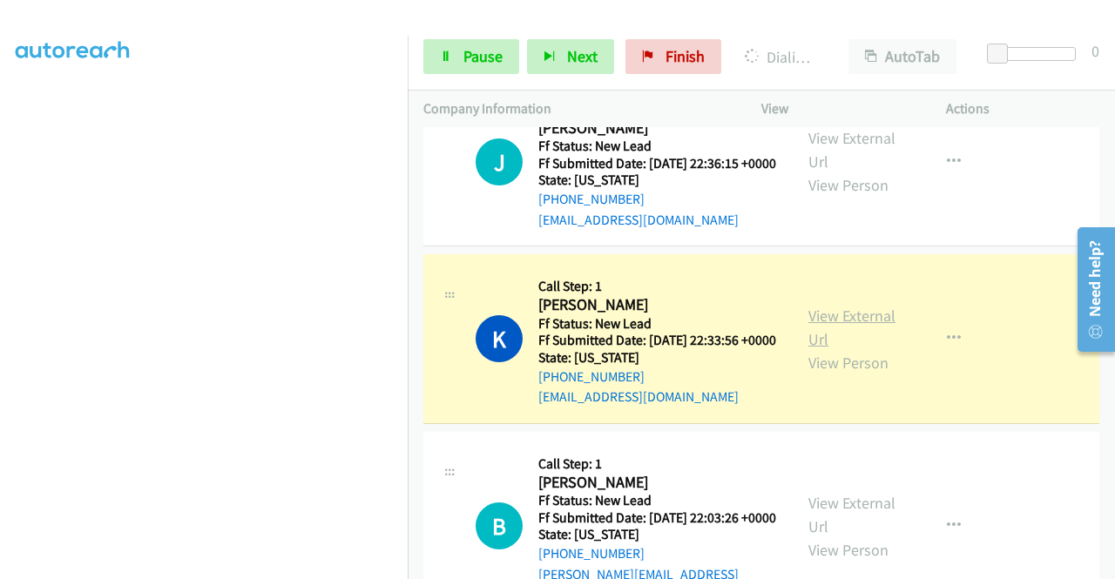
click at [862, 349] on link "View External Url" at bounding box center [852, 328] width 87 height 44
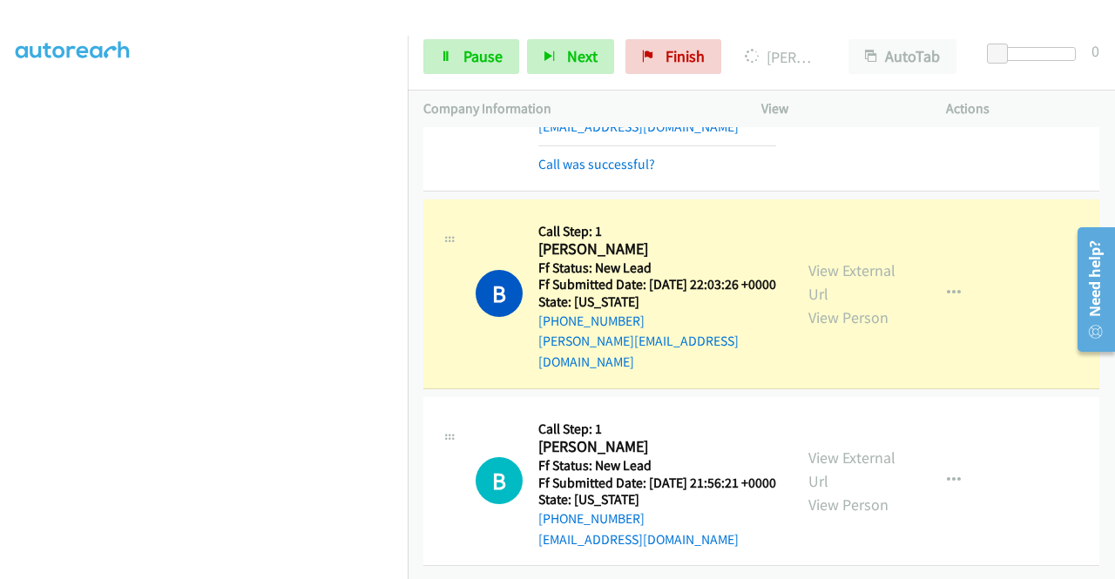
scroll to position [1046, 0]
click at [862, 276] on link "View External Url" at bounding box center [852, 283] width 87 height 44
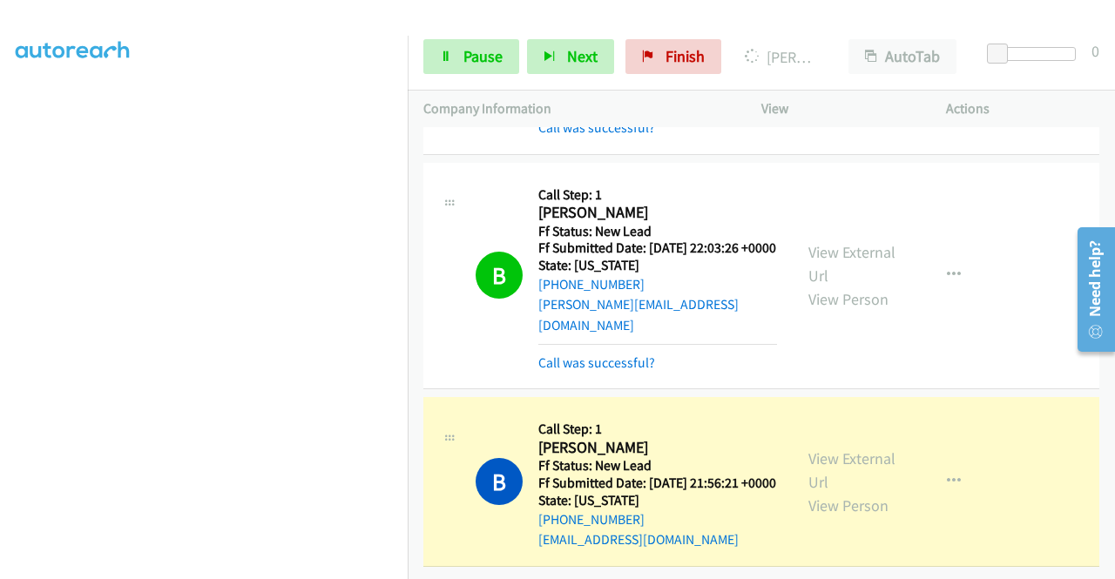
scroll to position [0, 0]
click at [814, 492] on link "View External Url" at bounding box center [852, 471] width 87 height 44
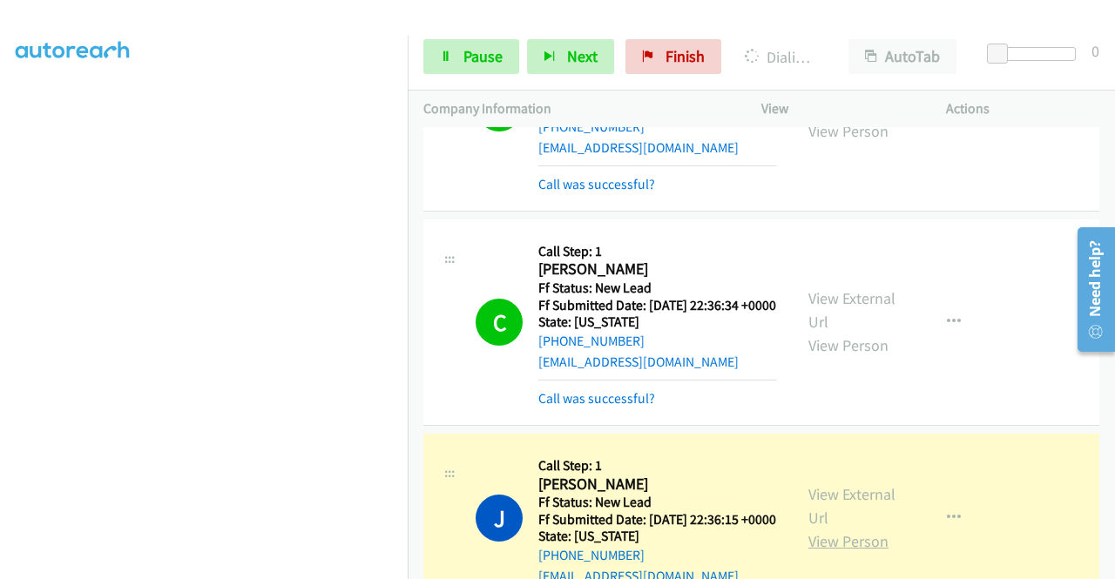
scroll to position [453, 0]
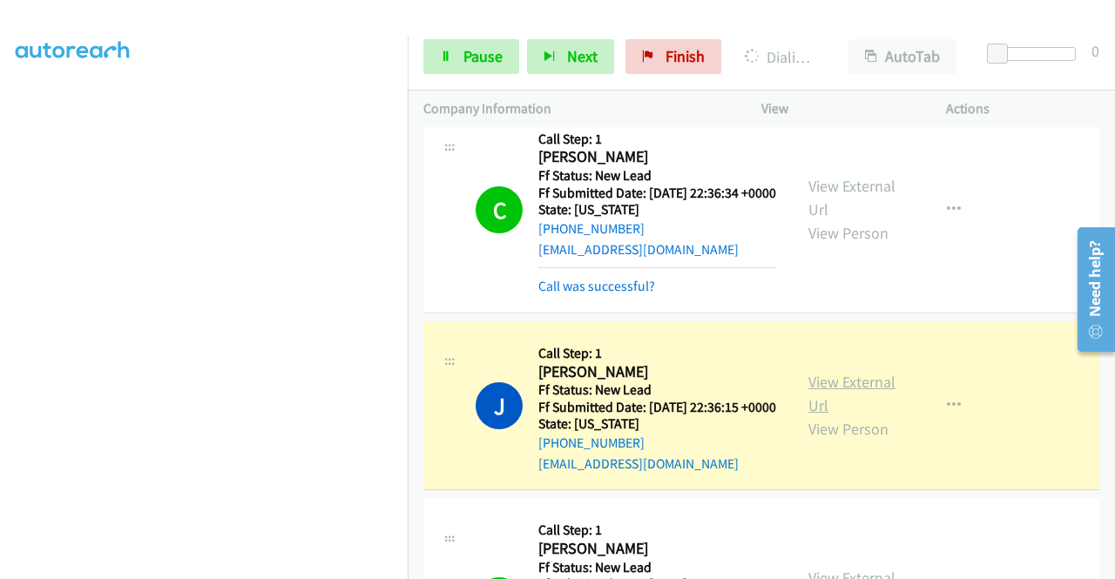
click at [826, 416] on link "View External Url" at bounding box center [852, 394] width 87 height 44
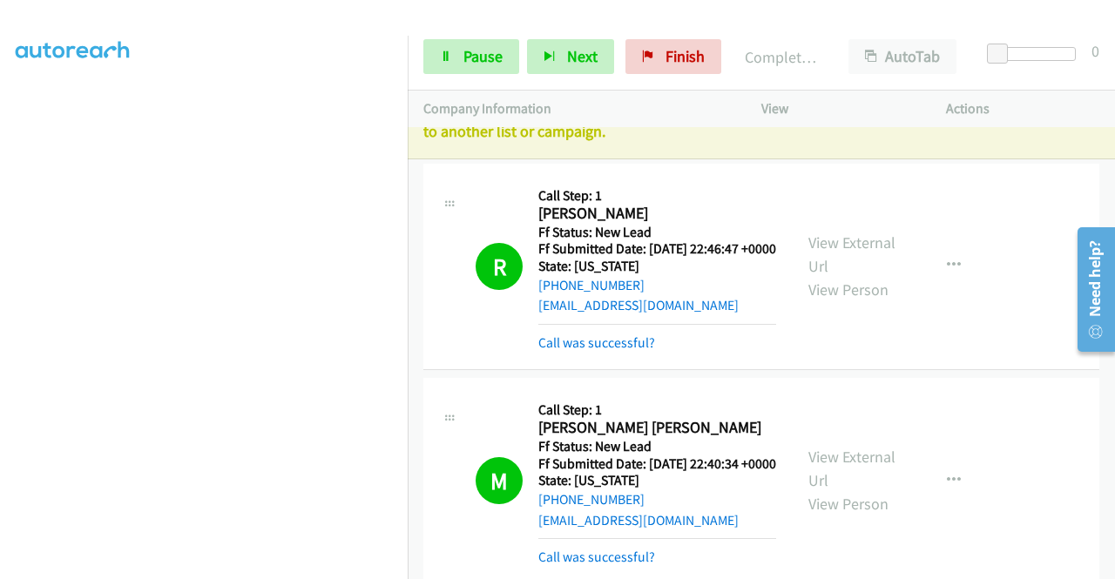
scroll to position [0, 0]
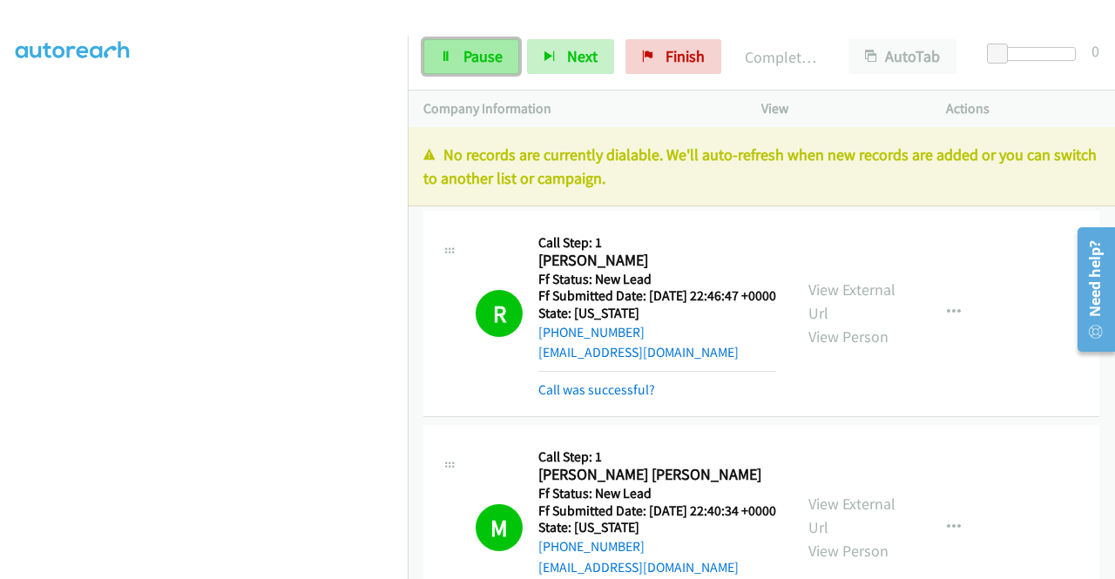
click at [460, 55] on link "Pause" at bounding box center [471, 56] width 96 height 35
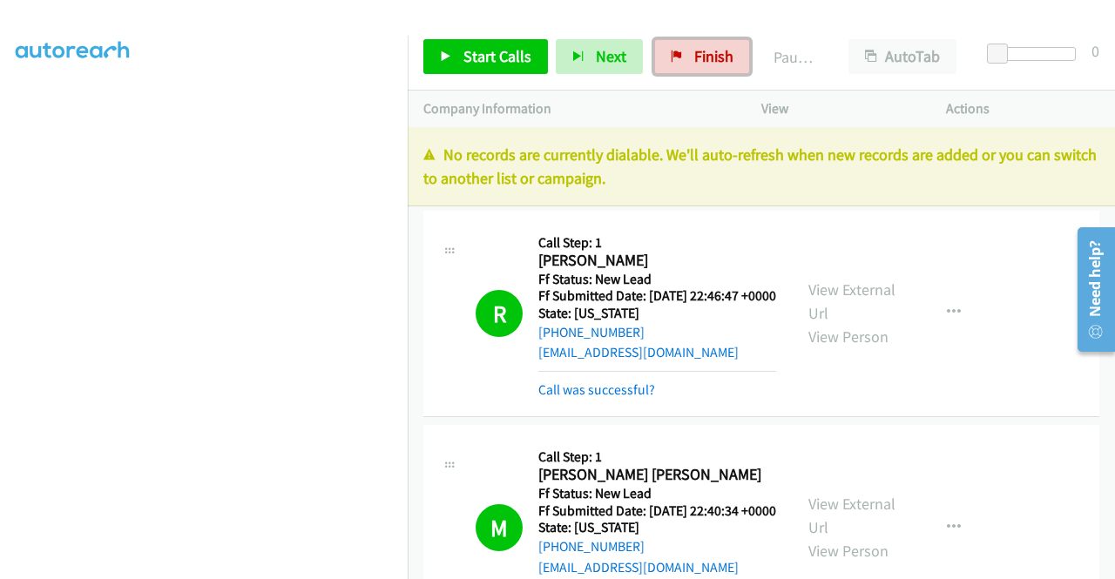
click at [694, 61] on span "Finish" at bounding box center [713, 56] width 39 height 20
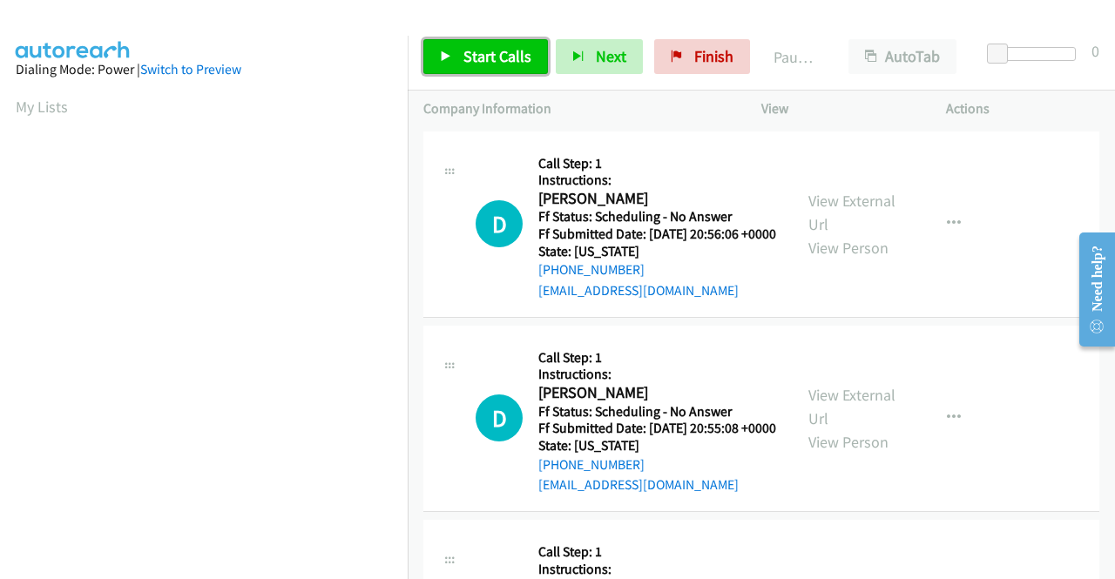
click at [503, 55] on span "Start Calls" at bounding box center [498, 56] width 68 height 20
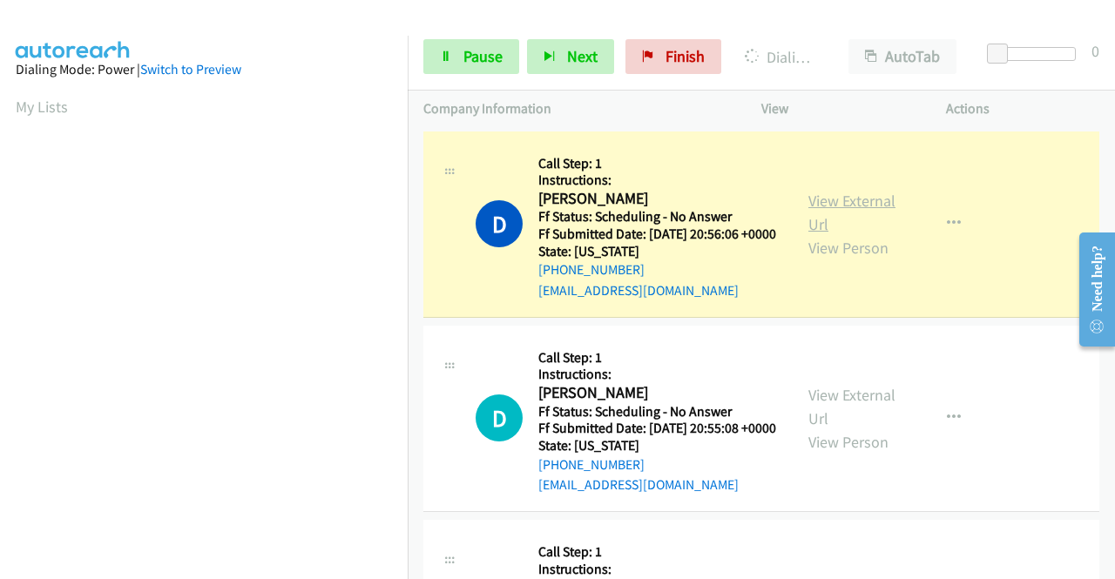
click at [865, 209] on link "View External Url" at bounding box center [852, 213] width 87 height 44
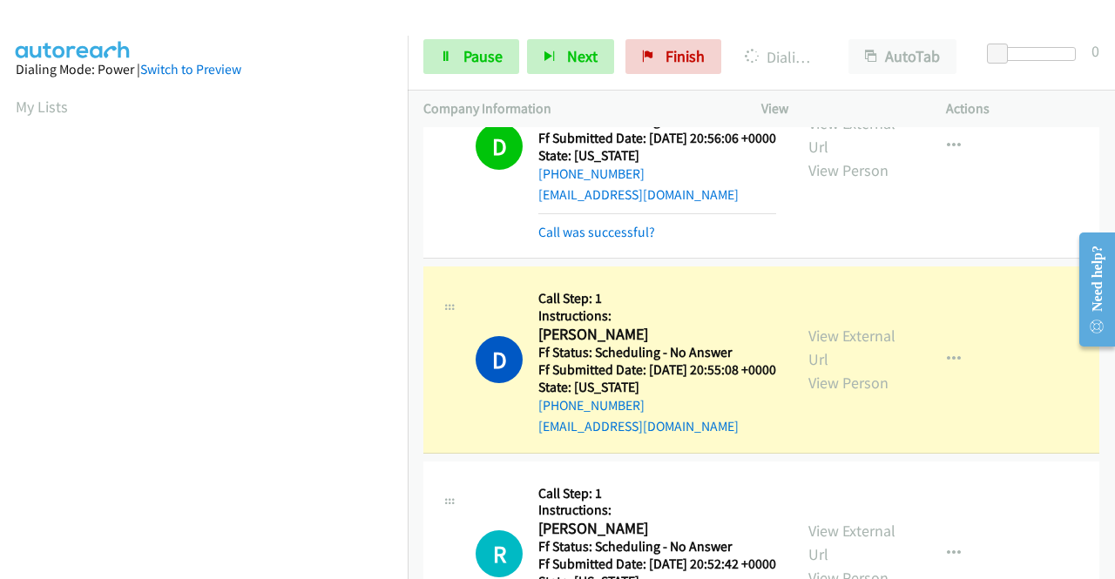
scroll to position [174, 0]
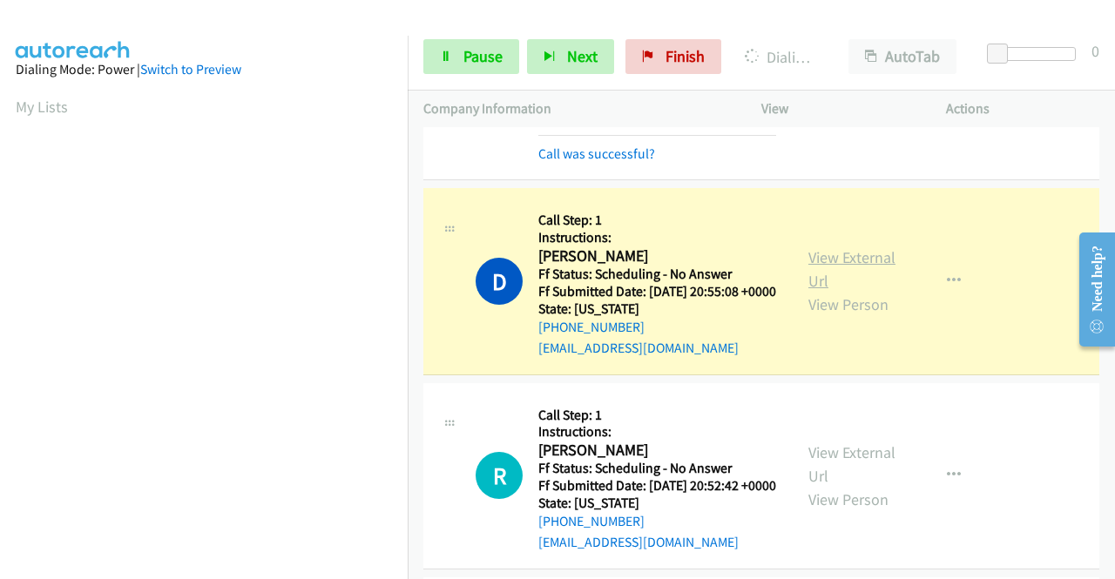
click at [810, 285] on link "View External Url" at bounding box center [852, 269] width 87 height 44
click at [466, 58] on span "Pause" at bounding box center [483, 56] width 39 height 20
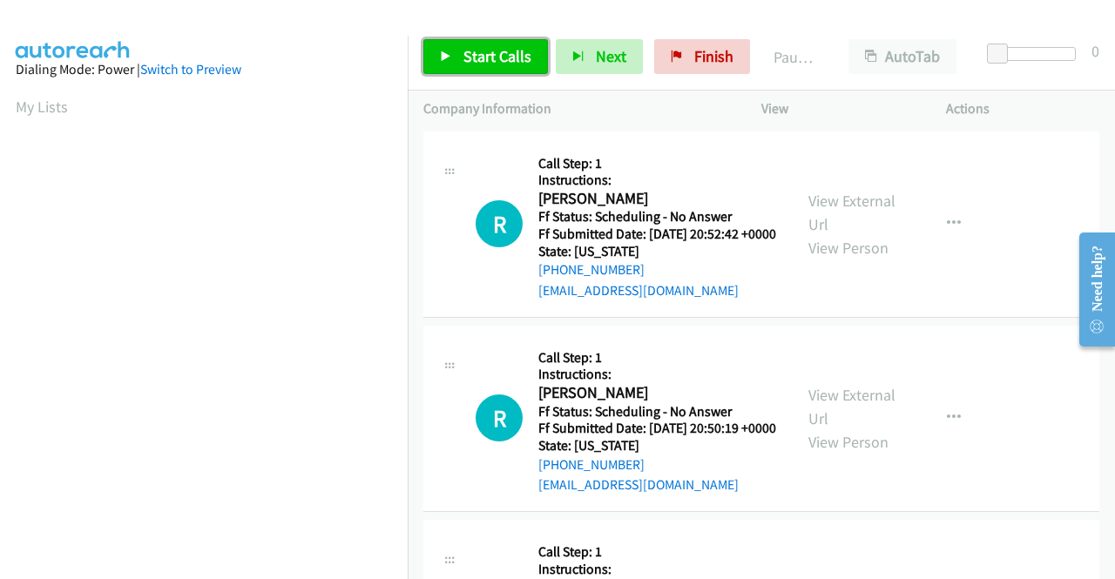
click at [476, 64] on span "Start Calls" at bounding box center [498, 56] width 68 height 20
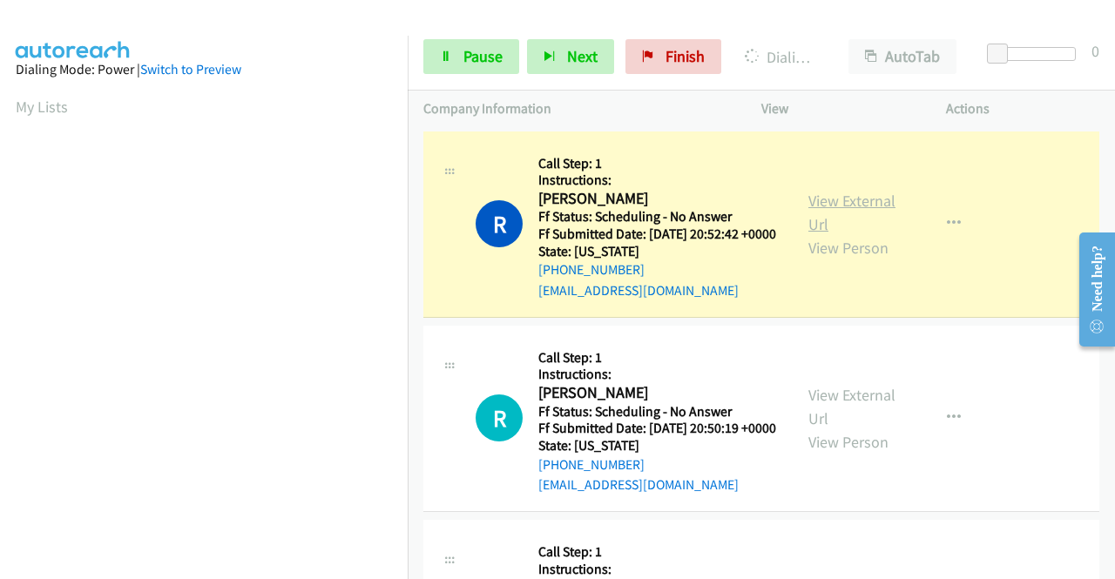
click at [835, 207] on link "View External Url" at bounding box center [852, 213] width 87 height 44
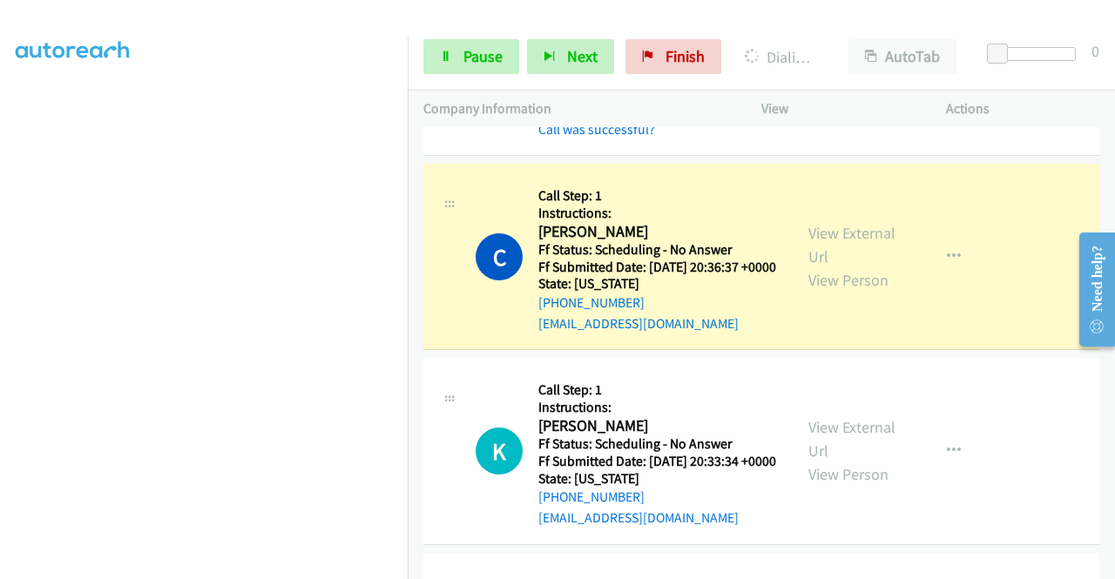
scroll to position [436, 0]
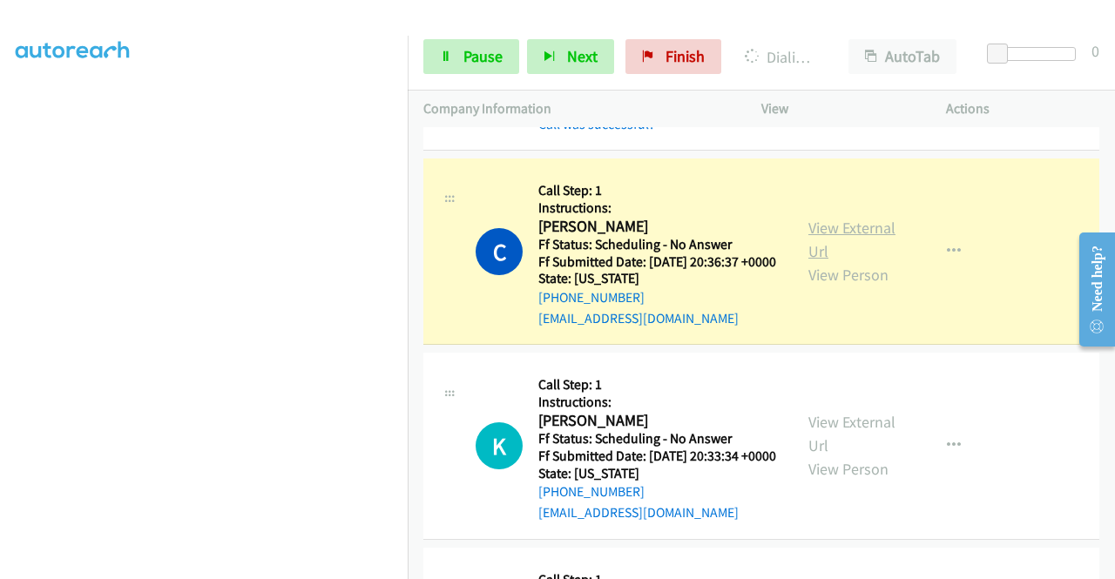
click at [809, 261] on link "View External Url" at bounding box center [852, 240] width 87 height 44
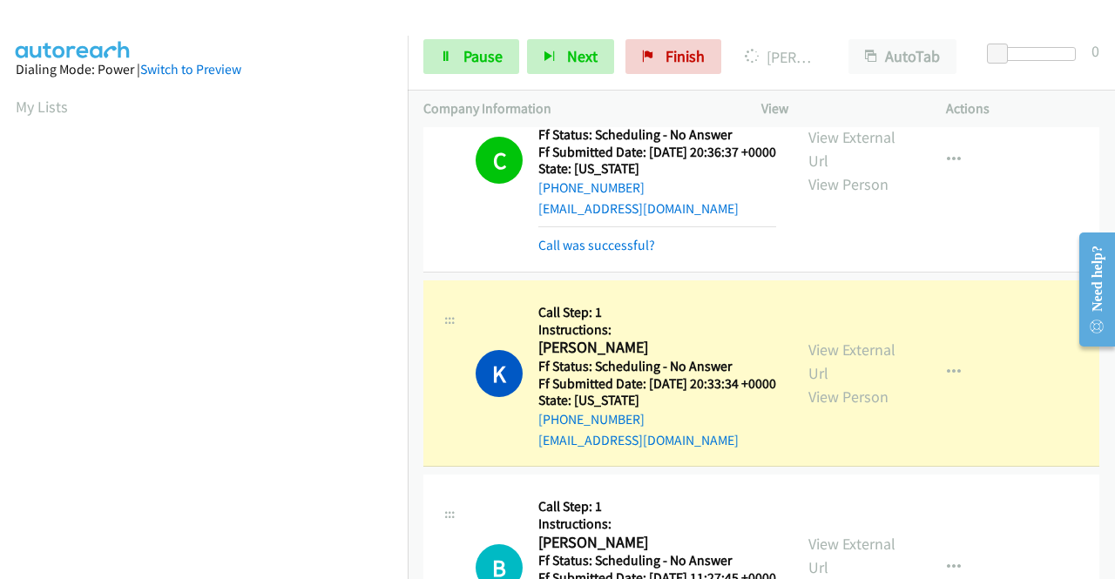
scroll to position [610, 0]
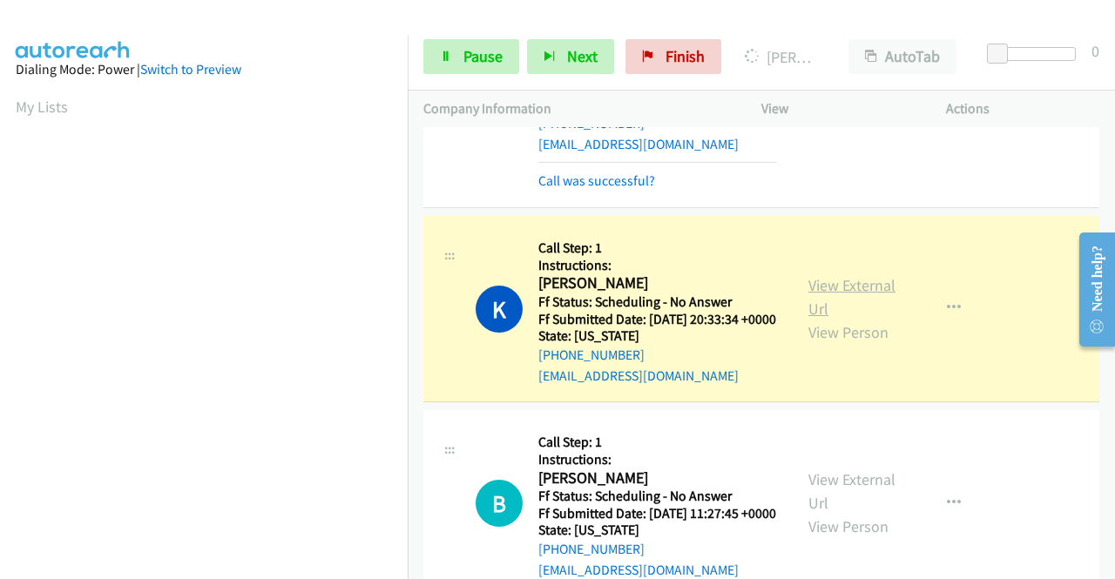
click at [850, 319] on link "View External Url" at bounding box center [852, 297] width 87 height 44
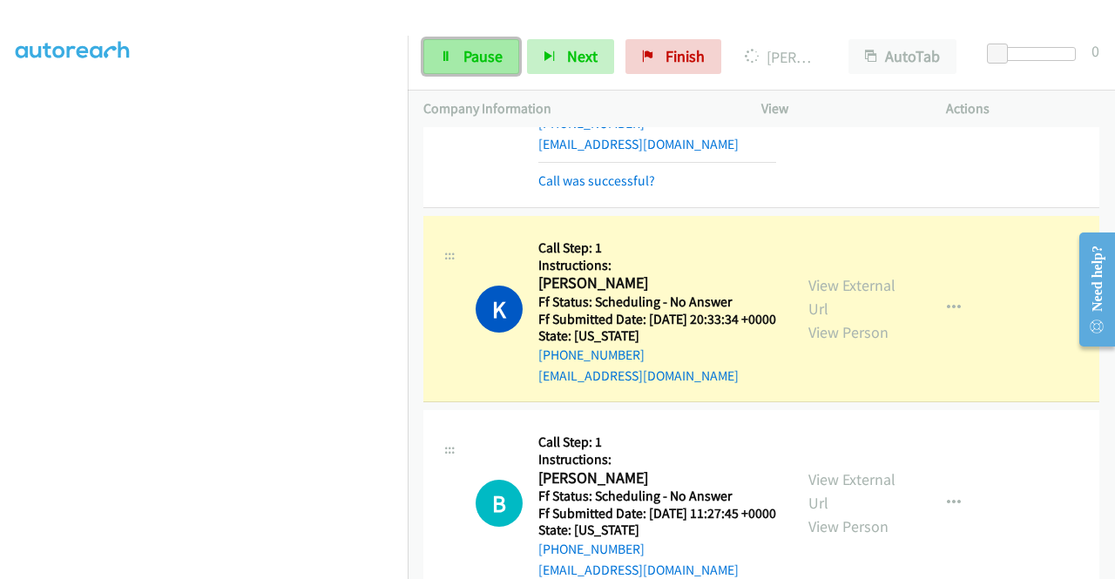
click at [460, 60] on link "Pause" at bounding box center [471, 56] width 96 height 35
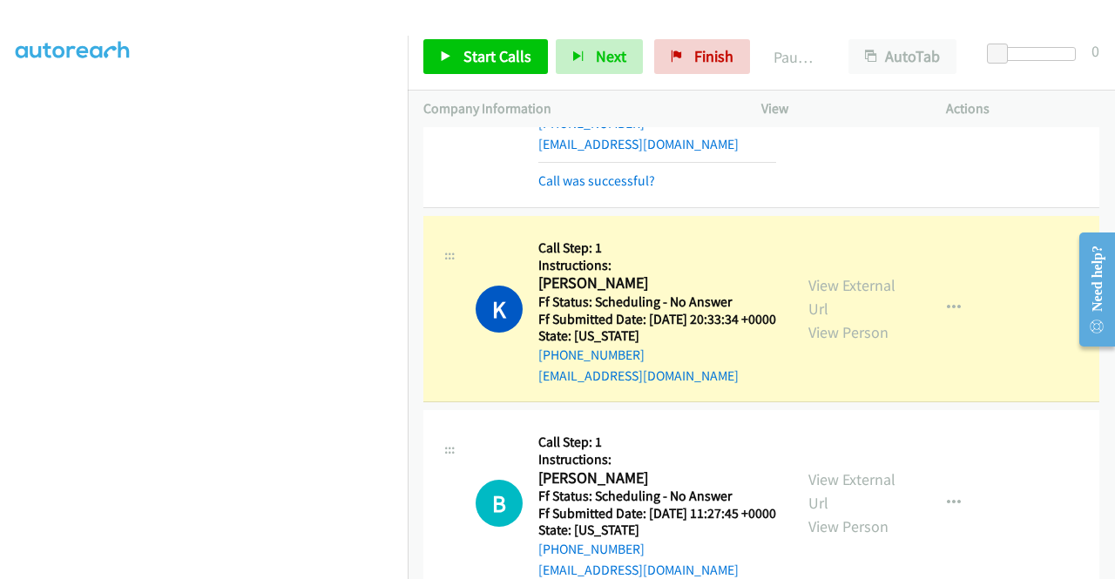
scroll to position [0, 0]
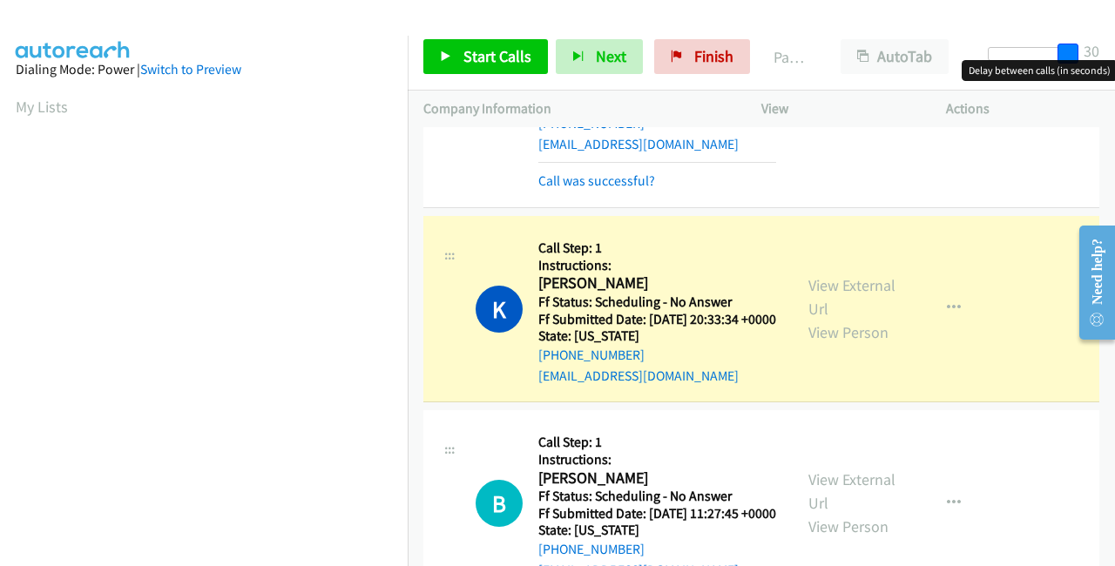
drag, startPoint x: 998, startPoint y: 51, endPoint x: 1114, endPoint y: 51, distance: 116.8
click at [1114, 51] on div "Start Calls Pause Next Finish Paused AutoTab AutoTab 30" at bounding box center [761, 57] width 707 height 67
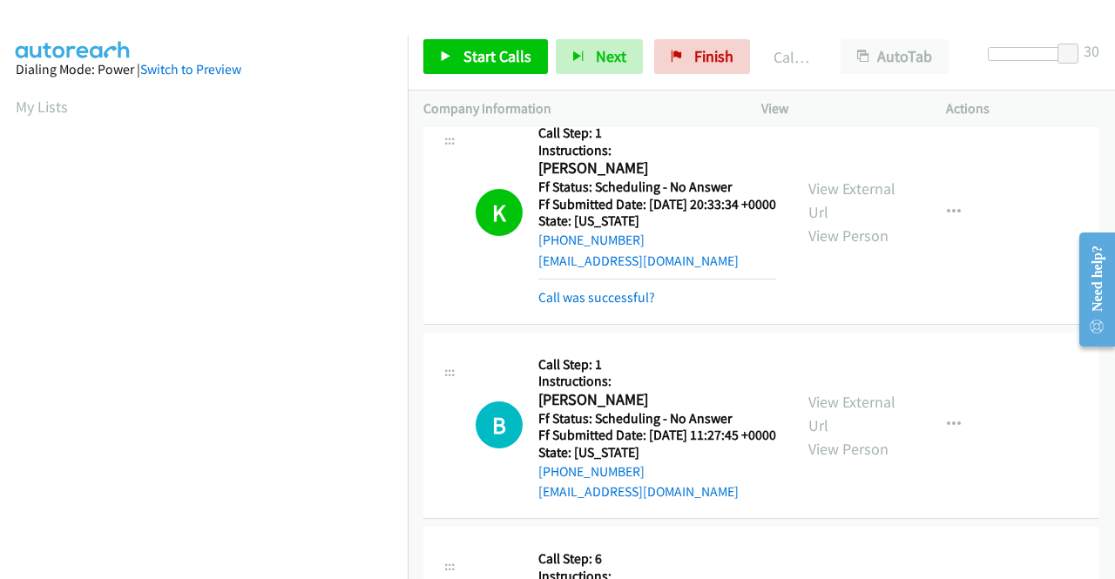
scroll to position [871, 0]
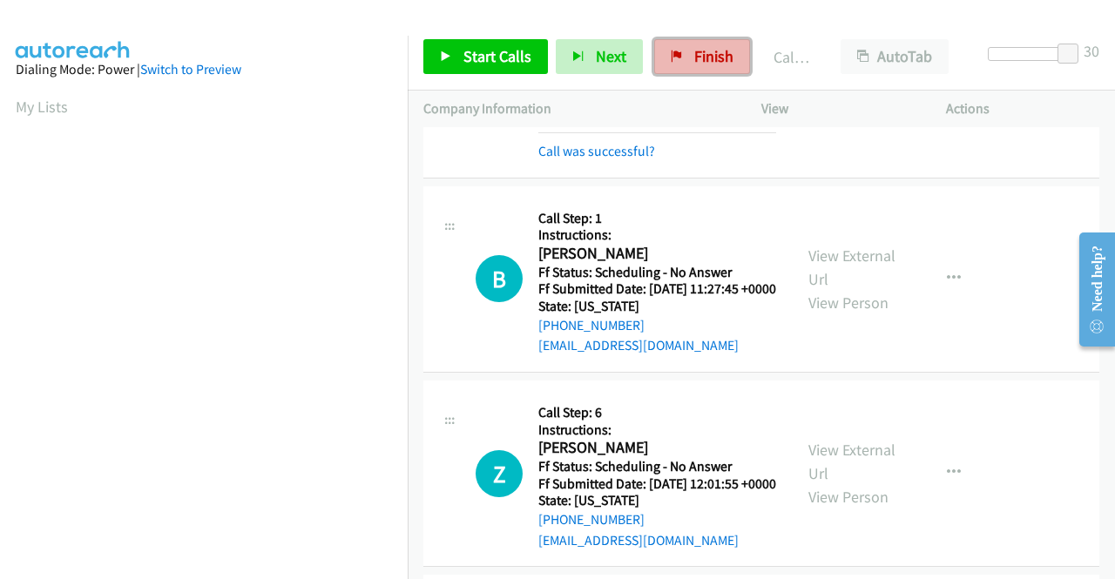
click at [694, 60] on span "Finish" at bounding box center [713, 56] width 39 height 20
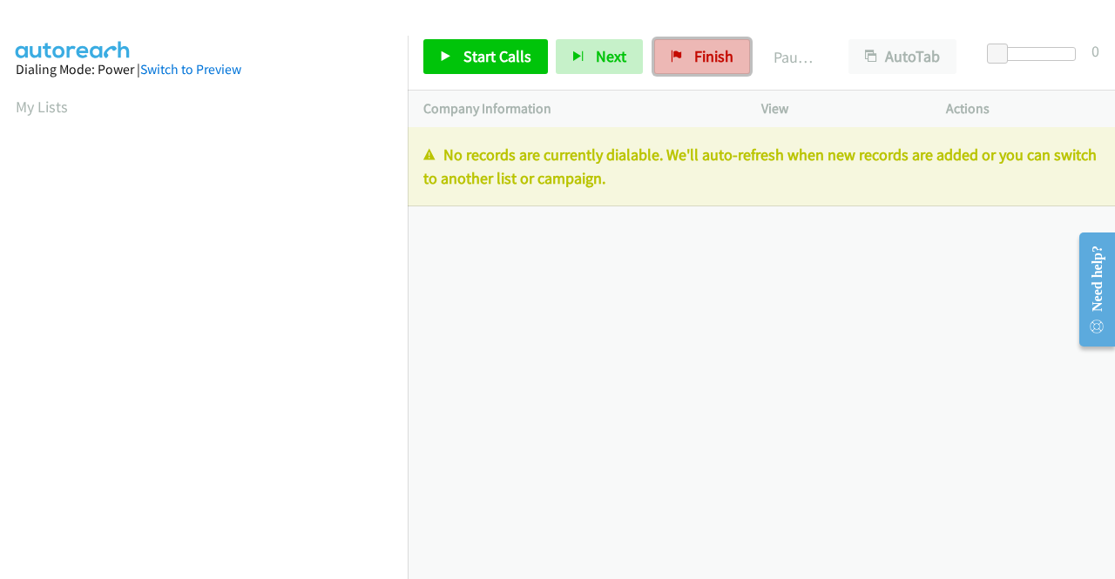
click at [681, 57] on link "Finish" at bounding box center [702, 56] width 96 height 35
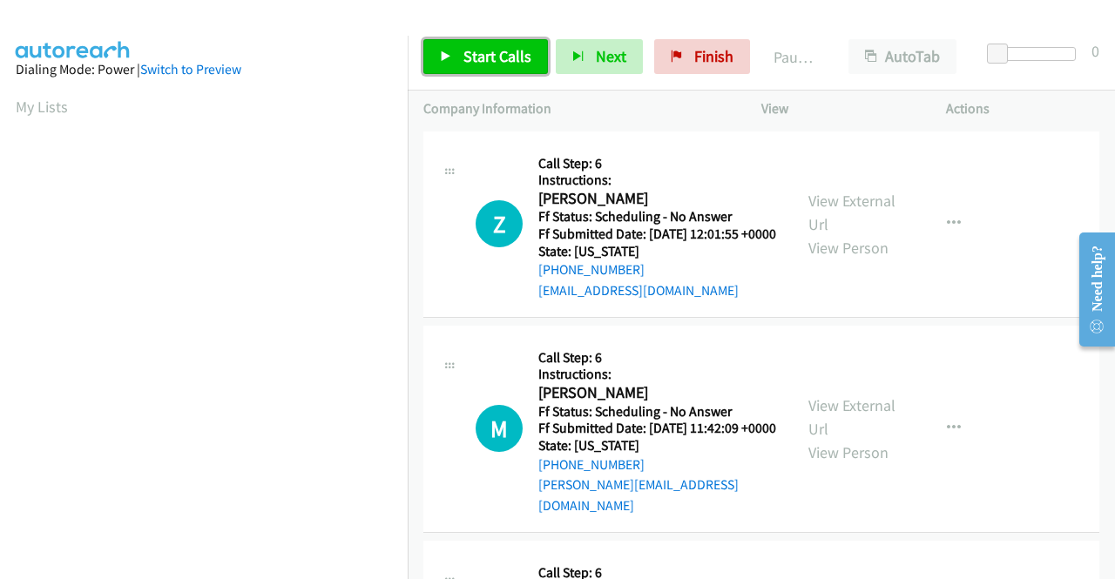
click at [484, 54] on span "Start Calls" at bounding box center [498, 56] width 68 height 20
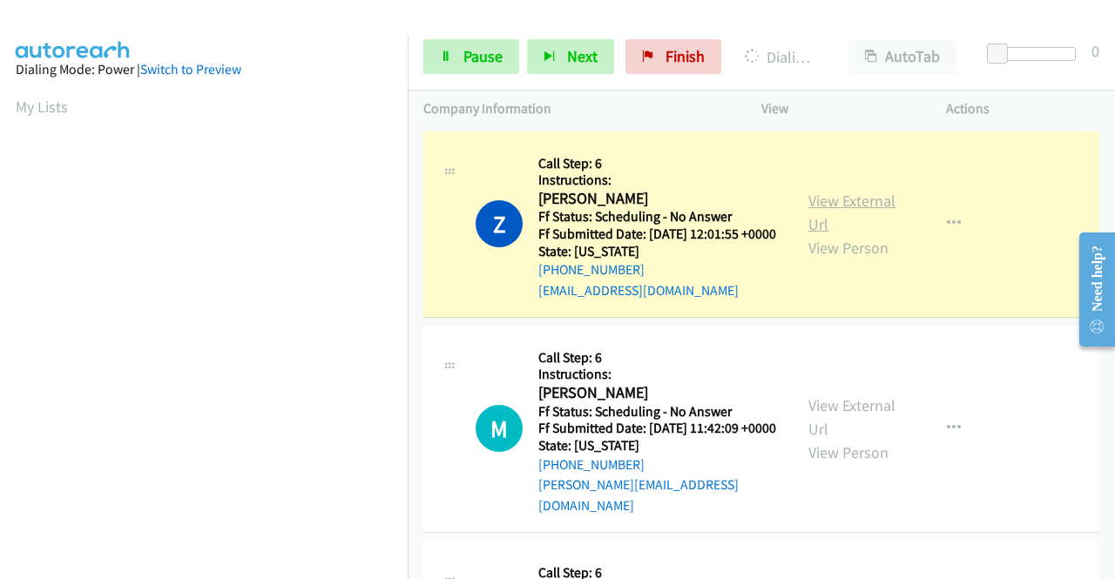
click at [872, 212] on link "View External Url" at bounding box center [852, 213] width 87 height 44
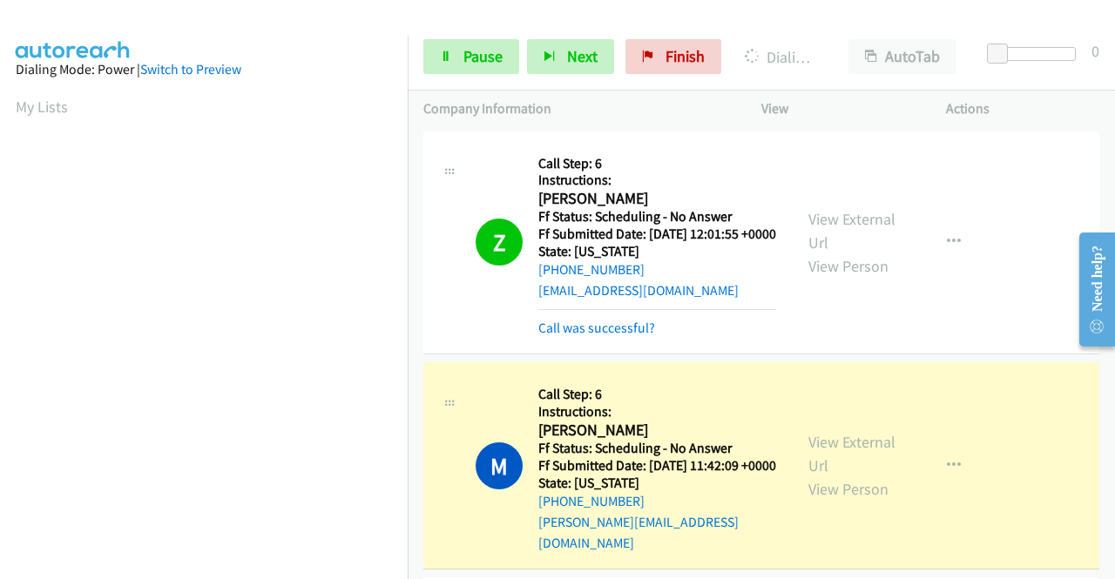
scroll to position [397, 0]
click at [856, 456] on link "View External Url" at bounding box center [852, 454] width 87 height 44
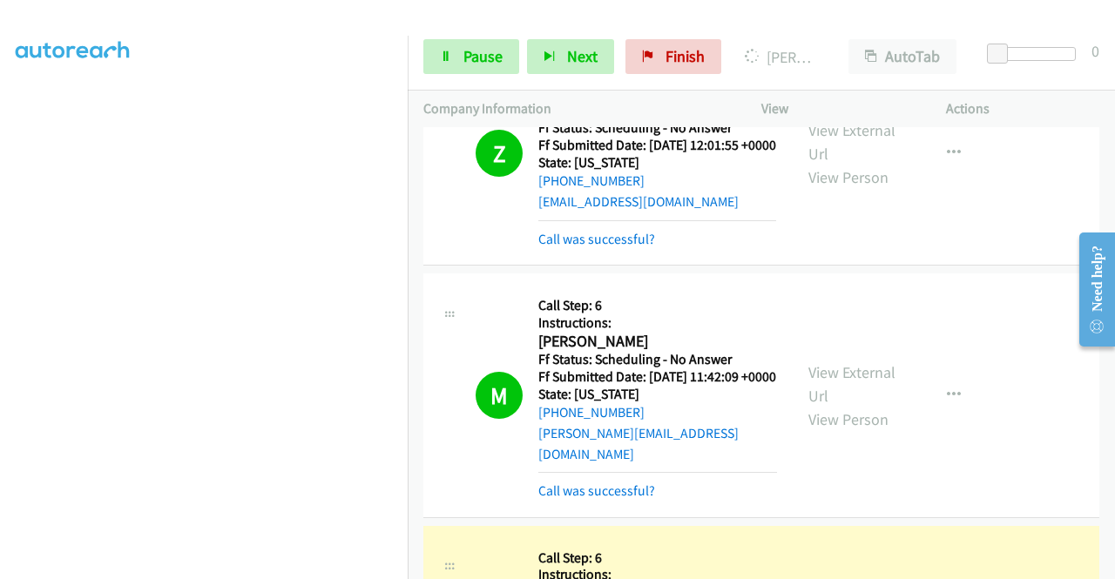
scroll to position [261, 0]
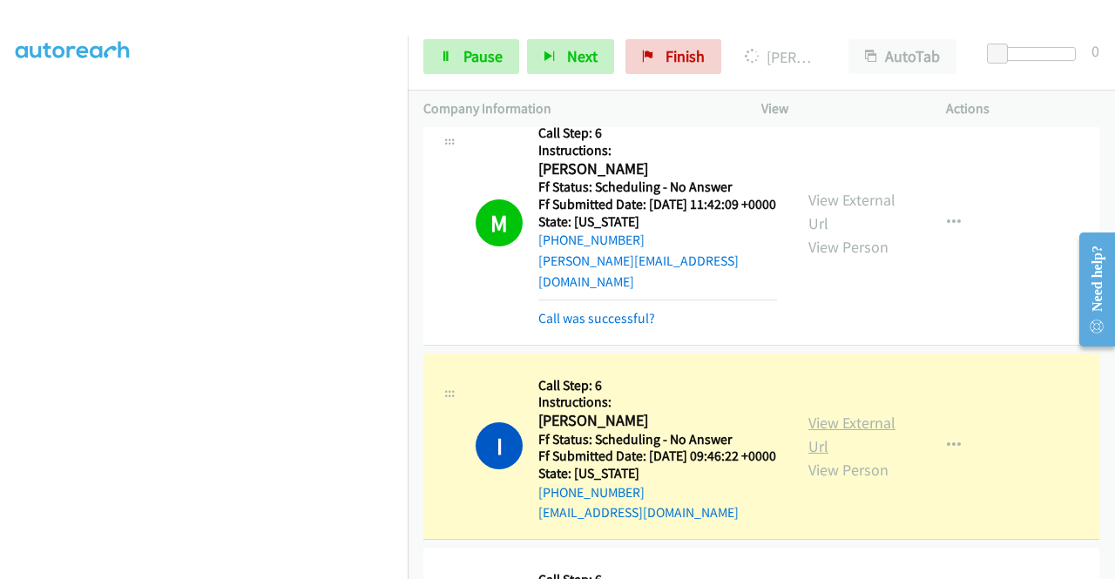
click at [836, 450] on link "View External Url" at bounding box center [852, 435] width 87 height 44
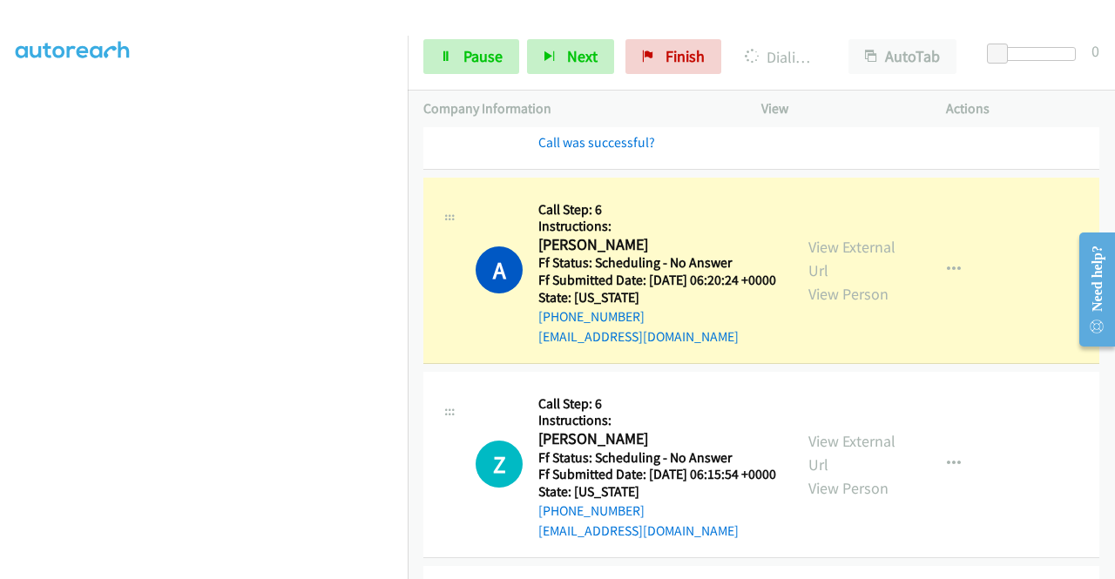
scroll to position [697, 0]
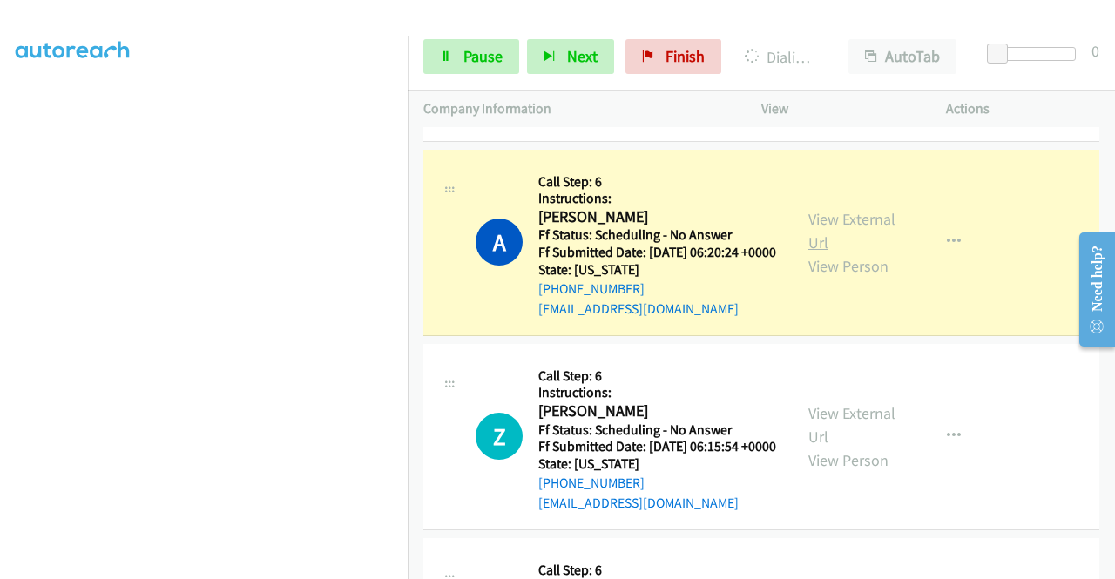
click at [871, 253] on link "View External Url" at bounding box center [852, 231] width 87 height 44
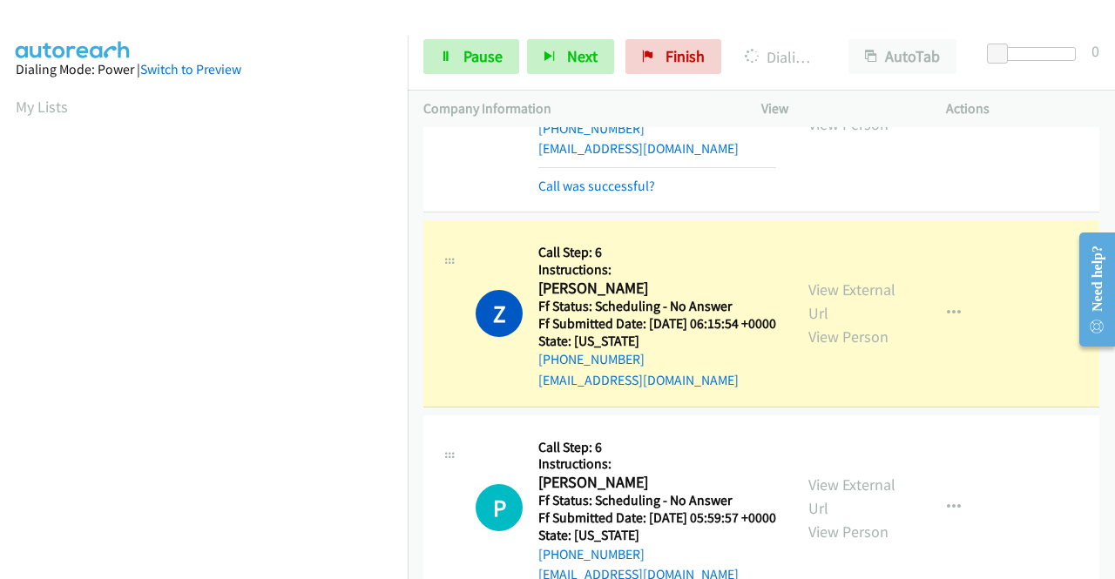
scroll to position [1046, 0]
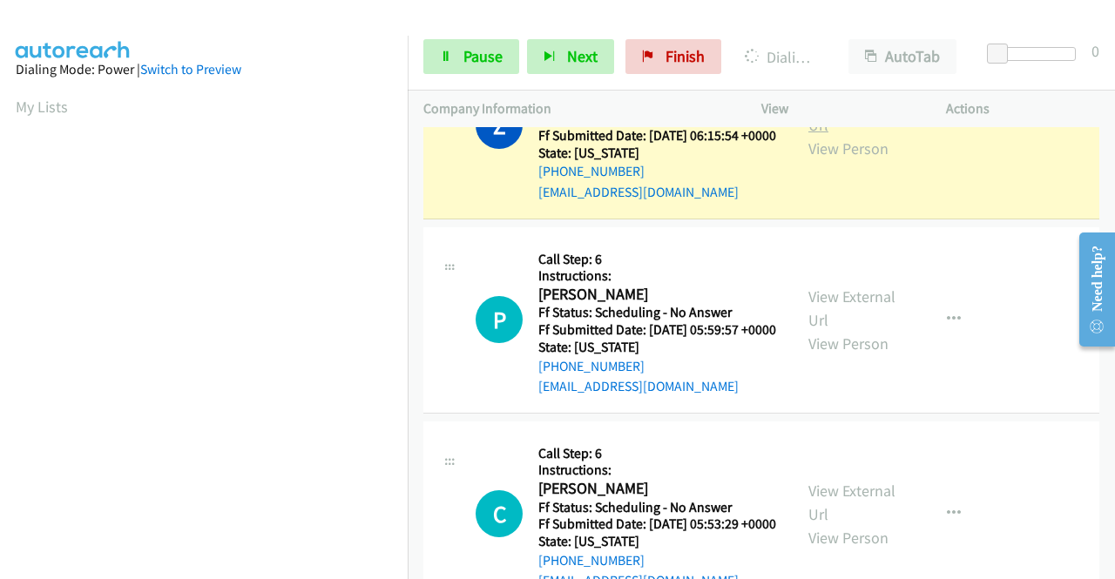
click at [822, 135] on link "View External Url" at bounding box center [852, 113] width 87 height 44
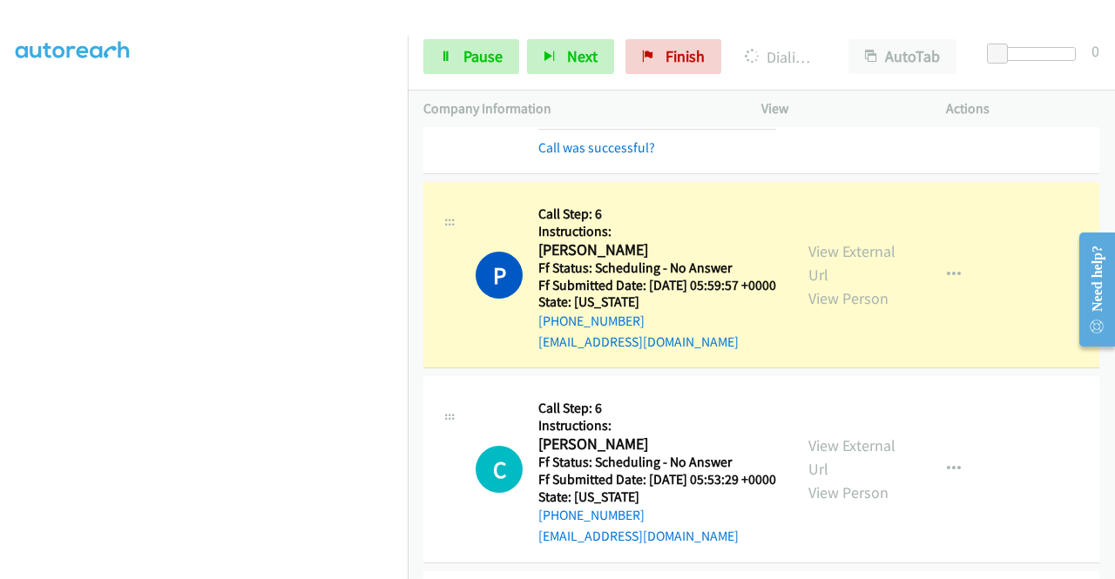
scroll to position [1220, 0]
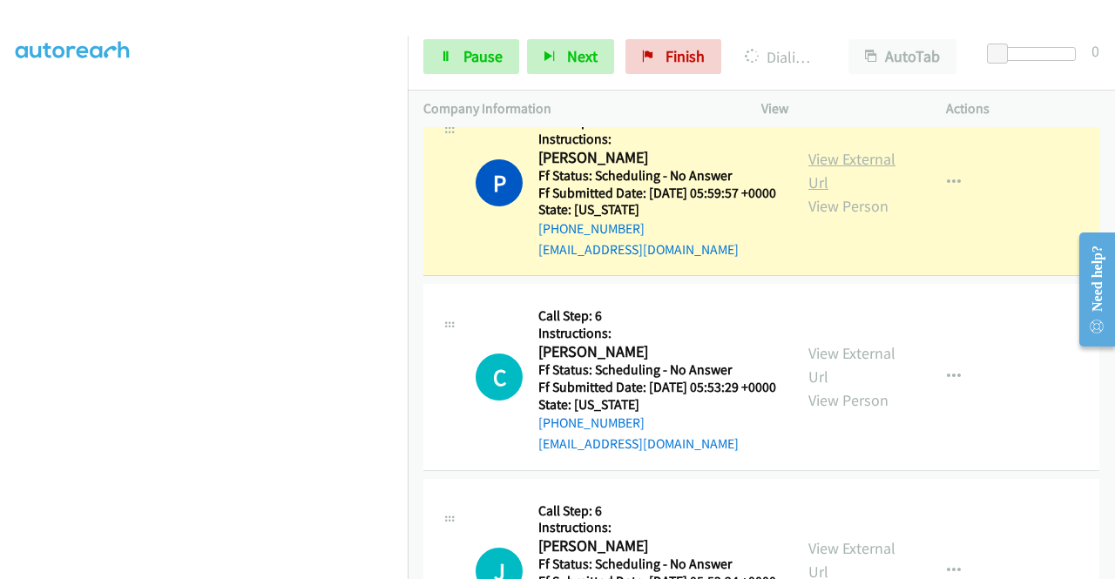
click at [850, 193] on link "View External Url" at bounding box center [852, 171] width 87 height 44
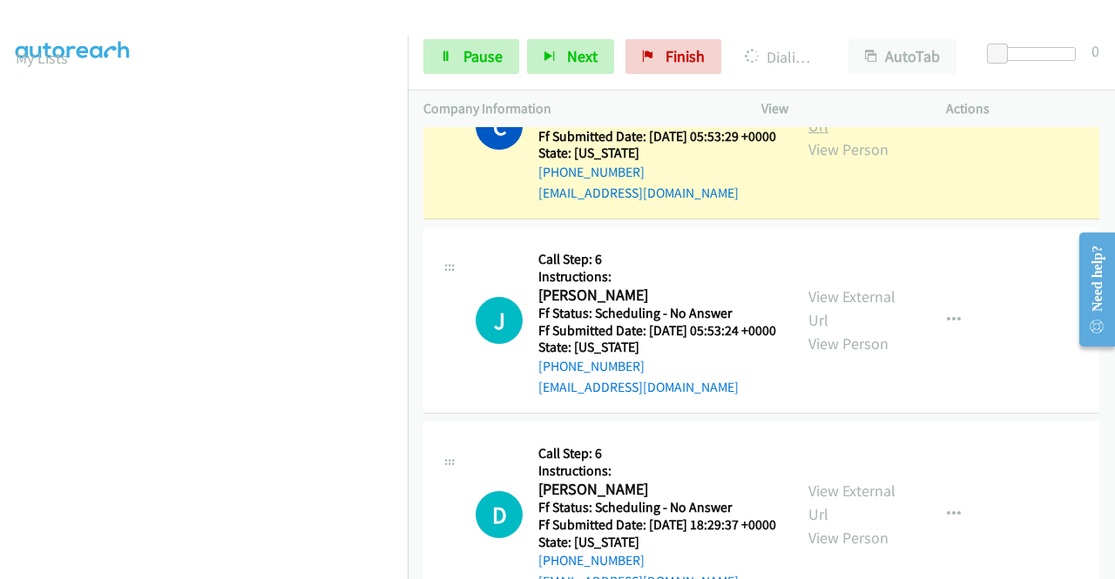
scroll to position [1481, 0]
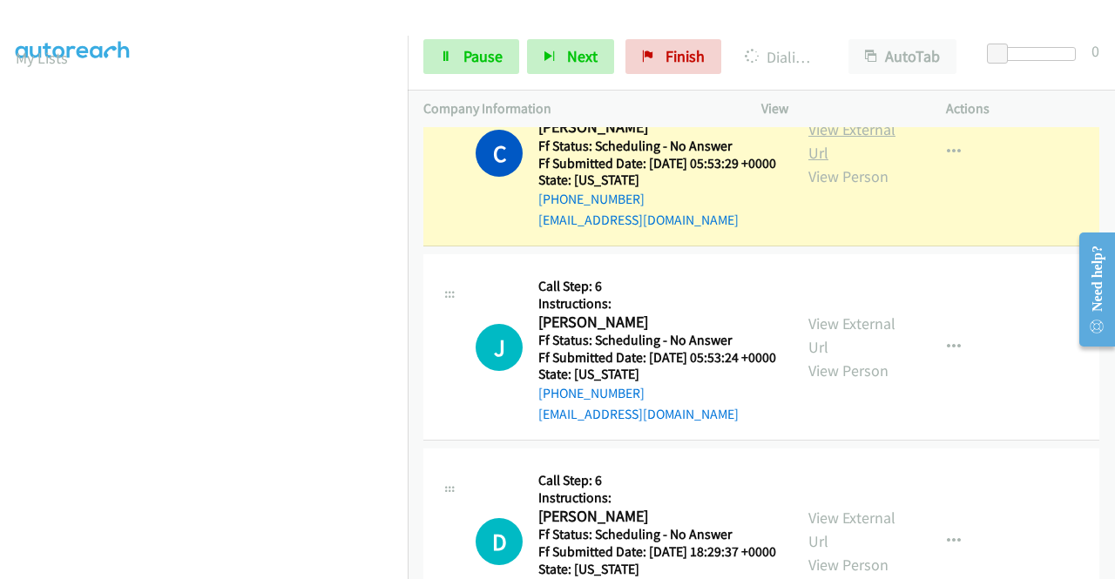
click at [845, 163] on link "View External Url" at bounding box center [852, 141] width 87 height 44
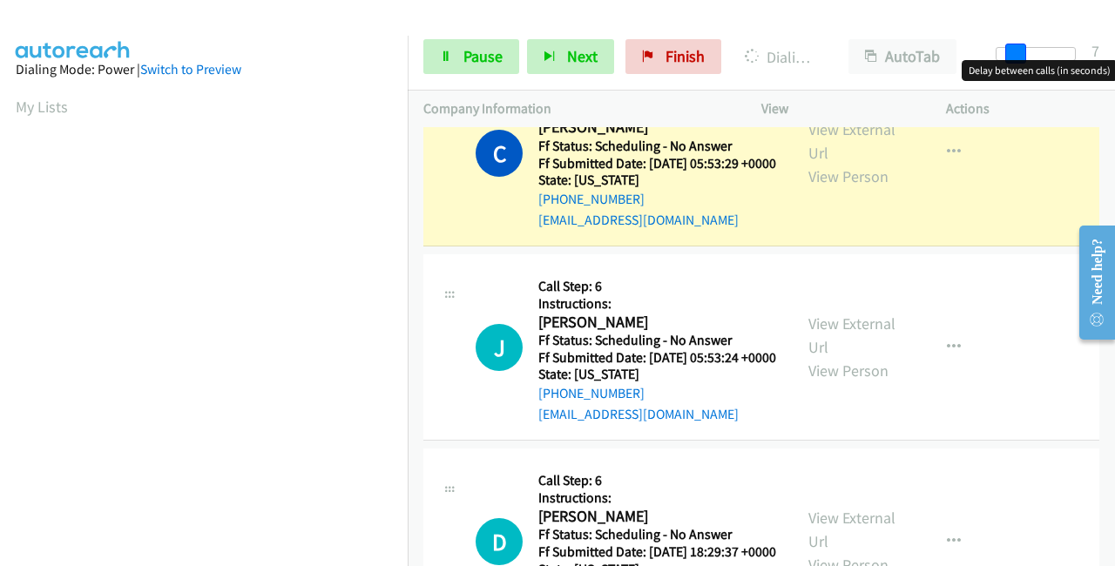
drag, startPoint x: 1000, startPoint y: 49, endPoint x: 1090, endPoint y: 28, distance: 92.1
click at [1114, 44] on div "Start Calls Pause Next Finish Dialing Clyde Leedy AutoTab AutoTab 7" at bounding box center [761, 57] width 707 height 67
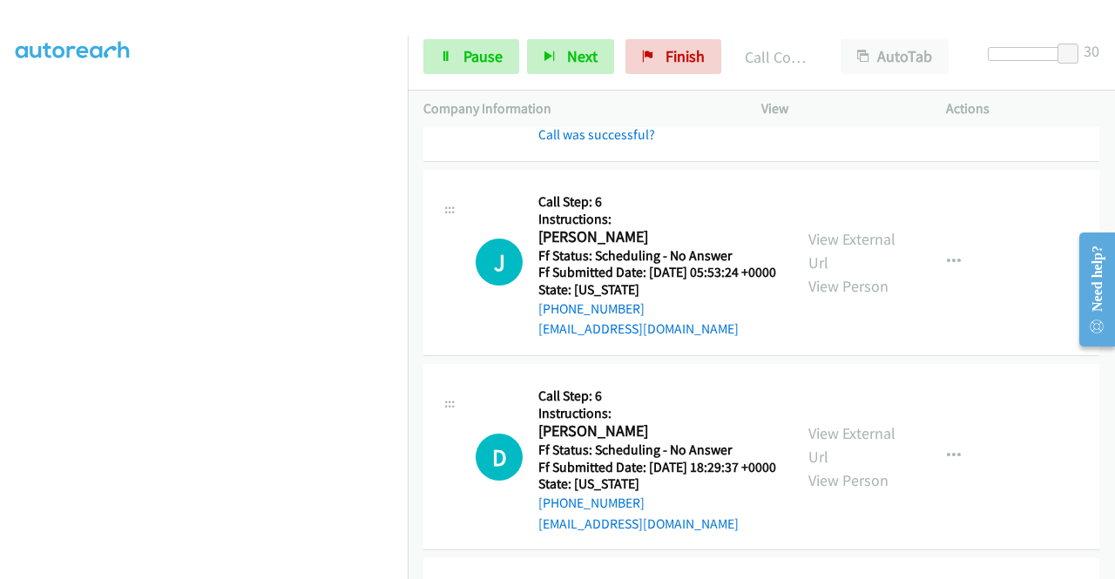
scroll to position [1568, 0]
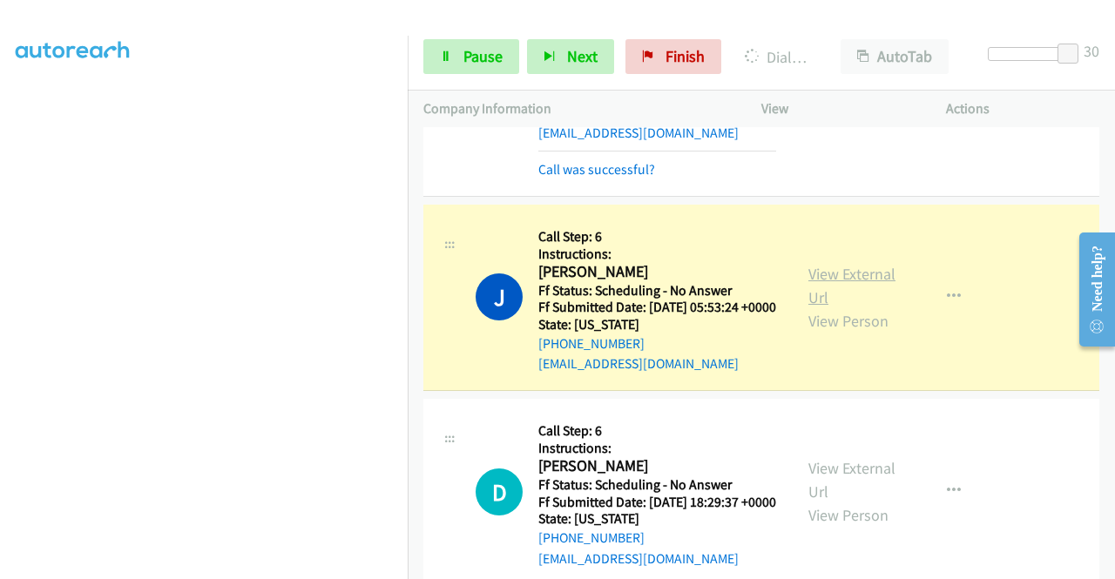
click at [852, 308] on link "View External Url" at bounding box center [852, 286] width 87 height 44
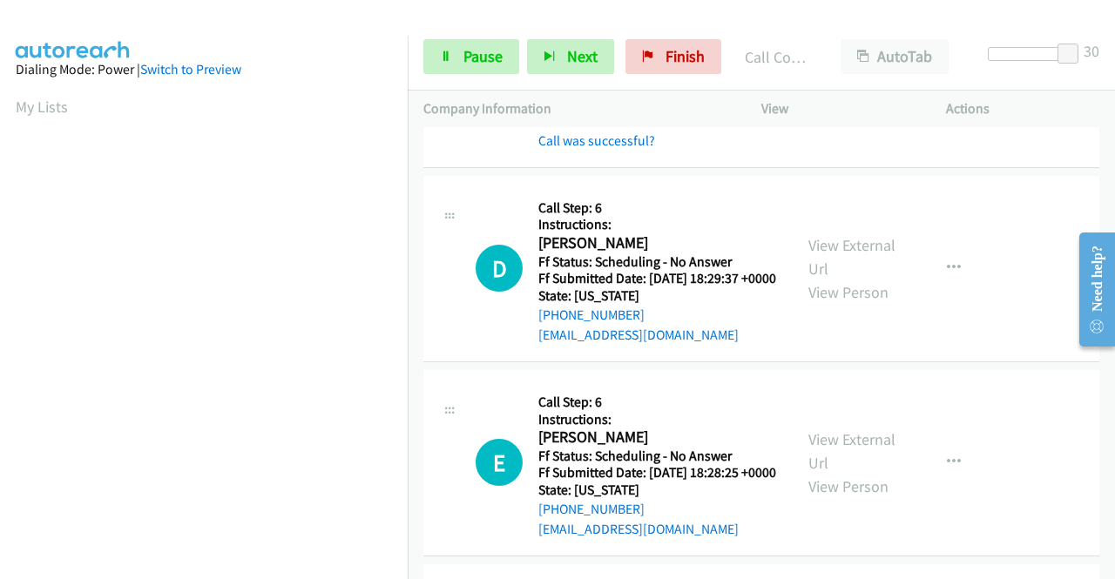
scroll to position [1830, 0]
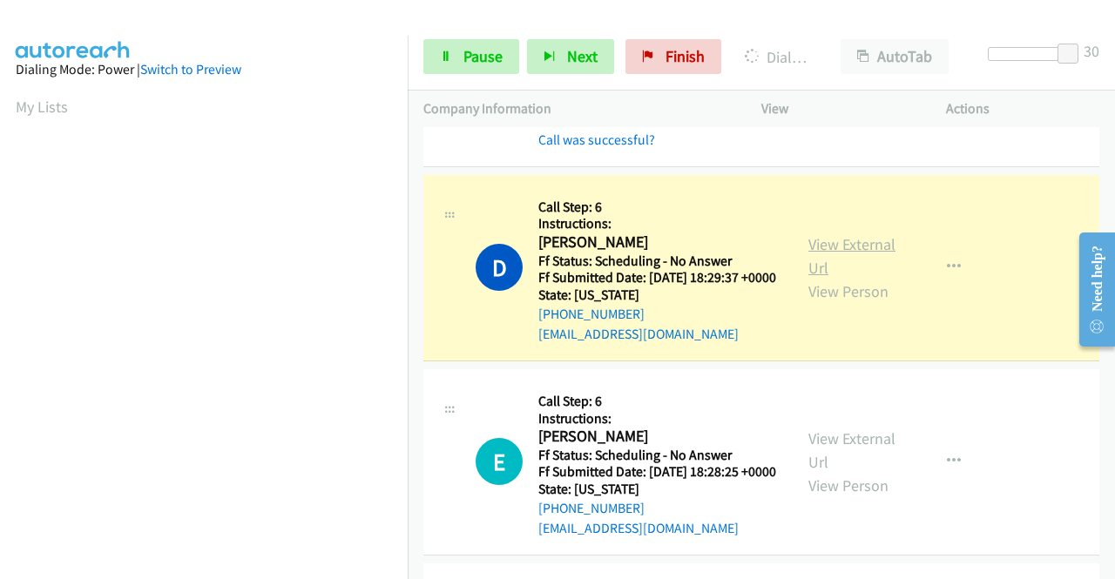
click at [847, 278] on link "View External Url" at bounding box center [852, 256] width 87 height 44
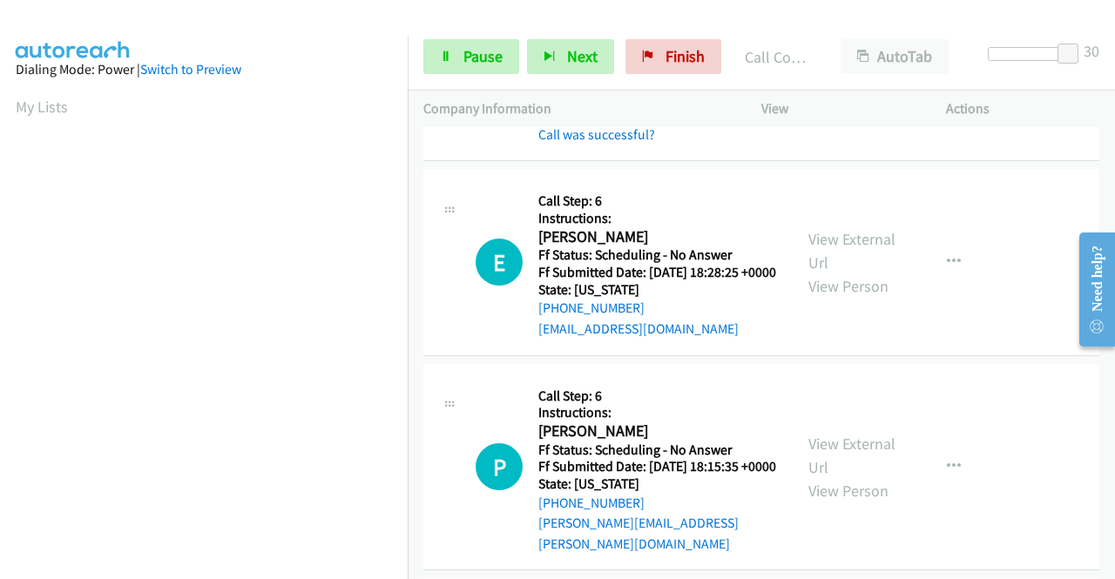
scroll to position [2178, 0]
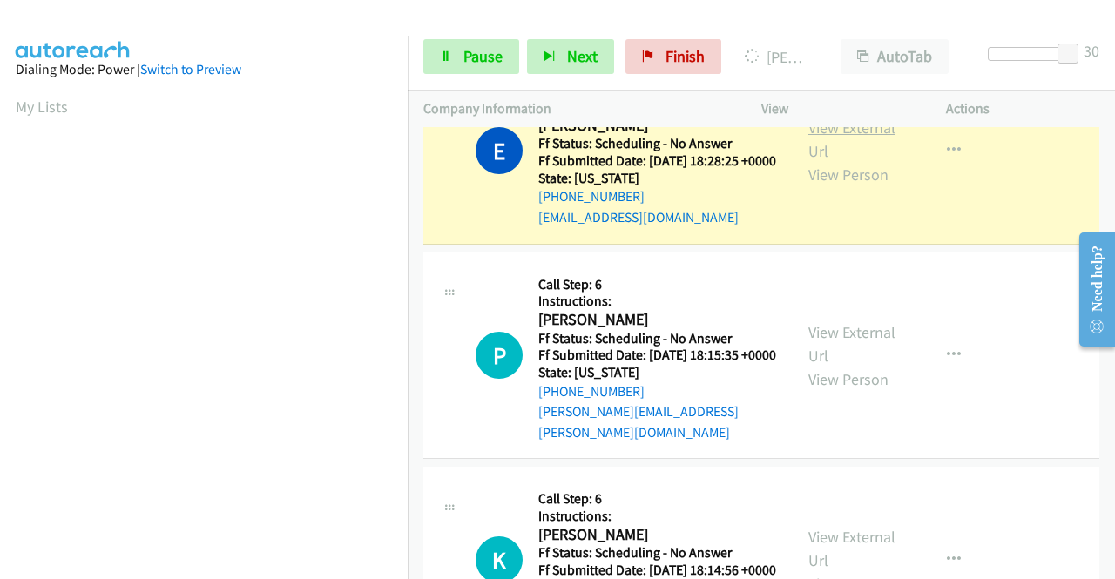
click at [862, 161] on link "View External Url" at bounding box center [852, 140] width 87 height 44
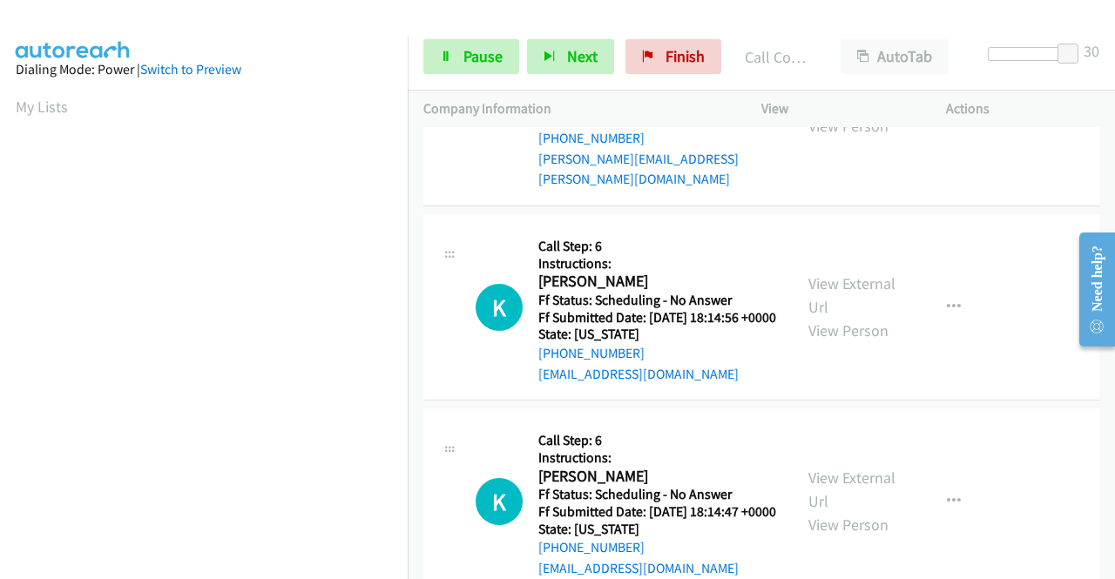
scroll to position [2527, 0]
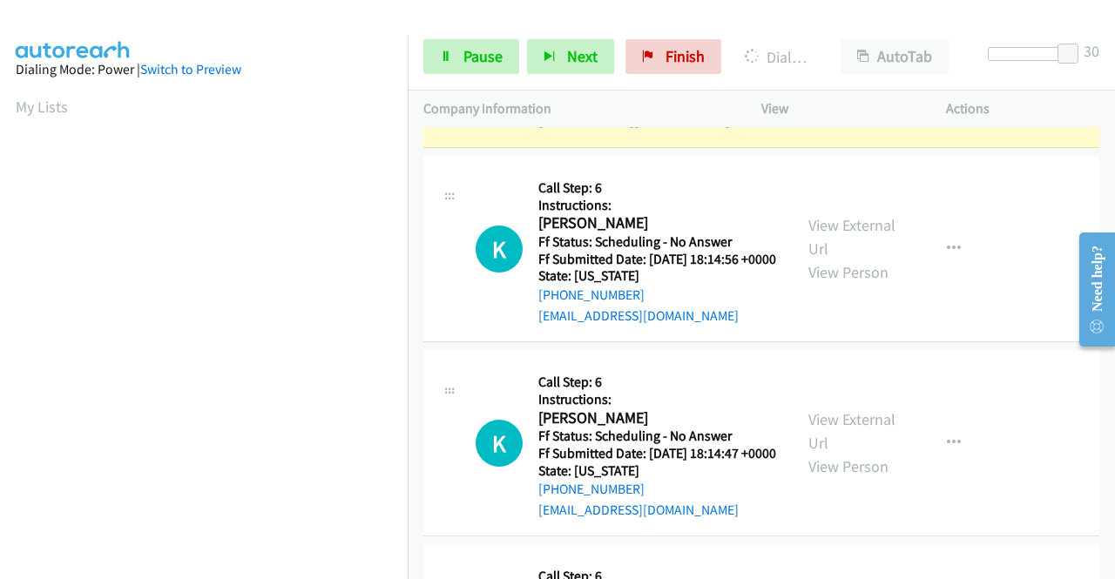
click at [842, 54] on link "View External Url" at bounding box center [852, 32] width 87 height 44
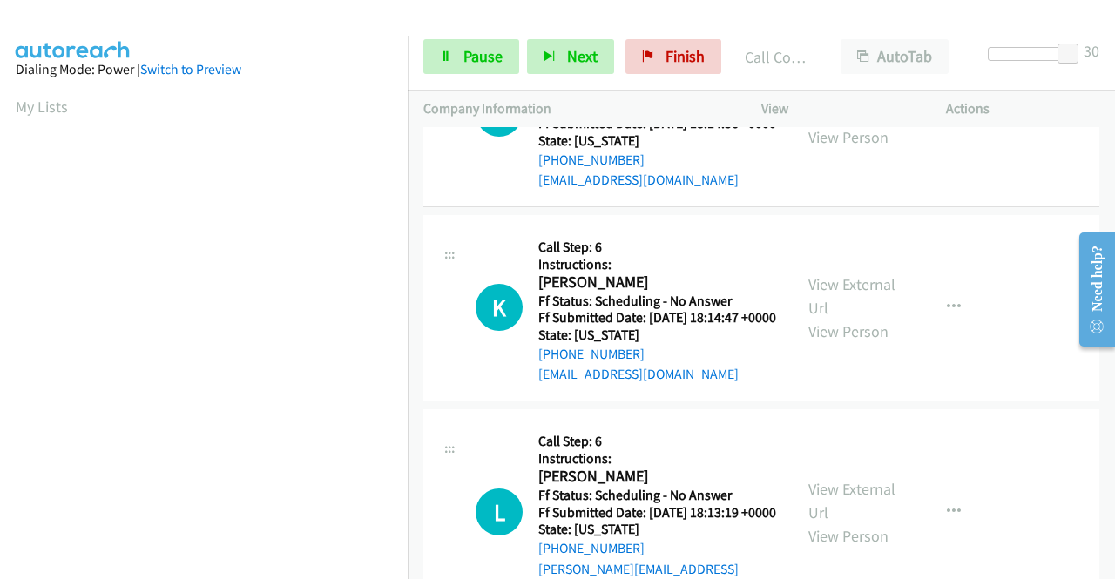
scroll to position [2701, 0]
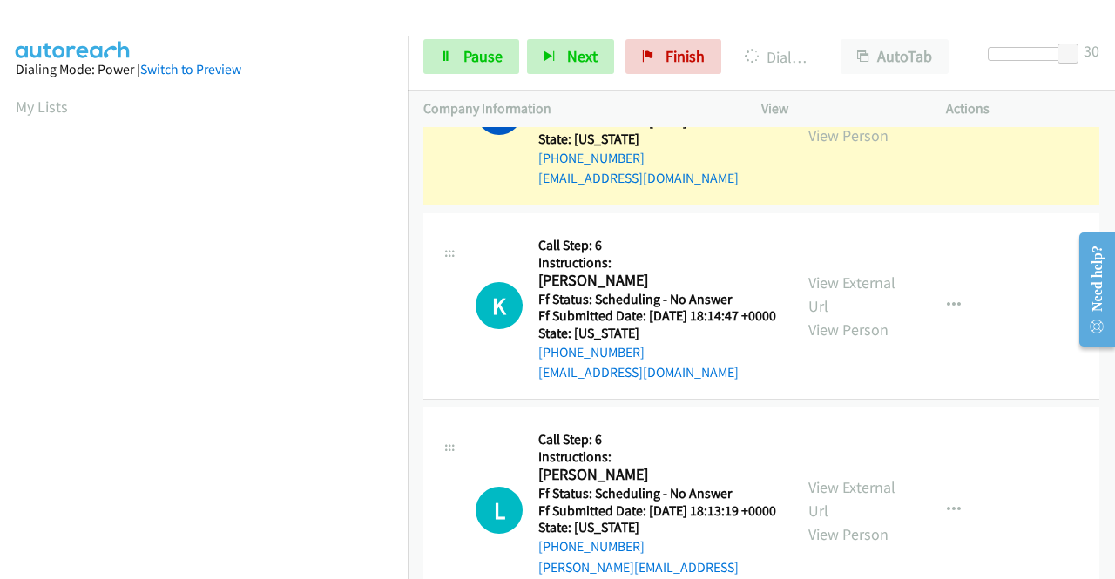
click at [820, 122] on link "View External Url" at bounding box center [852, 100] width 87 height 44
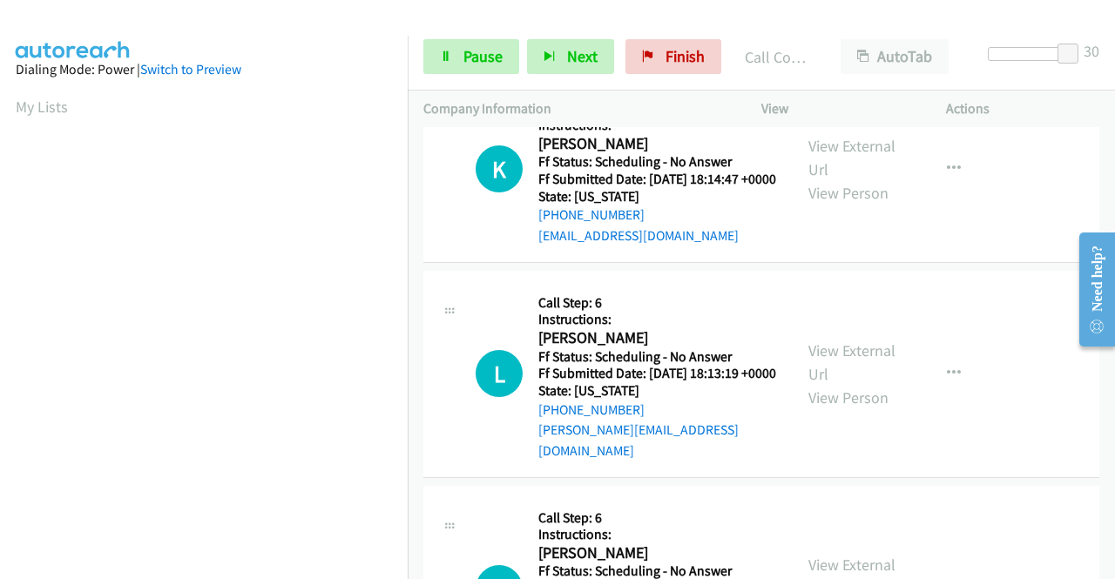
scroll to position [2962, 0]
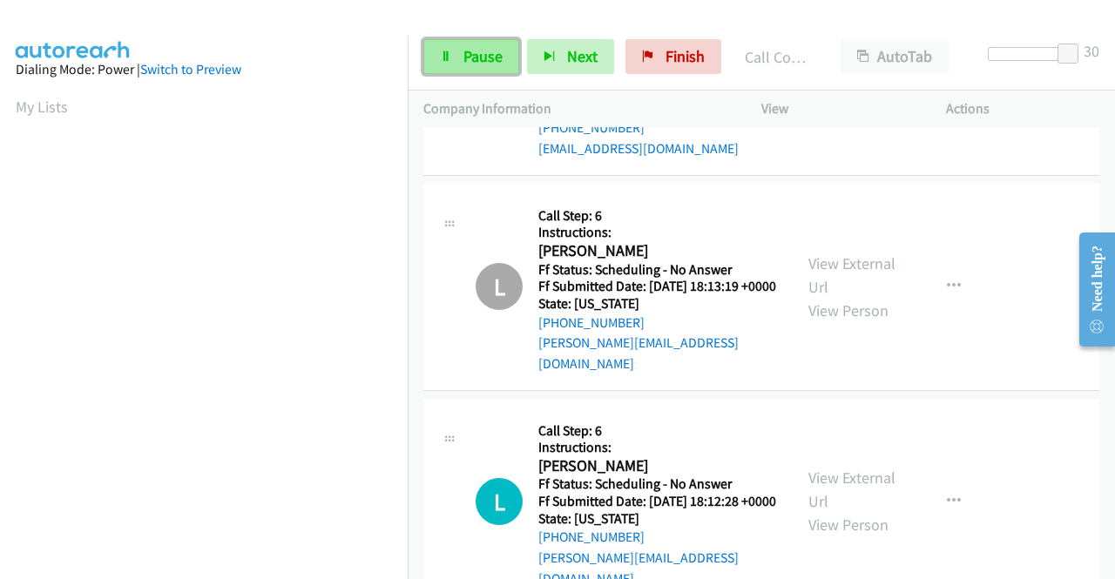
click at [476, 44] on link "Pause" at bounding box center [471, 56] width 96 height 35
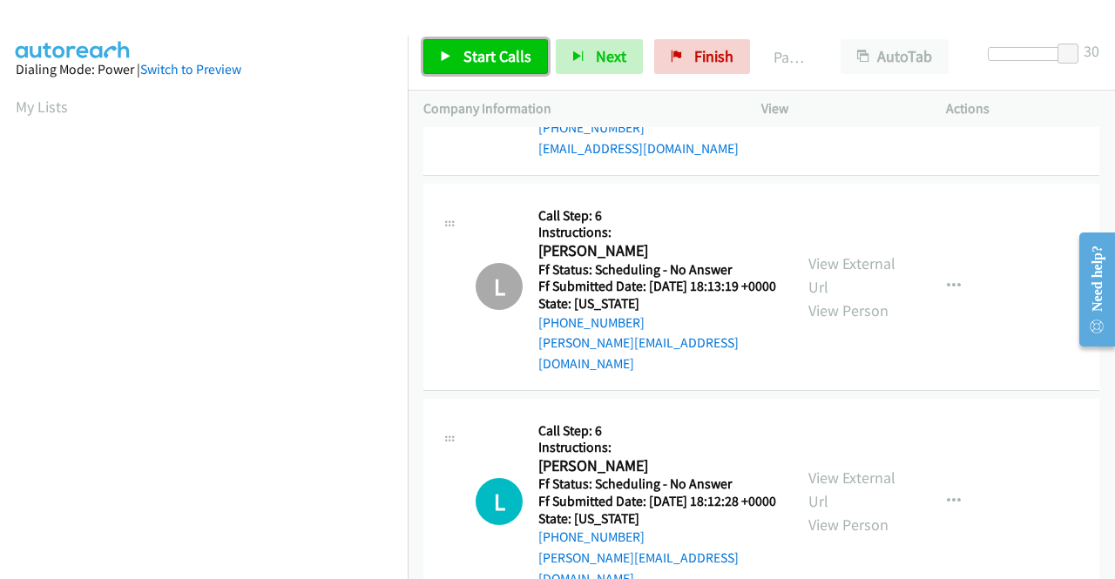
click at [476, 44] on link "Start Calls" at bounding box center [485, 56] width 125 height 35
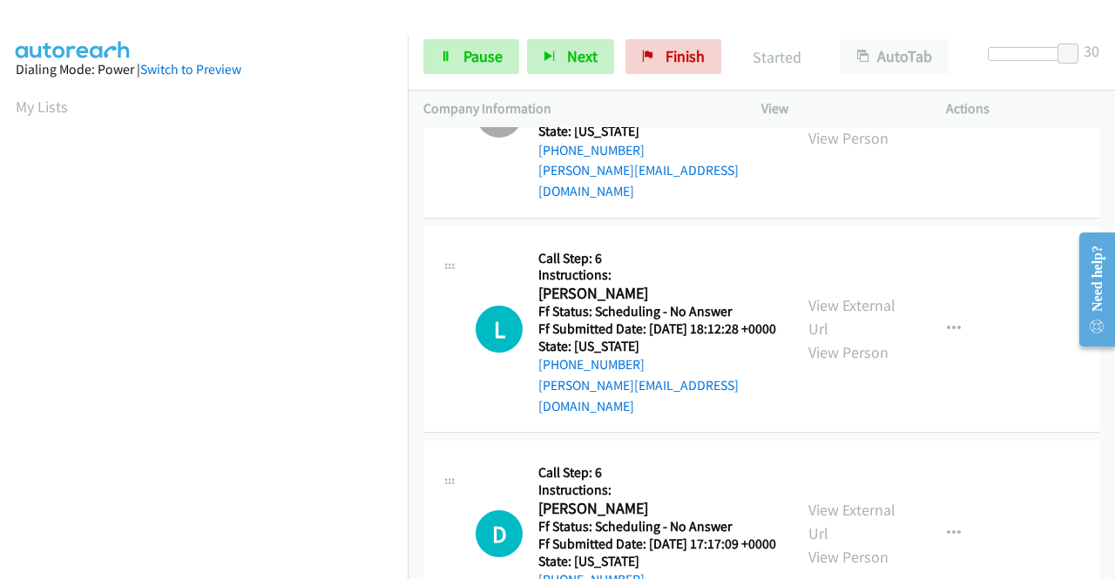
scroll to position [3137, 0]
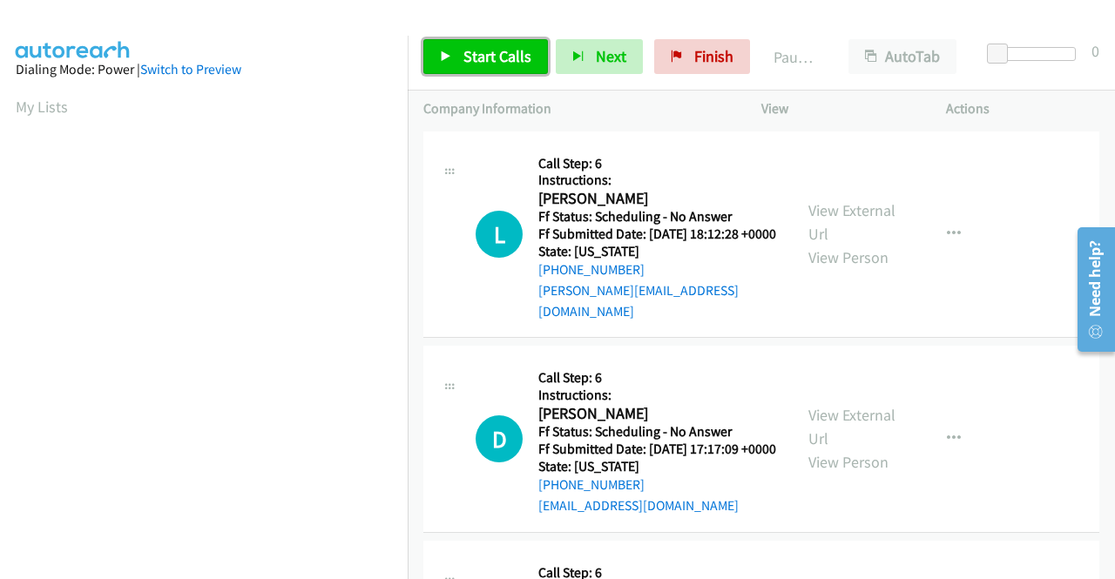
click at [486, 59] on span "Start Calls" at bounding box center [498, 56] width 68 height 20
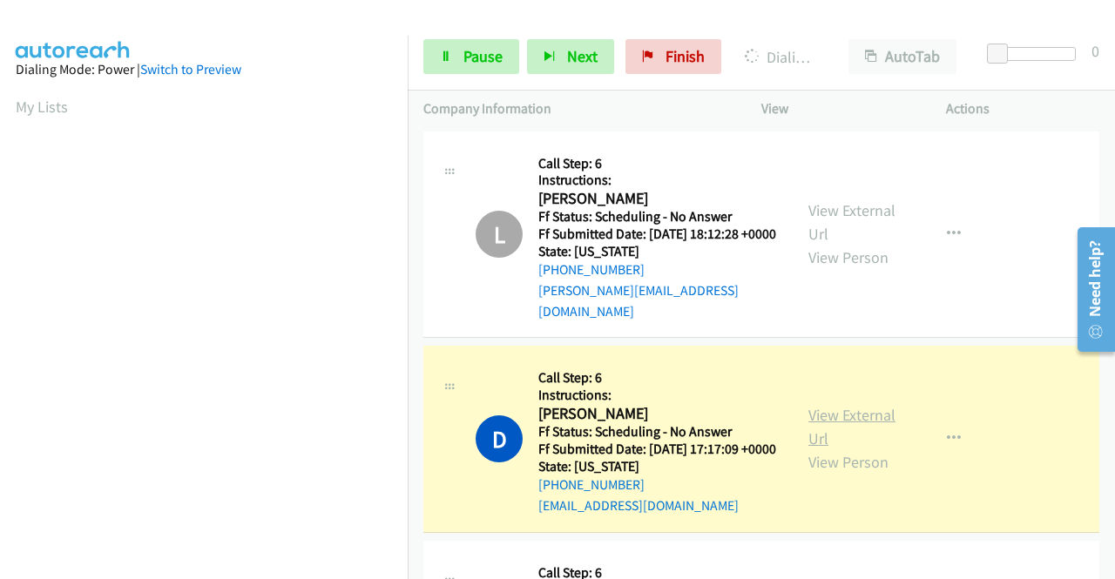
click at [809, 421] on link "View External Url" at bounding box center [852, 427] width 87 height 44
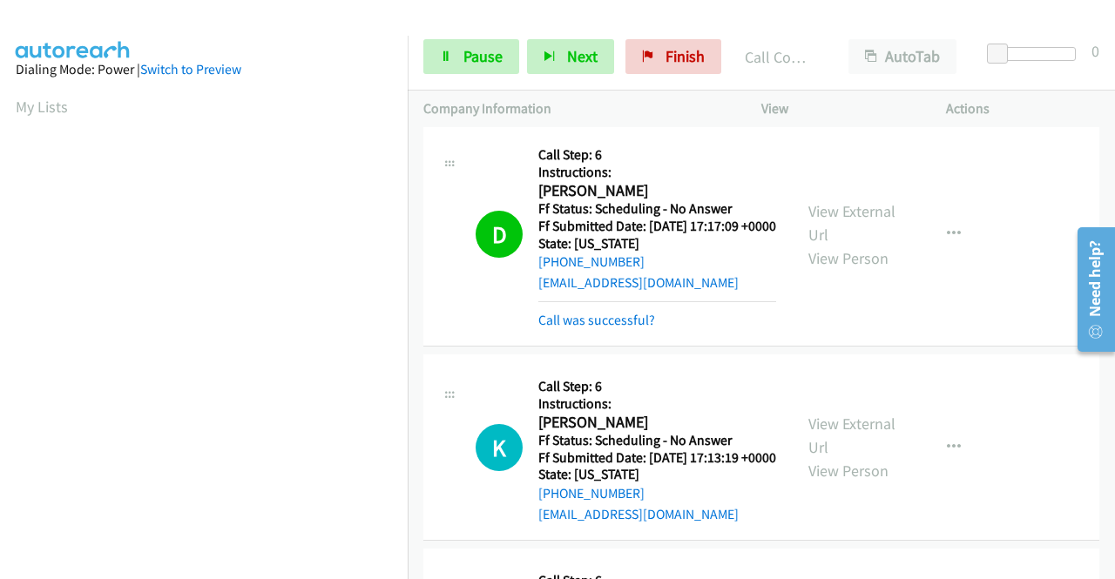
scroll to position [261, 0]
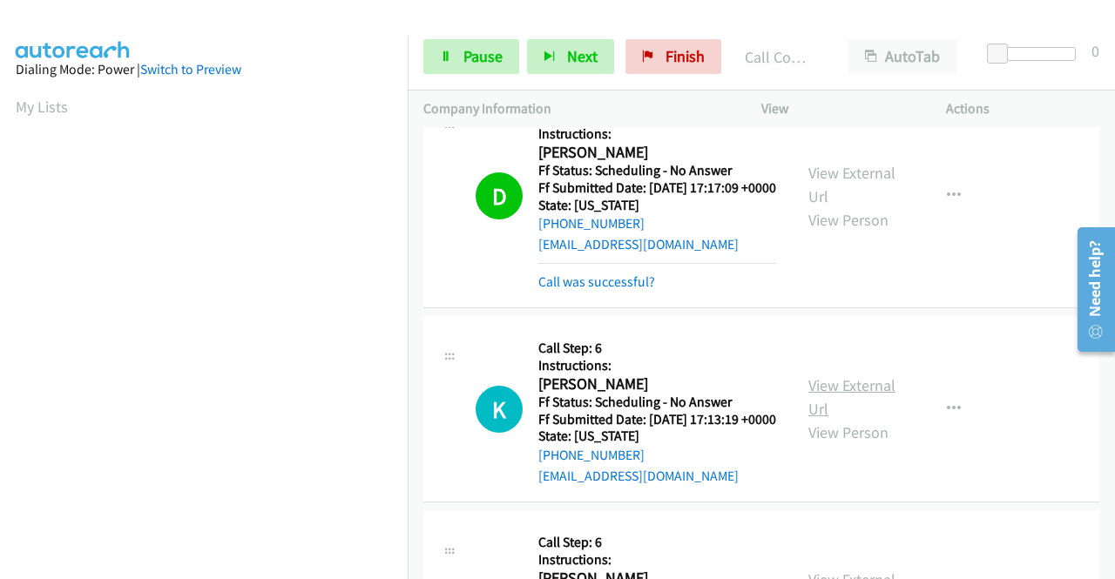
click at [877, 412] on link "View External Url" at bounding box center [852, 398] width 87 height 44
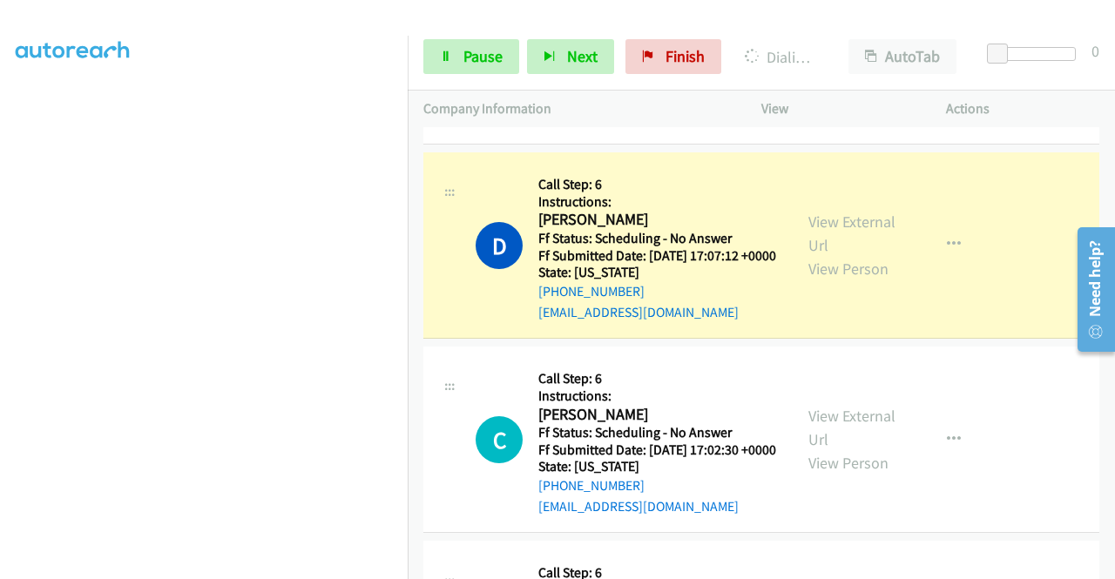
scroll to position [697, 0]
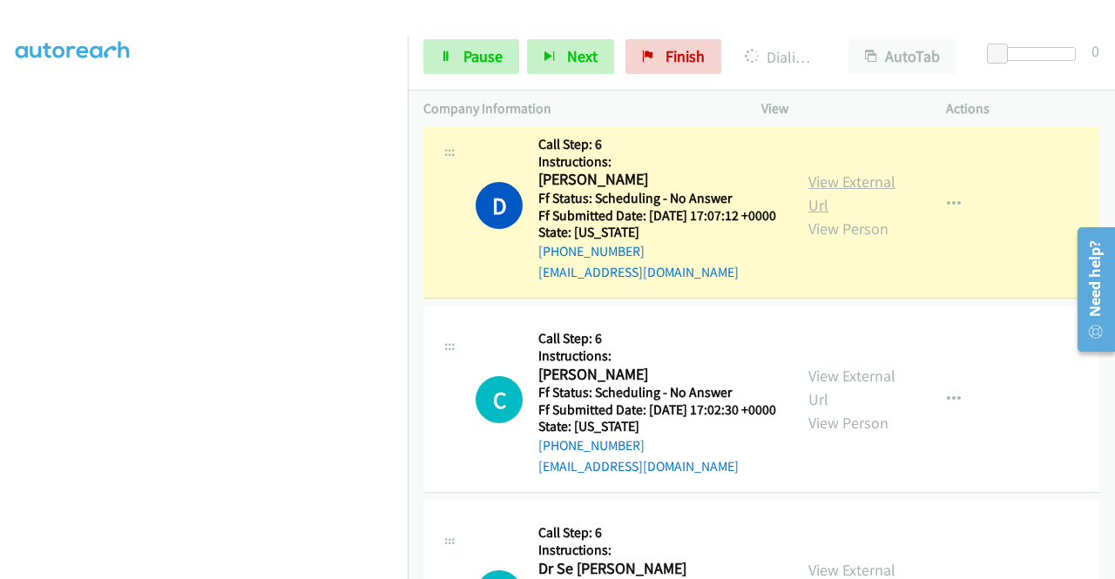
click at [875, 215] on link "View External Url" at bounding box center [852, 194] width 87 height 44
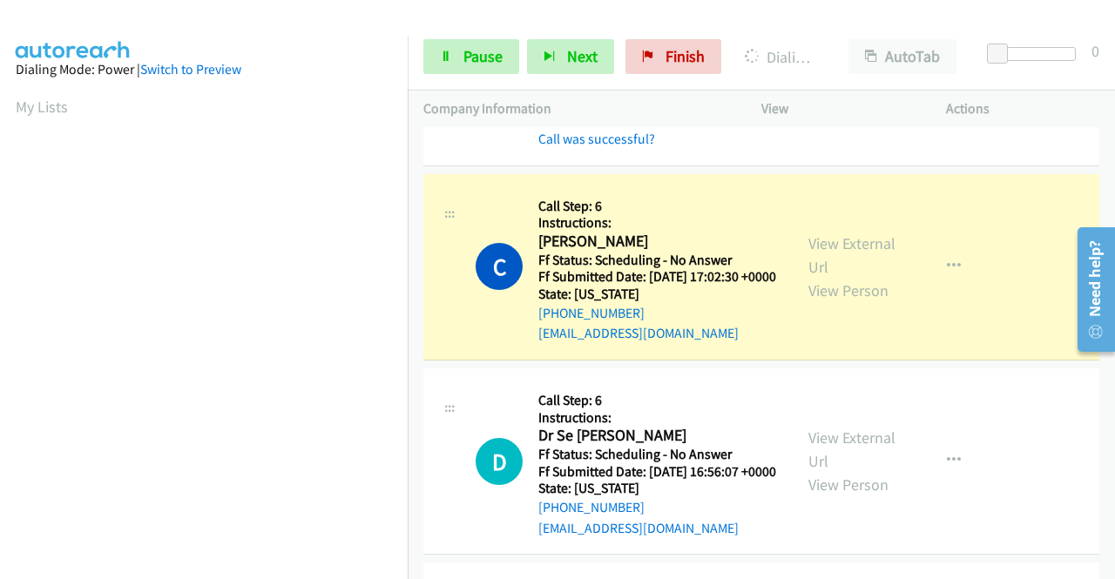
scroll to position [871, 0]
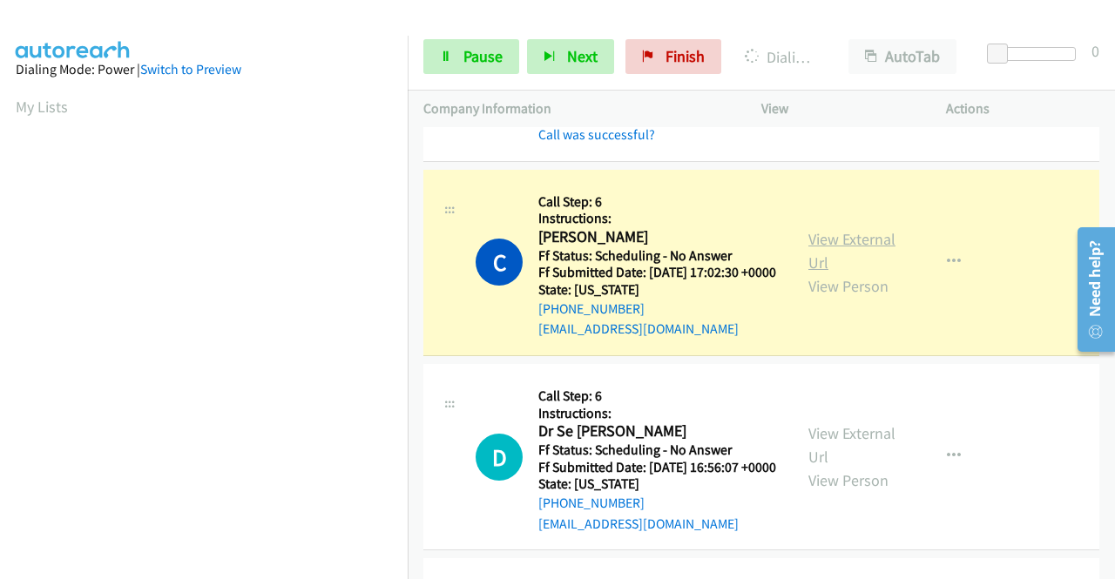
click at [819, 273] on link "View External Url" at bounding box center [852, 251] width 87 height 44
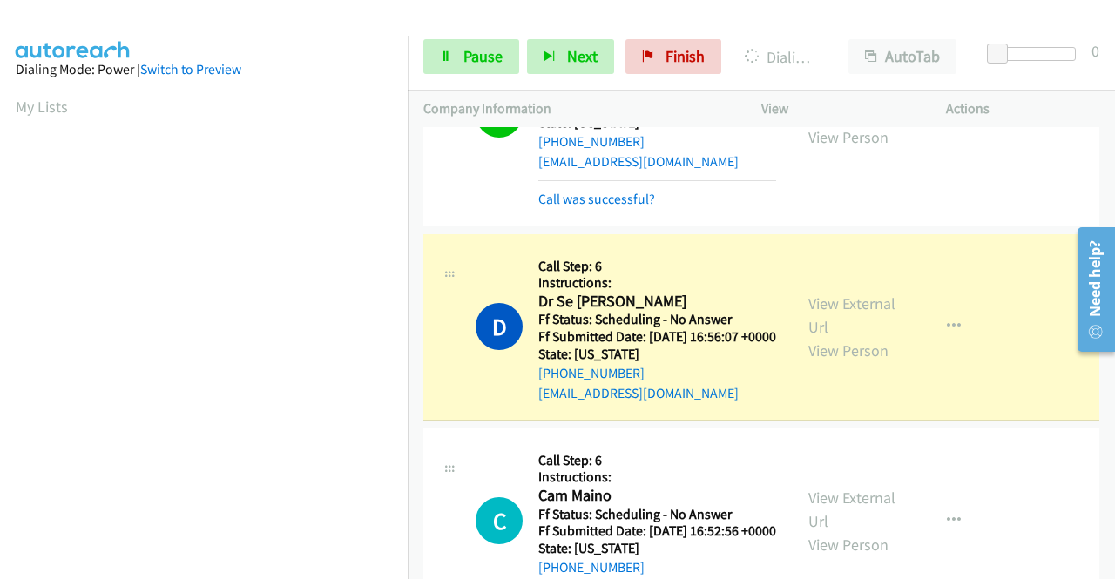
scroll to position [1046, 0]
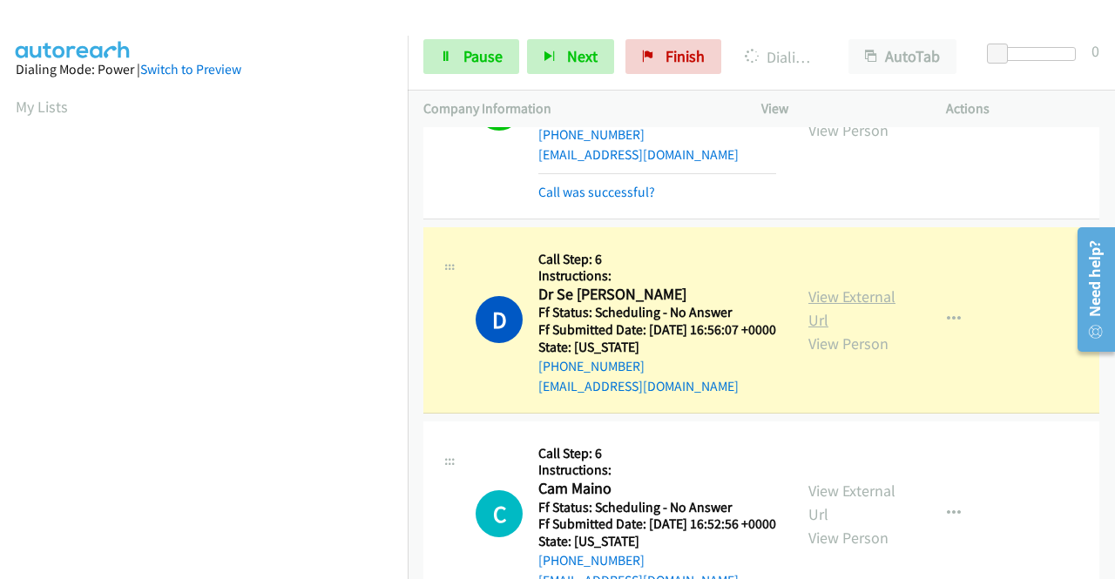
click at [809, 330] on link "View External Url" at bounding box center [852, 309] width 87 height 44
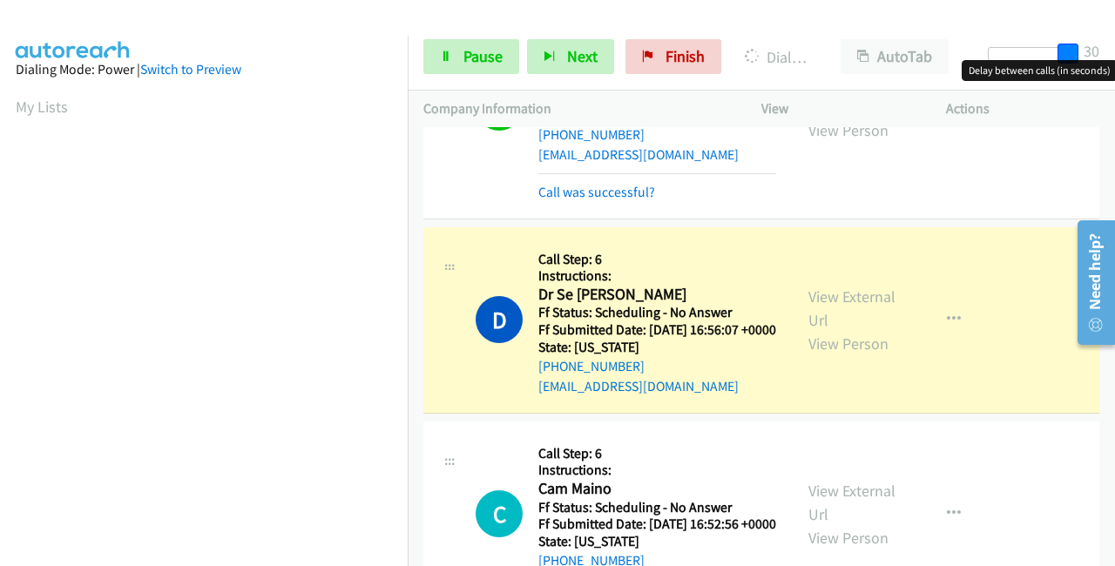
drag, startPoint x: 997, startPoint y: 53, endPoint x: 1045, endPoint y: 32, distance: 52.3
click at [1080, 50] on div at bounding box center [1028, 60] width 112 height 27
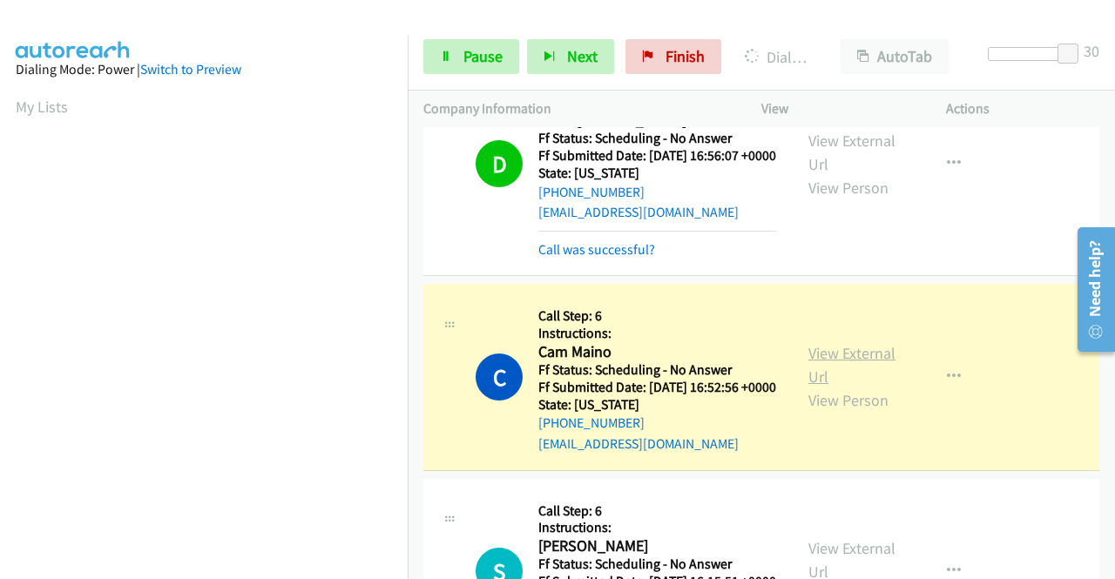
click at [847, 387] on link "View External Url" at bounding box center [852, 365] width 87 height 44
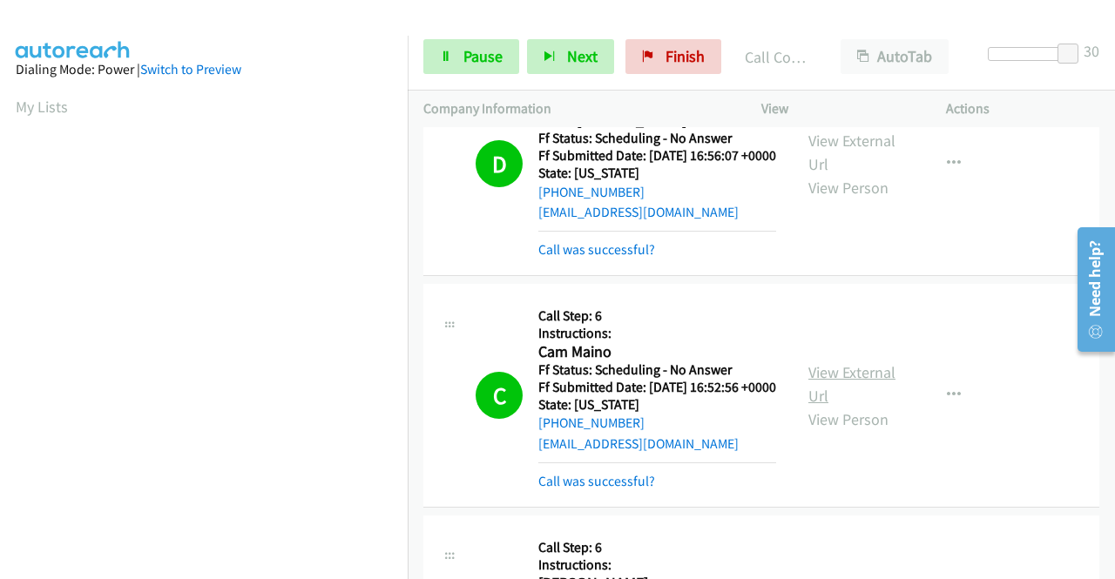
scroll to position [397, 0]
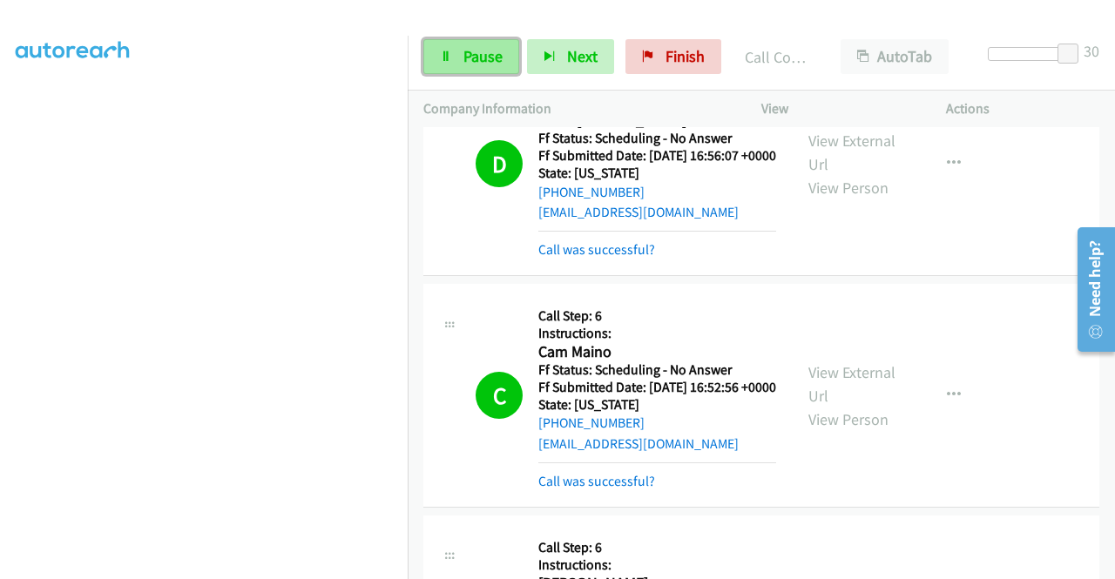
click at [435, 67] on link "Pause" at bounding box center [471, 56] width 96 height 35
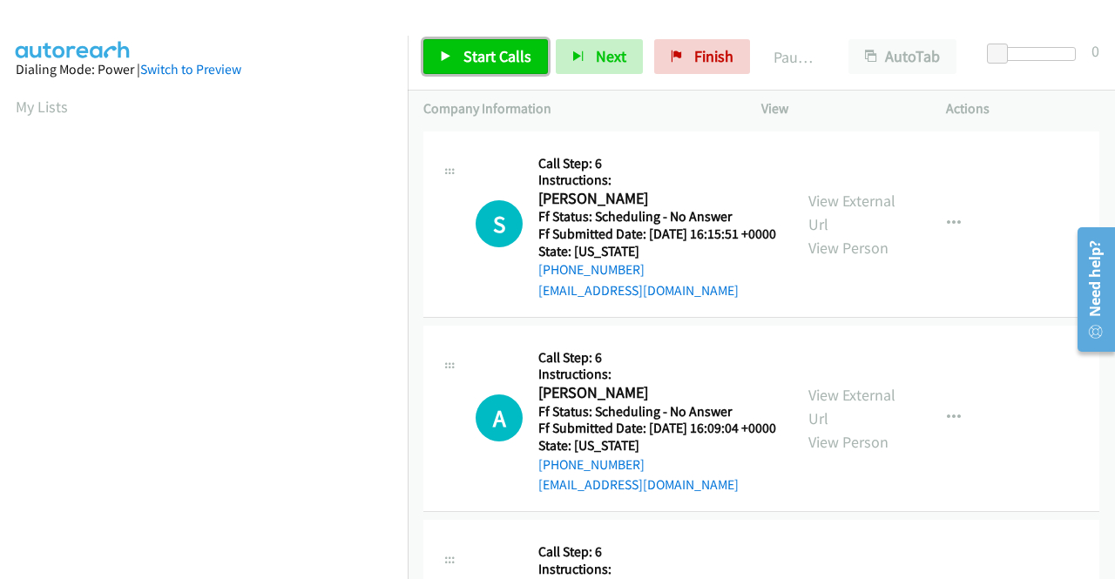
click at [465, 52] on span "Start Calls" at bounding box center [498, 56] width 68 height 20
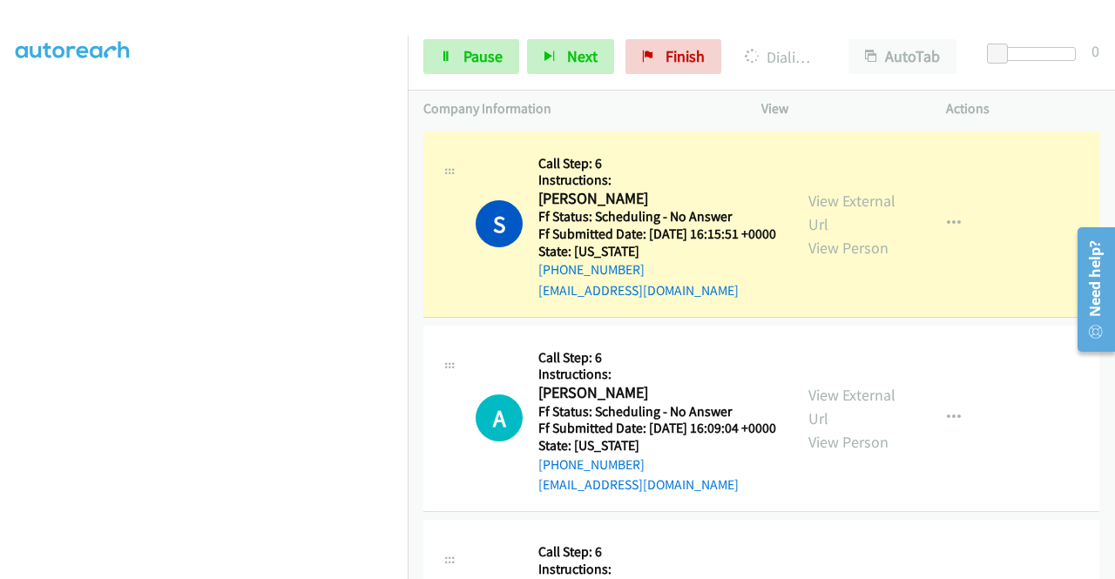
scroll to position [49, 0]
click at [849, 213] on link "View External Url" at bounding box center [852, 213] width 87 height 44
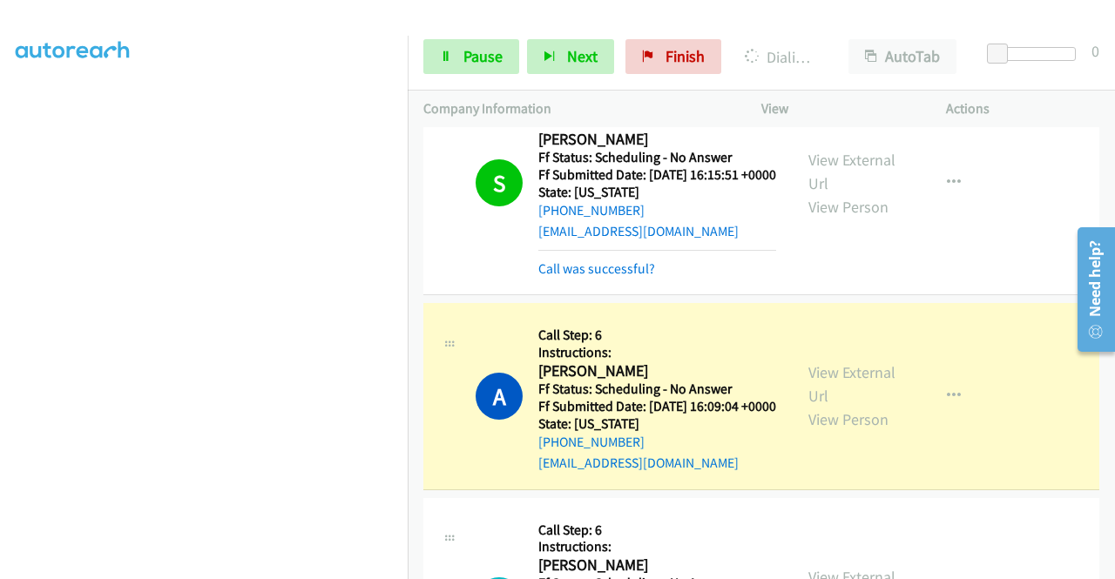
scroll to position [87, 0]
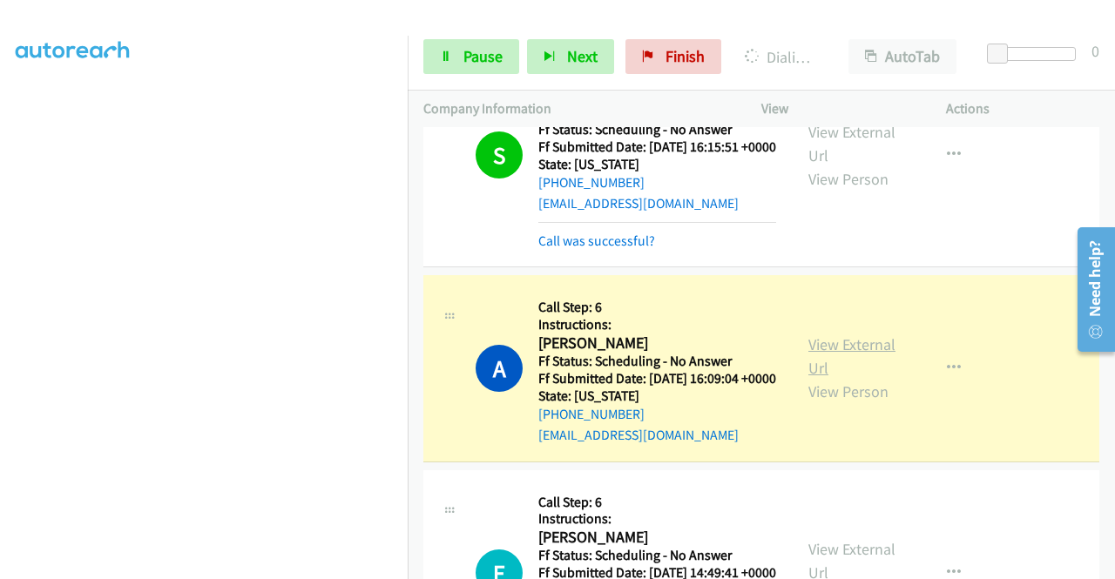
click at [814, 368] on link "View External Url" at bounding box center [852, 357] width 87 height 44
click at [466, 57] on span "Pause" at bounding box center [483, 56] width 39 height 20
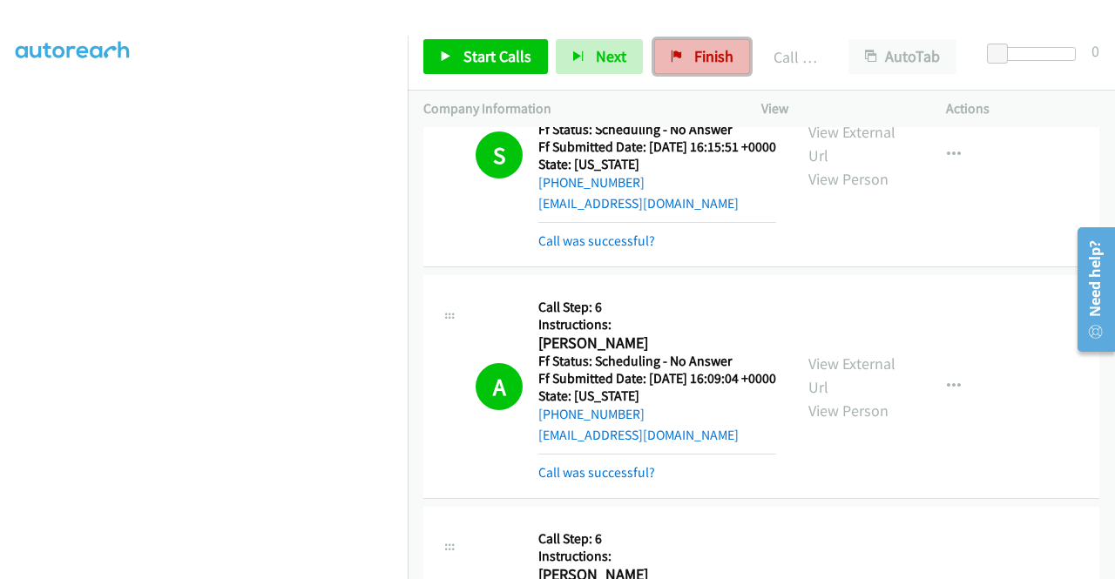
click at [697, 43] on link "Finish" at bounding box center [702, 56] width 96 height 35
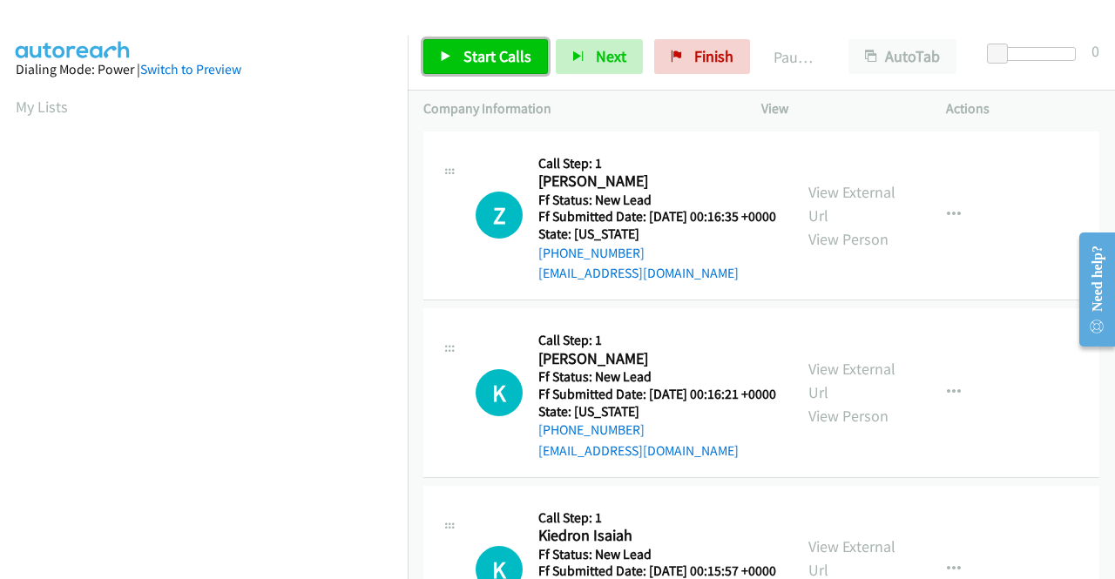
click at [525, 51] on span "Start Calls" at bounding box center [498, 56] width 68 height 20
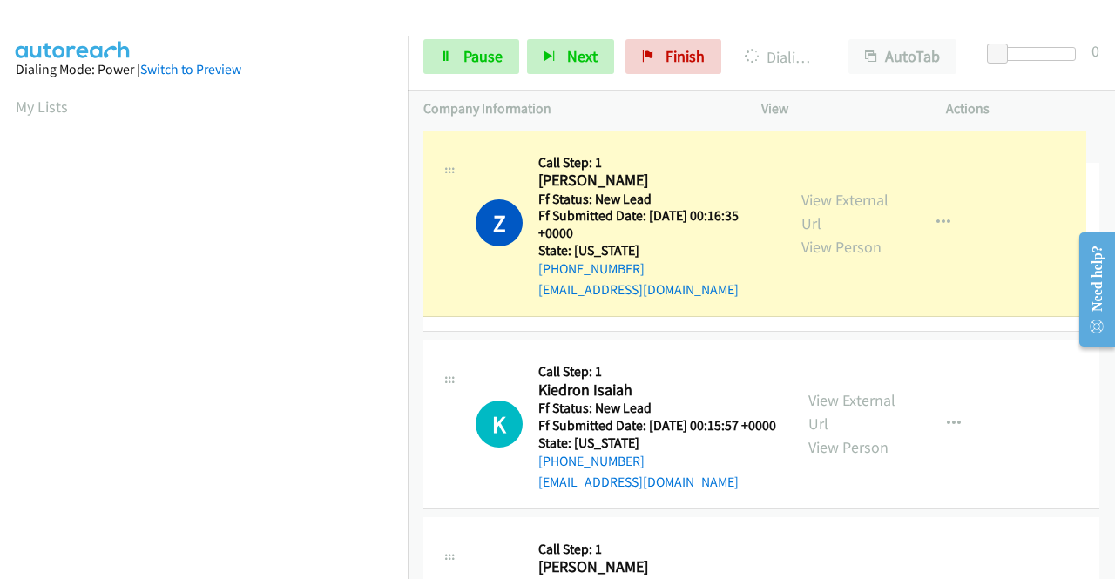
drag, startPoint x: 834, startPoint y: 207, endPoint x: 829, endPoint y: 307, distance: 99.5
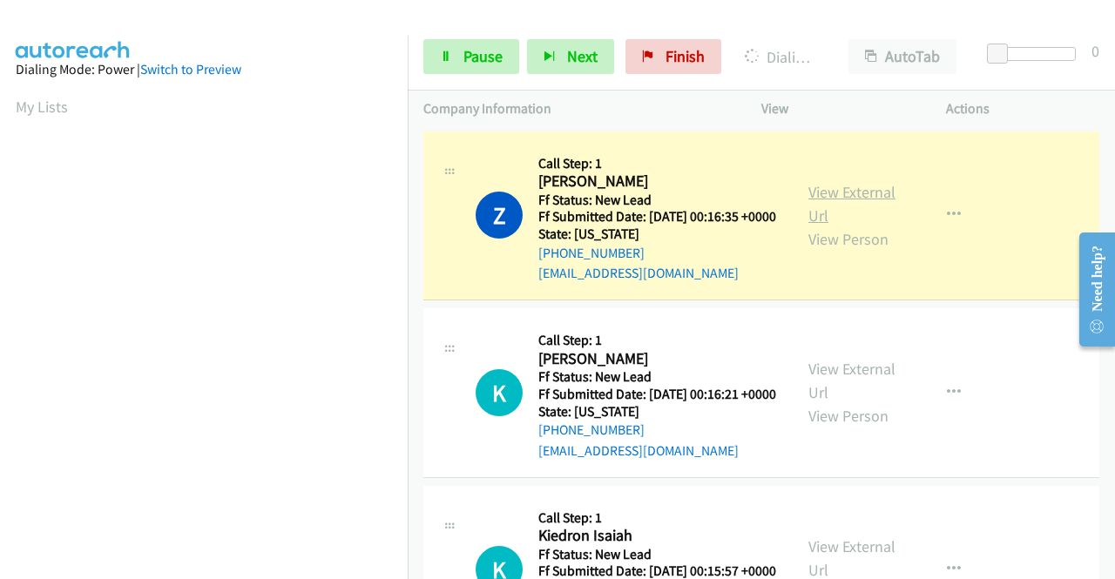
click at [843, 199] on link "View External Url" at bounding box center [852, 204] width 87 height 44
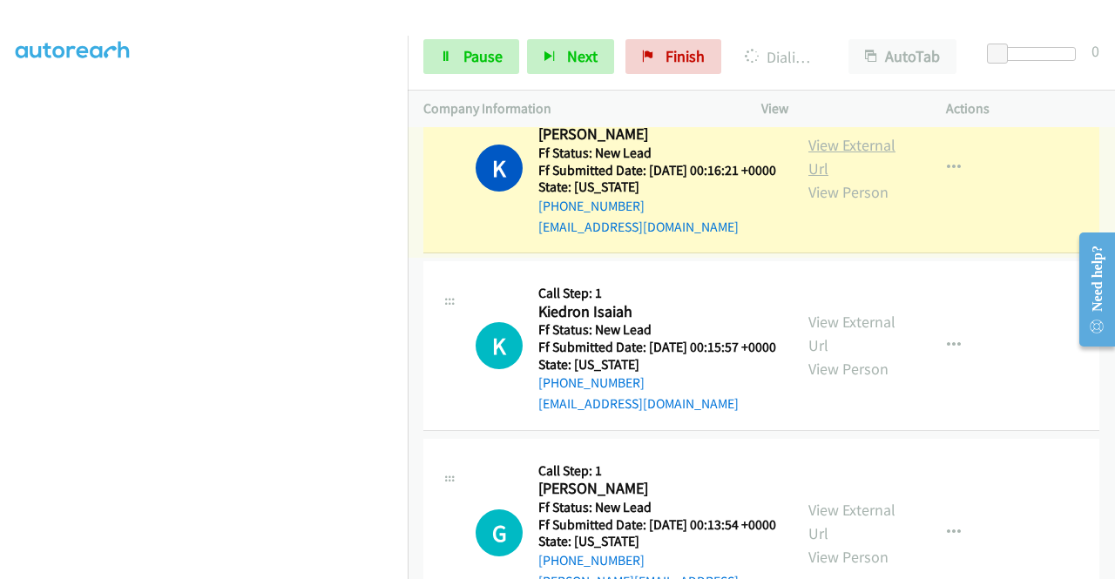
scroll to position [261, 0]
click at [846, 172] on link "View External Url" at bounding box center [852, 157] width 87 height 44
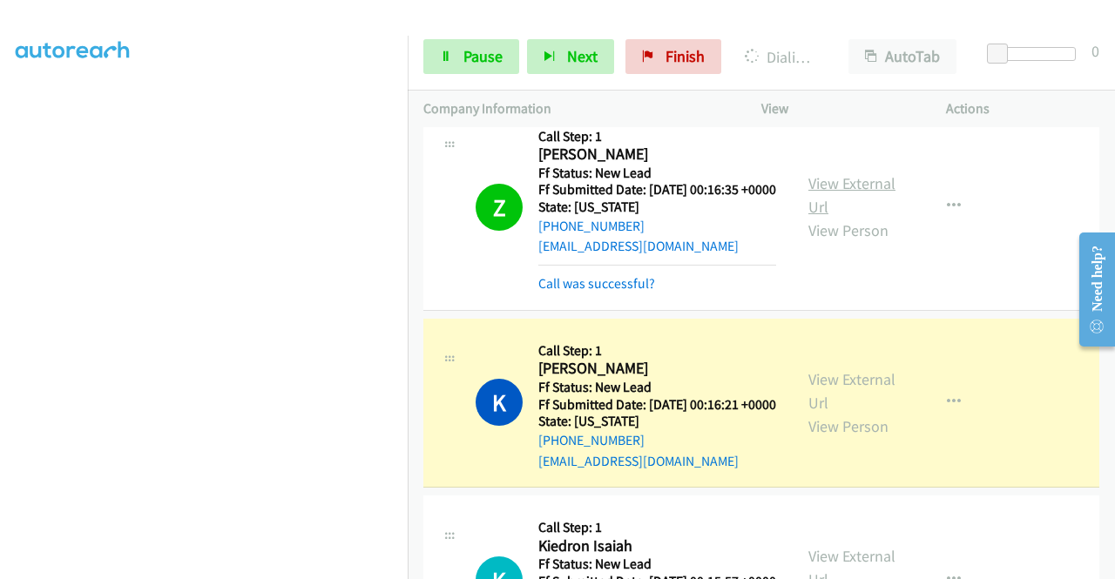
scroll to position [0, 0]
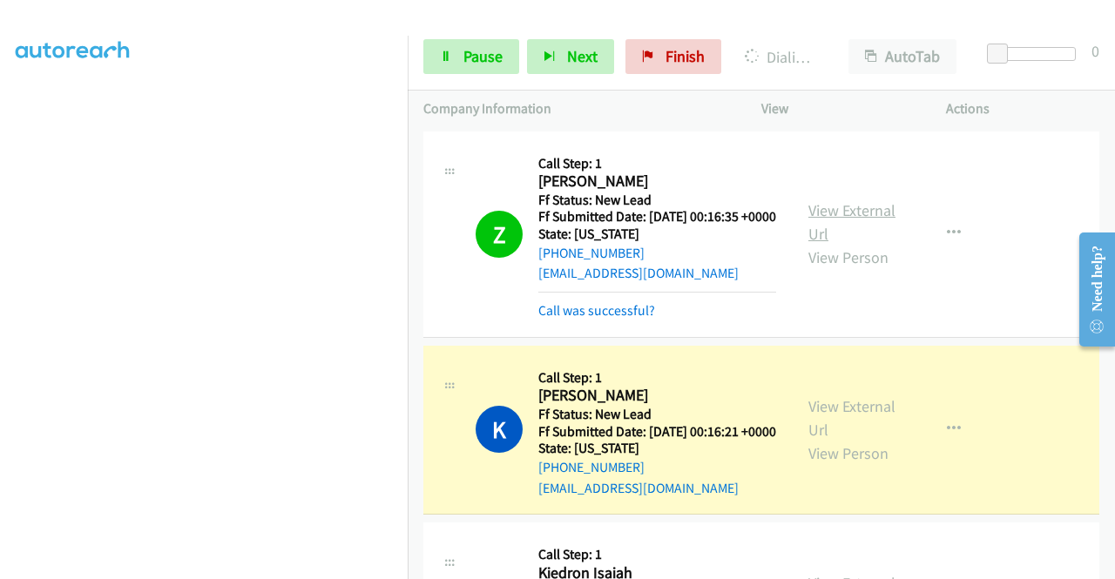
click at [847, 215] on link "View External Url" at bounding box center [852, 222] width 87 height 44
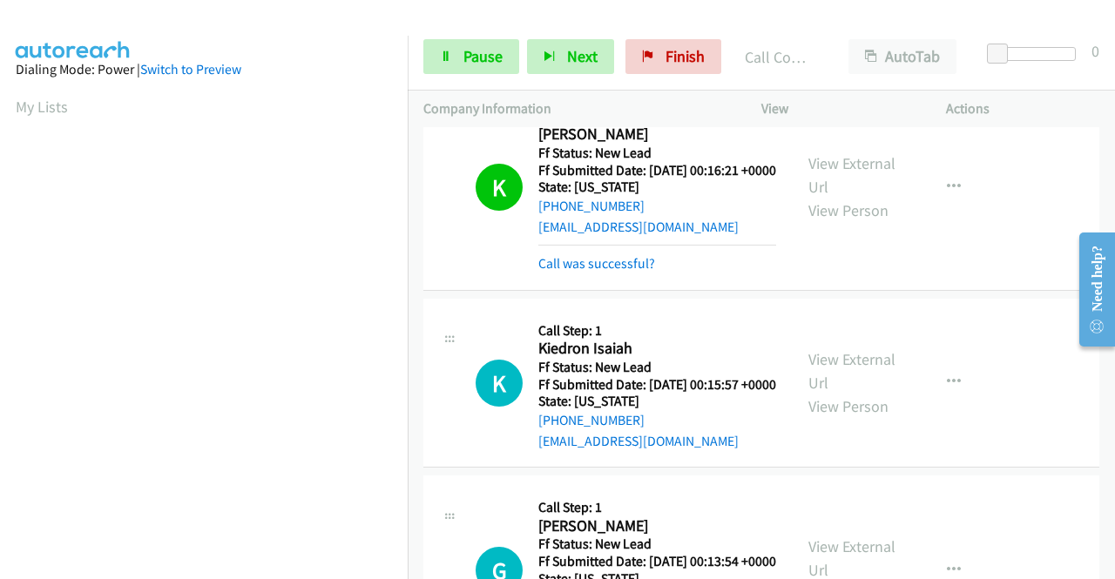
scroll to position [349, 0]
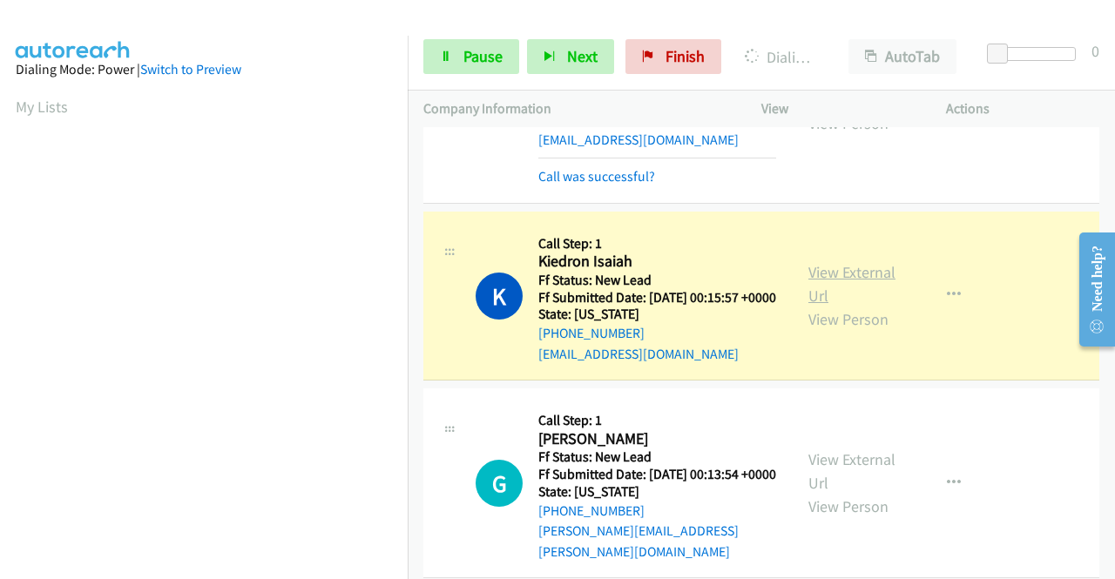
click at [853, 306] on link "View External Url" at bounding box center [852, 284] width 87 height 44
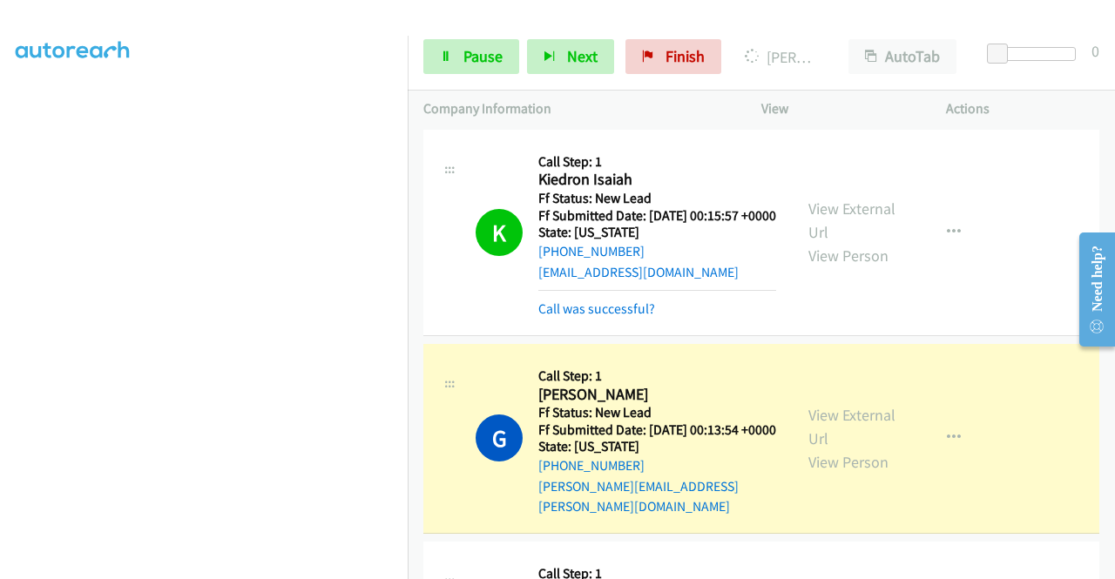
scroll to position [610, 0]
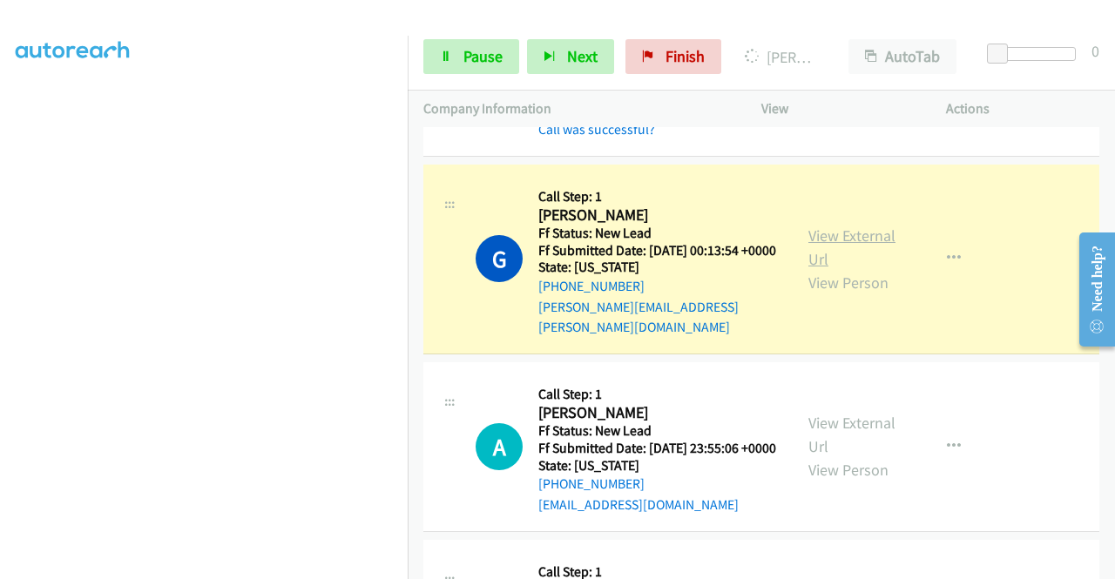
click at [833, 269] on link "View External Url" at bounding box center [852, 248] width 87 height 44
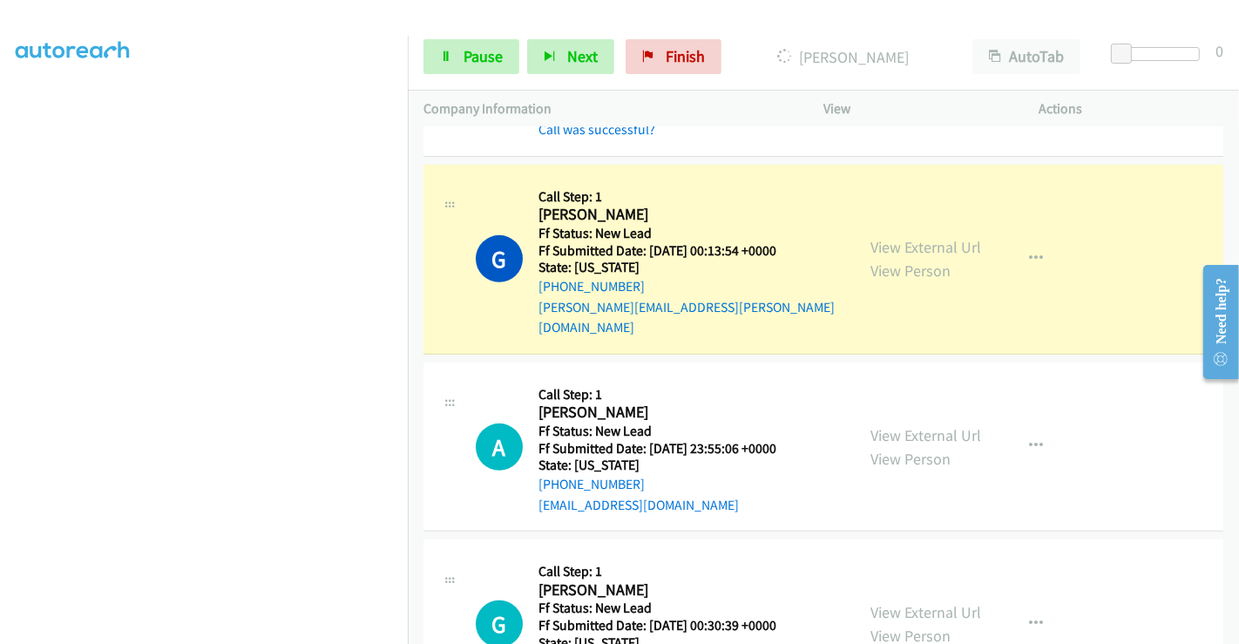
scroll to position [0, 0]
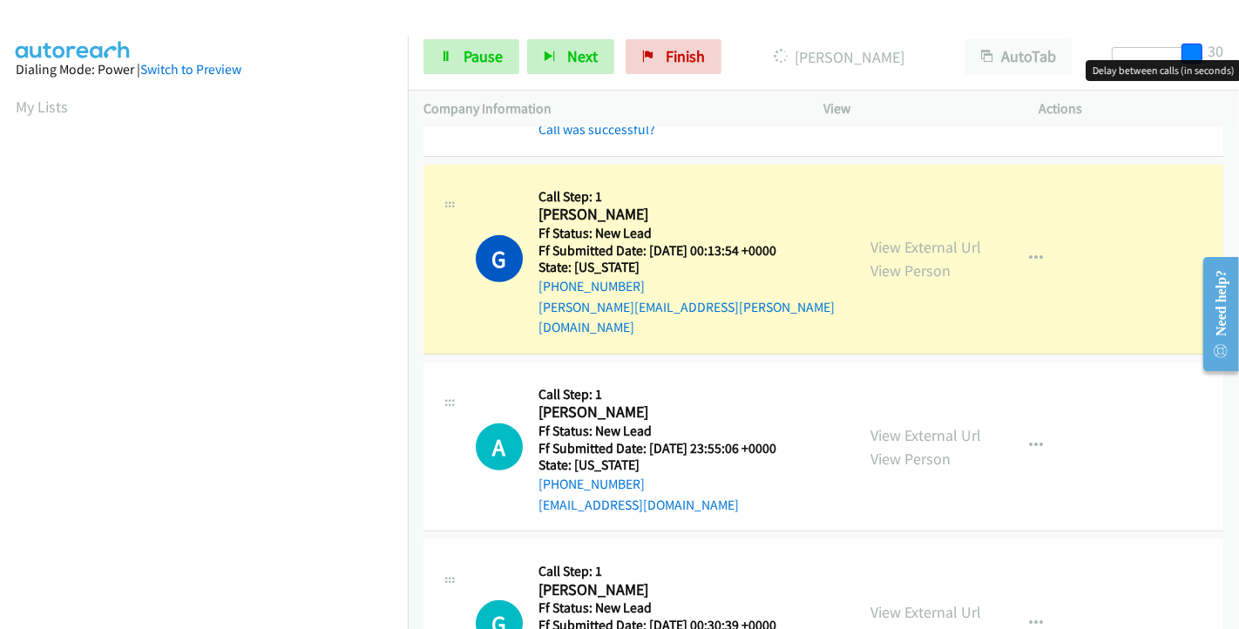
drag, startPoint x: 1147, startPoint y: 50, endPoint x: 1238, endPoint y: 49, distance: 90.6
click at [1114, 49] on div "Start Calls Pause Next Finish Dialing Garrett Nicholas AutoTab AutoTab 30" at bounding box center [823, 57] width 831 height 67
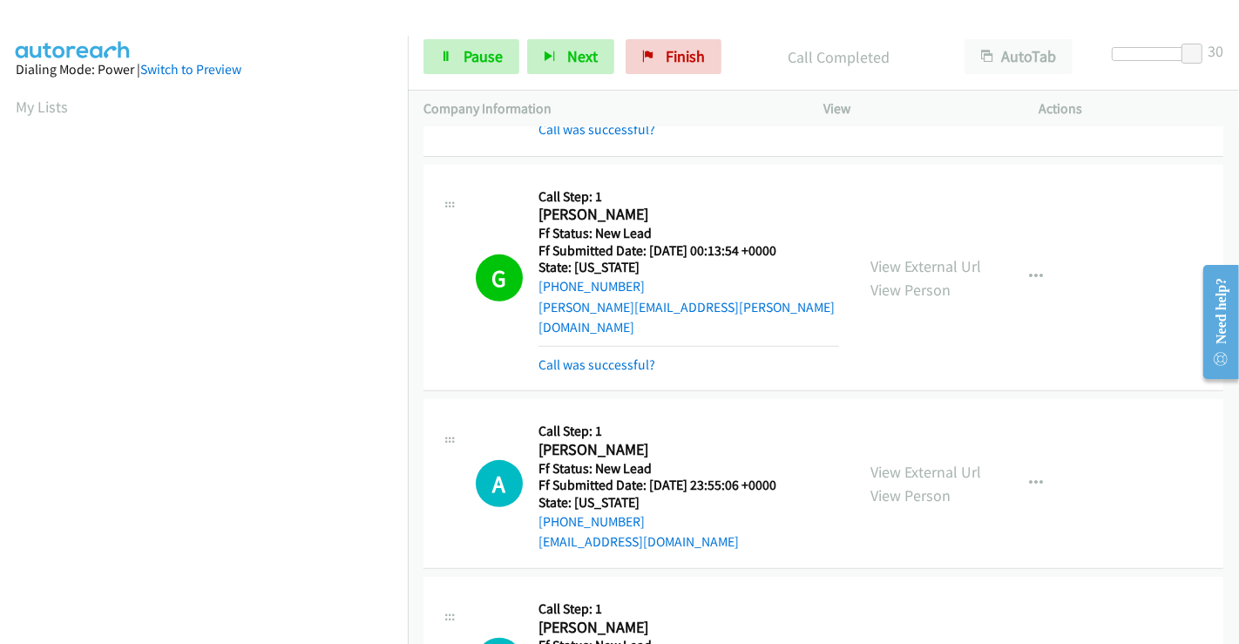
scroll to position [335, 0]
click at [488, 48] on span "Pause" at bounding box center [483, 56] width 39 height 20
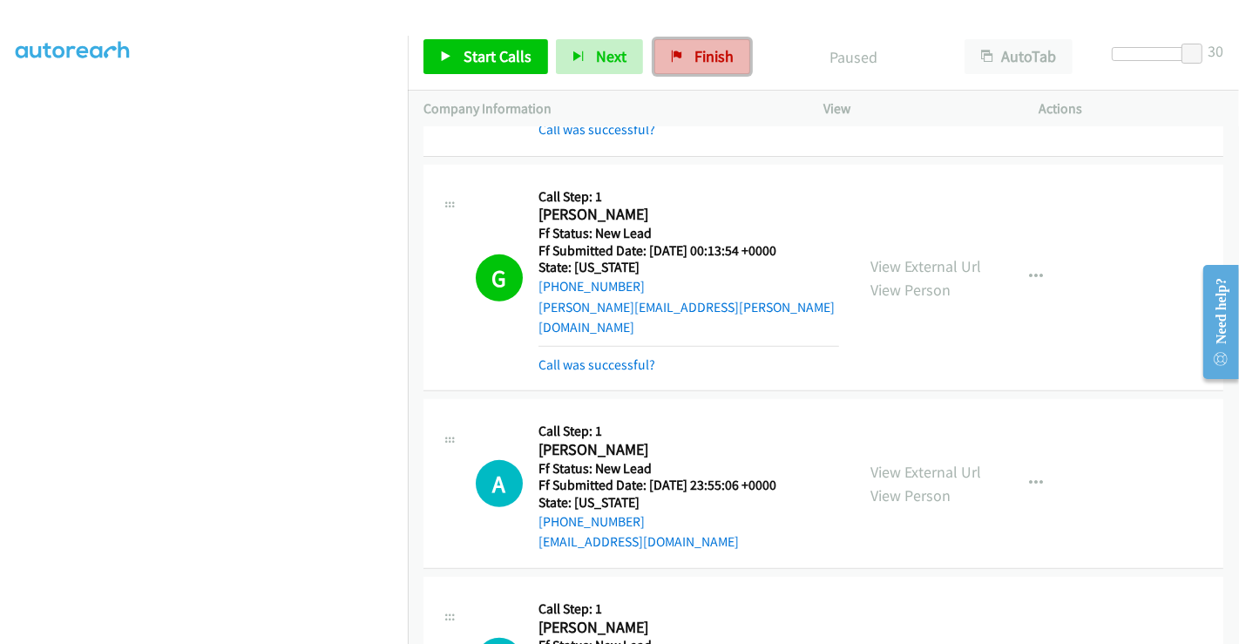
click at [694, 56] on span "Finish" at bounding box center [713, 56] width 39 height 20
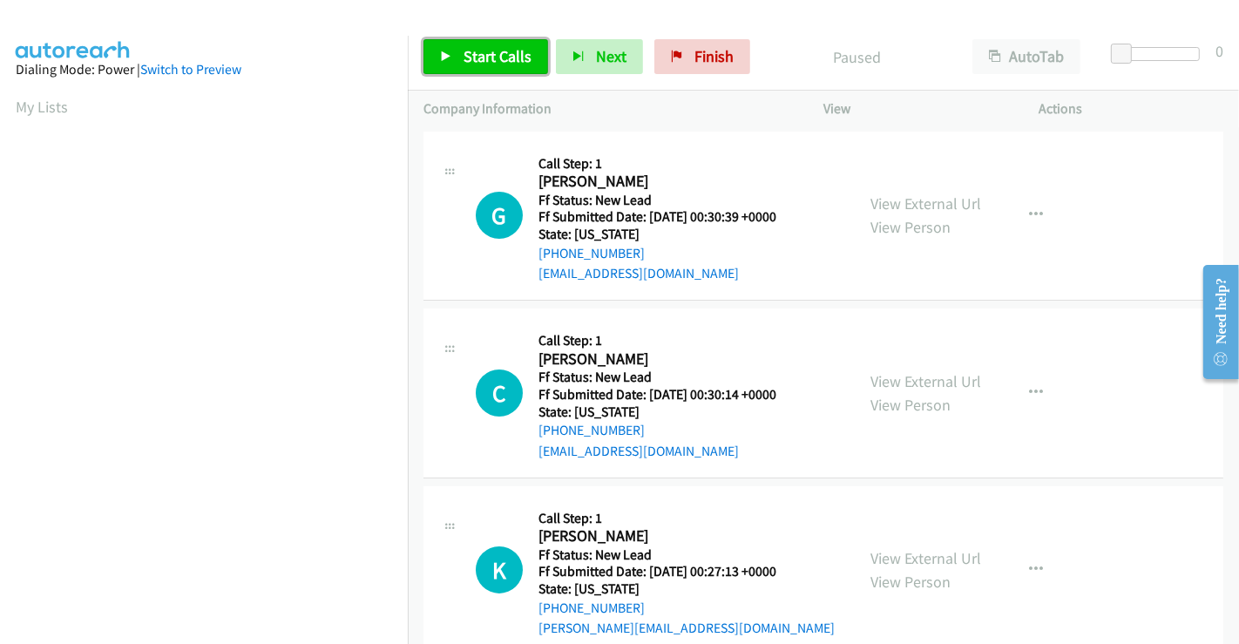
click at [495, 56] on span "Start Calls" at bounding box center [498, 56] width 68 height 20
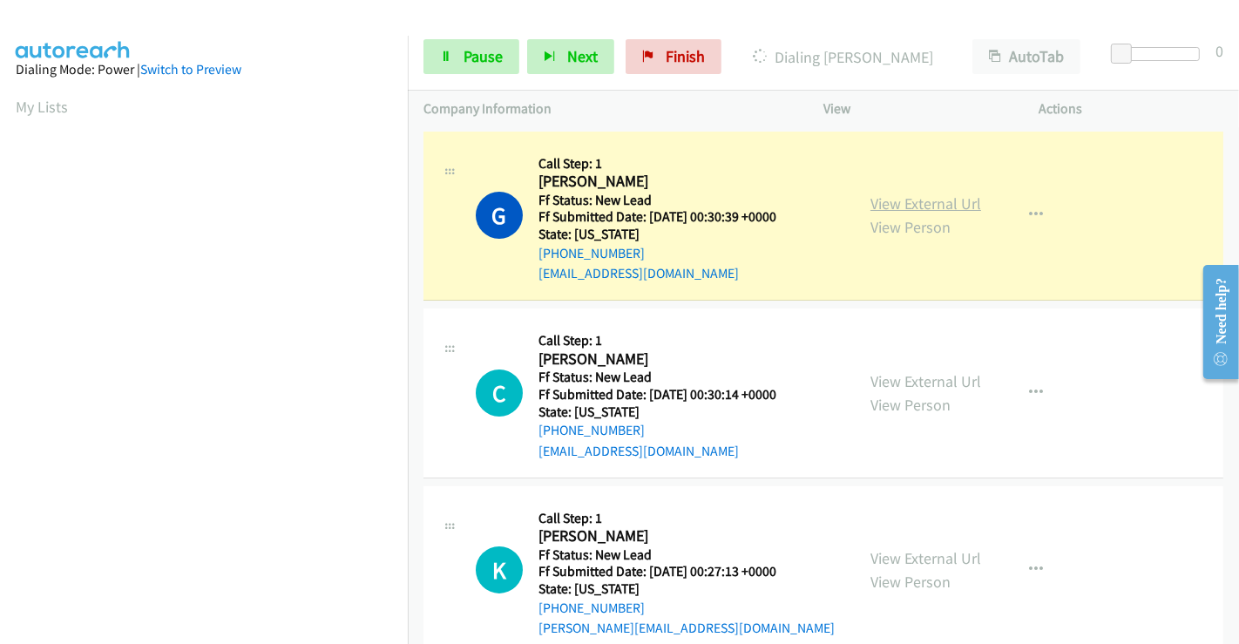
click at [883, 203] on link "View External Url" at bounding box center [925, 203] width 111 height 20
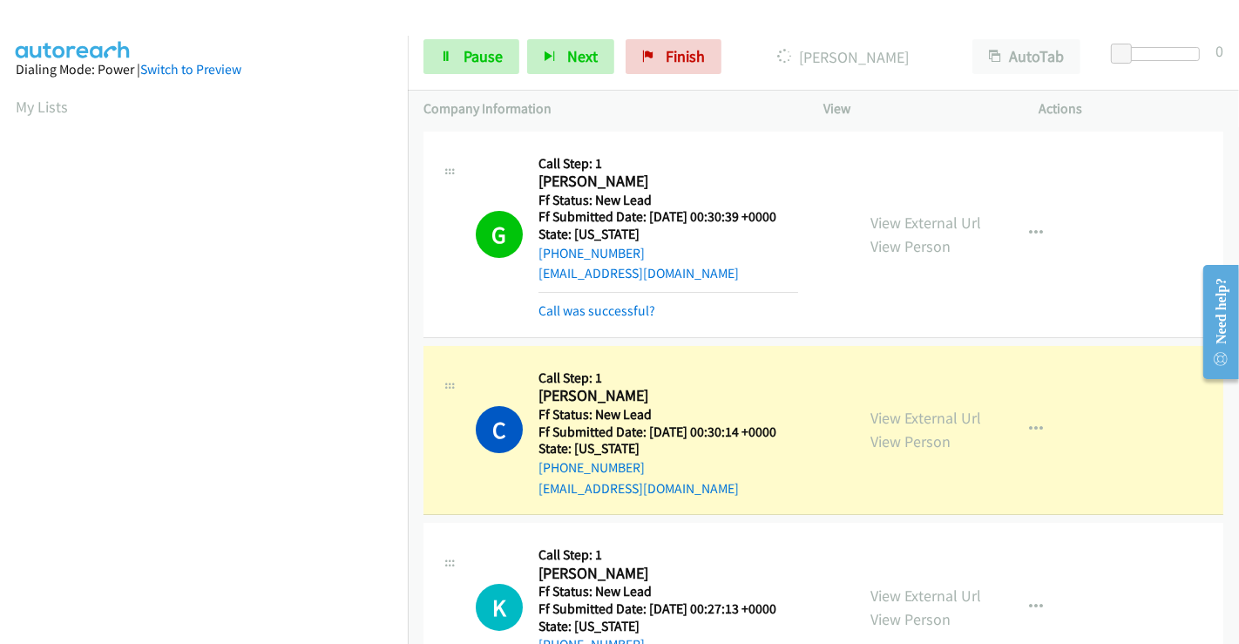
scroll to position [335, 0]
click at [876, 419] on link "View External Url" at bounding box center [925, 418] width 111 height 20
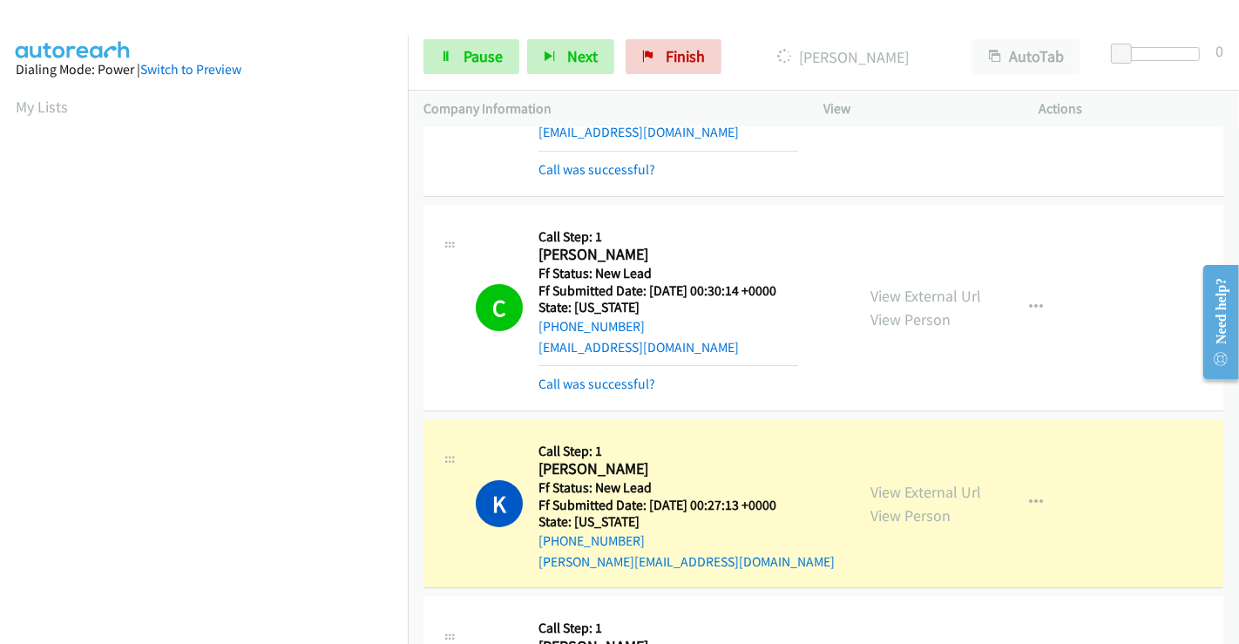
scroll to position [193, 0]
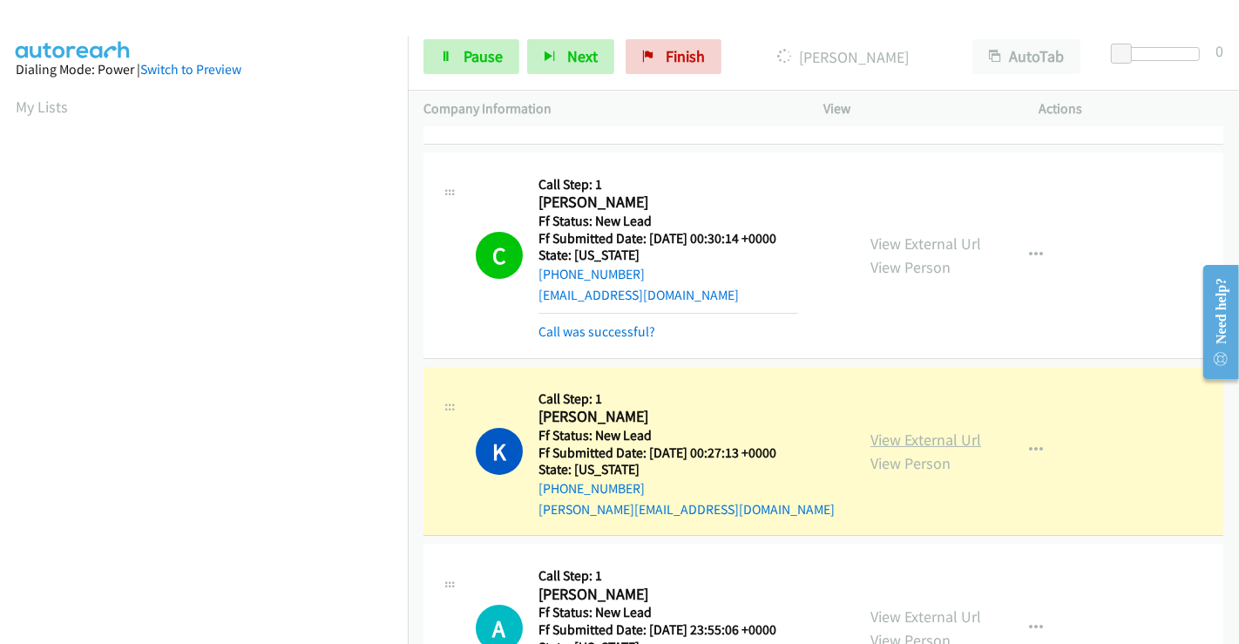
click at [904, 439] on link "View External Url" at bounding box center [925, 440] width 111 height 20
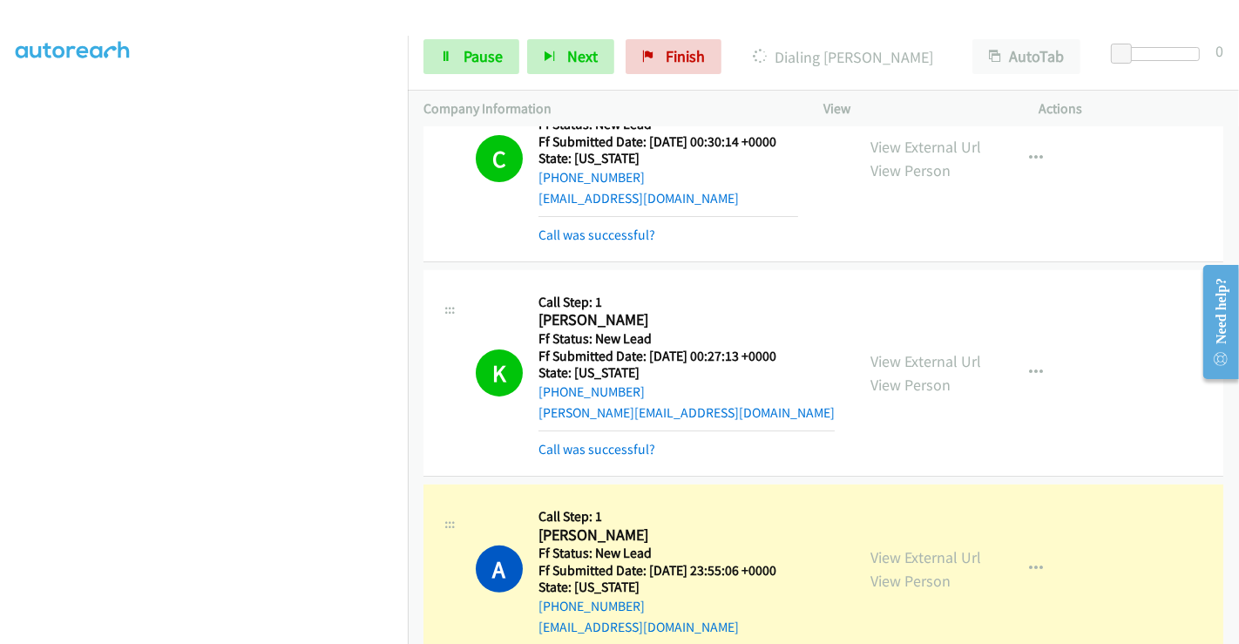
scroll to position [0, 0]
drag, startPoint x: 917, startPoint y: 551, endPoint x: 915, endPoint y: 536, distance: 14.9
click at [877, 552] on link "View External Url" at bounding box center [925, 557] width 111 height 20
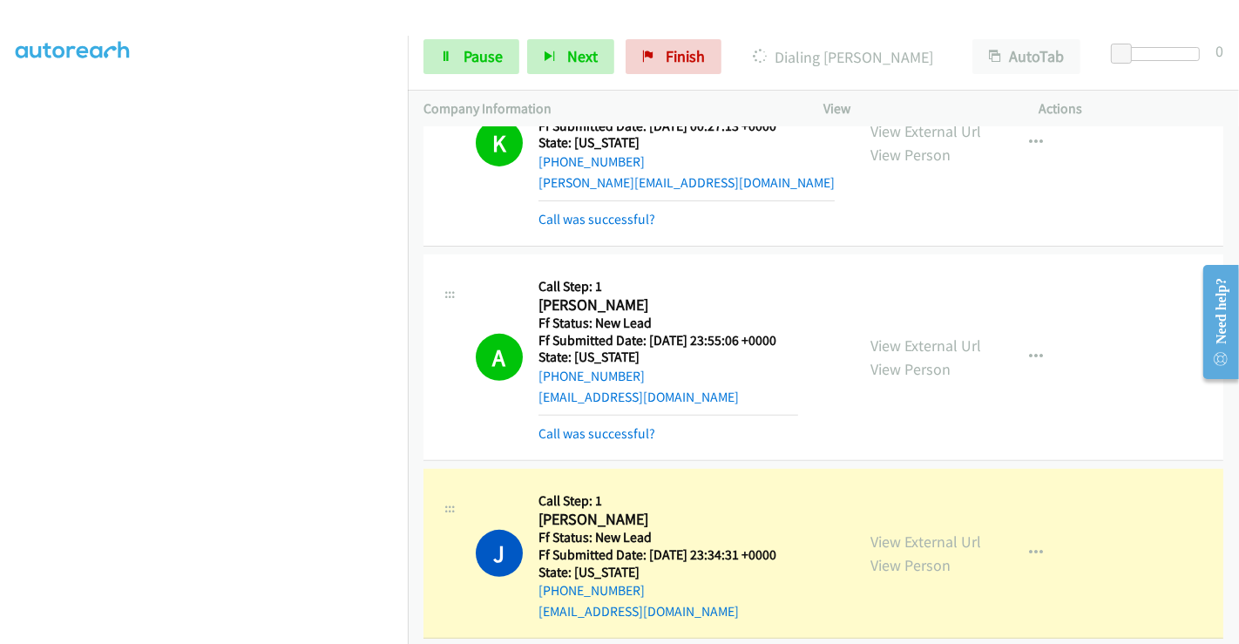
scroll to position [539, 0]
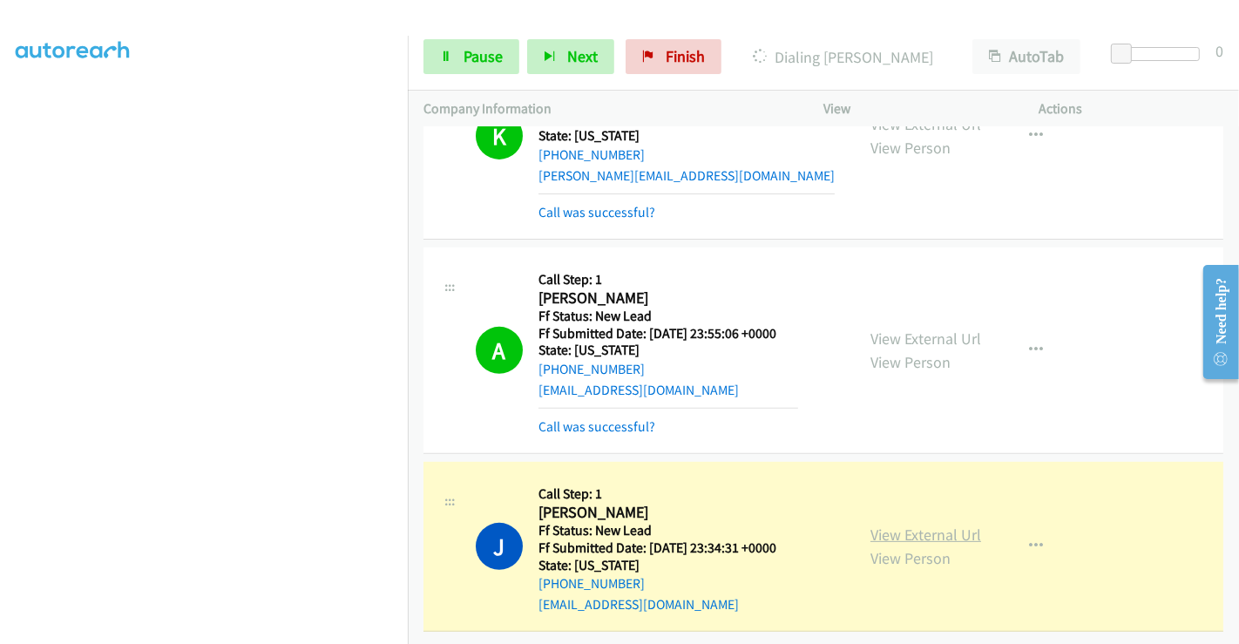
click at [906, 525] on link "View External Url" at bounding box center [925, 535] width 111 height 20
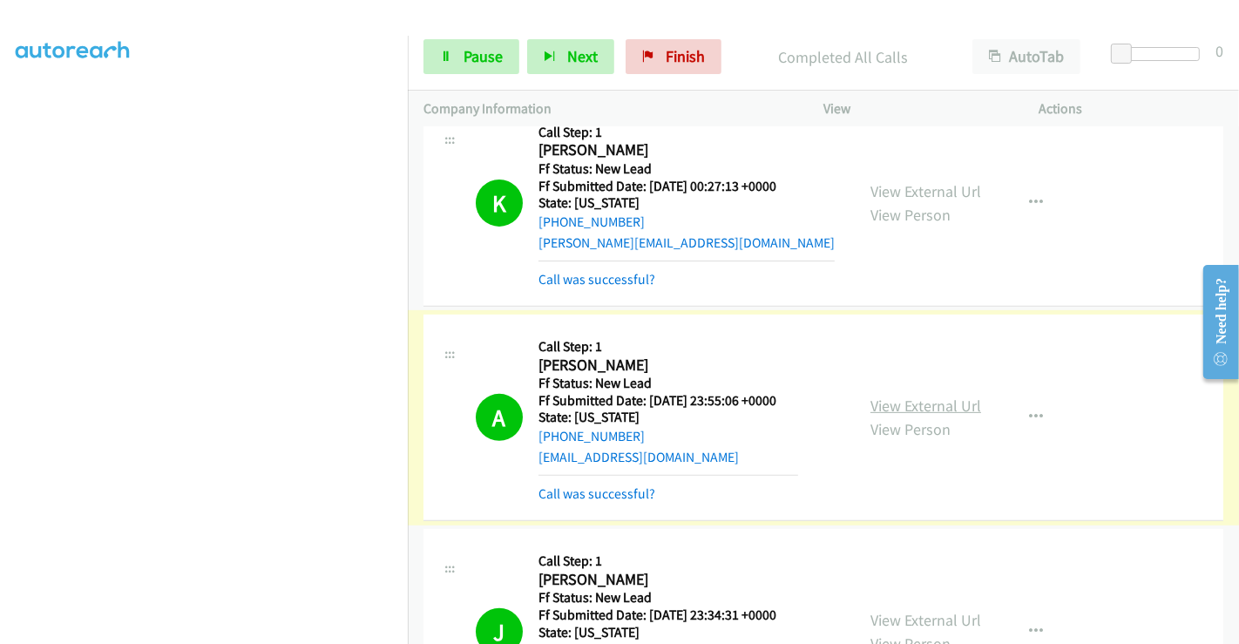
click at [945, 409] on link "View External Url" at bounding box center [925, 406] width 111 height 20
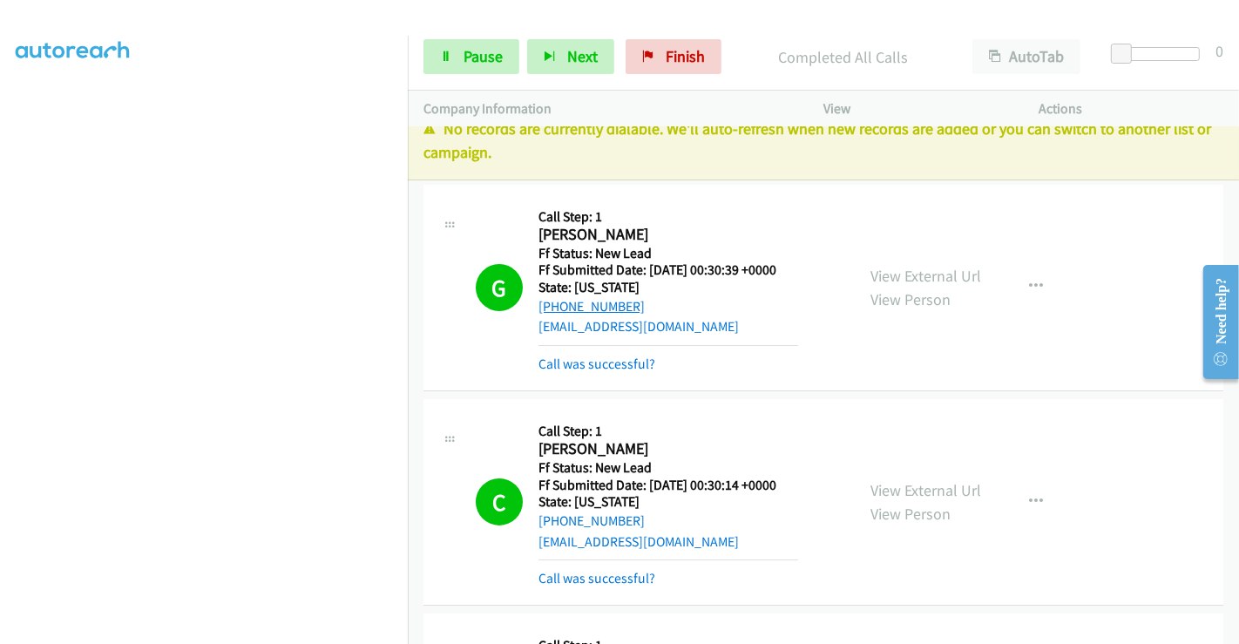
scroll to position [0, 0]
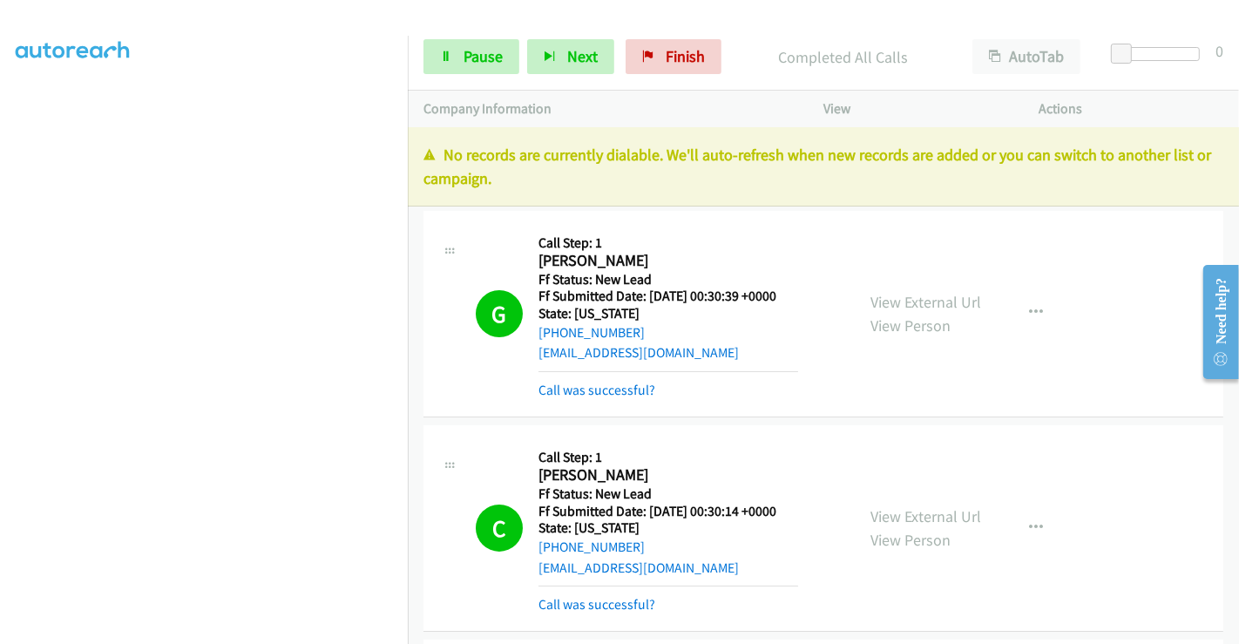
drag, startPoint x: 485, startPoint y: 98, endPoint x: 480, endPoint y: 166, distance: 69.0
click at [484, 98] on p "Company Information" at bounding box center [607, 108] width 369 height 21
click at [486, 53] on span "Pause" at bounding box center [483, 56] width 39 height 20
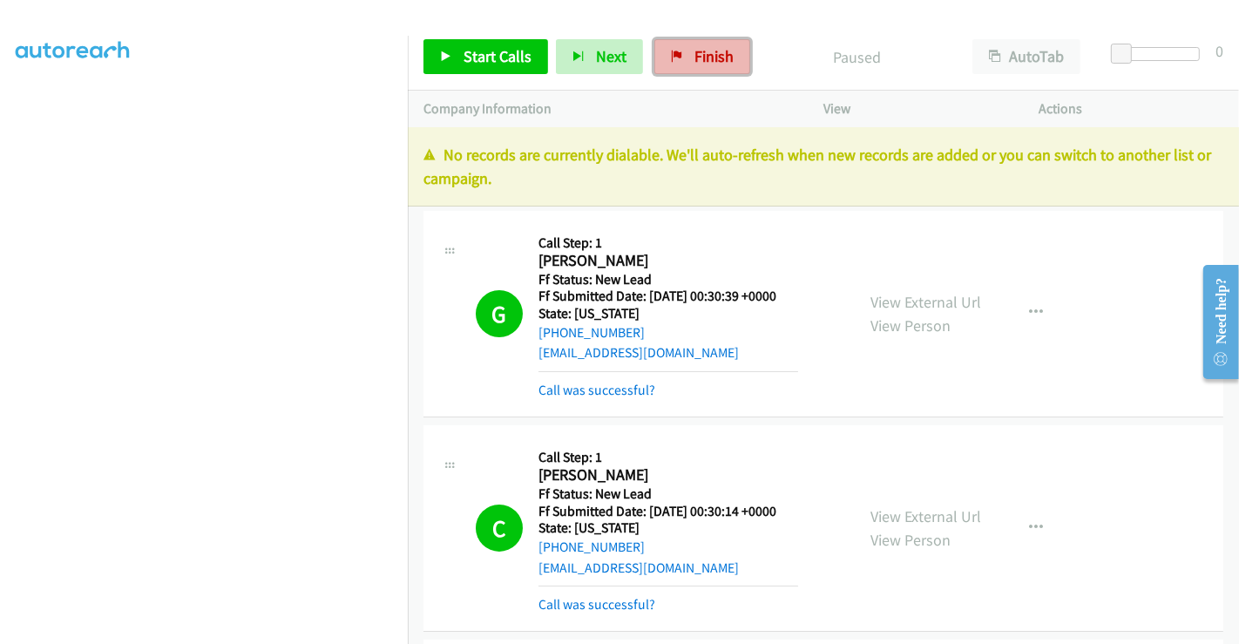
click at [680, 51] on link "Finish" at bounding box center [702, 56] width 96 height 35
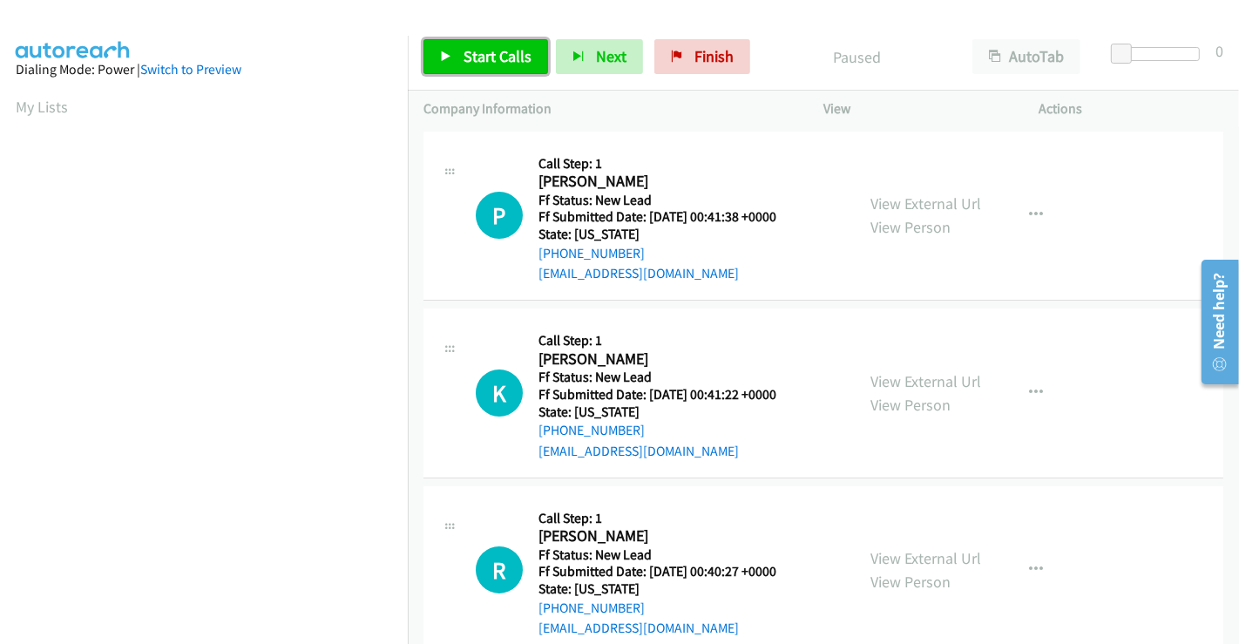
click at [470, 63] on span "Start Calls" at bounding box center [498, 56] width 68 height 20
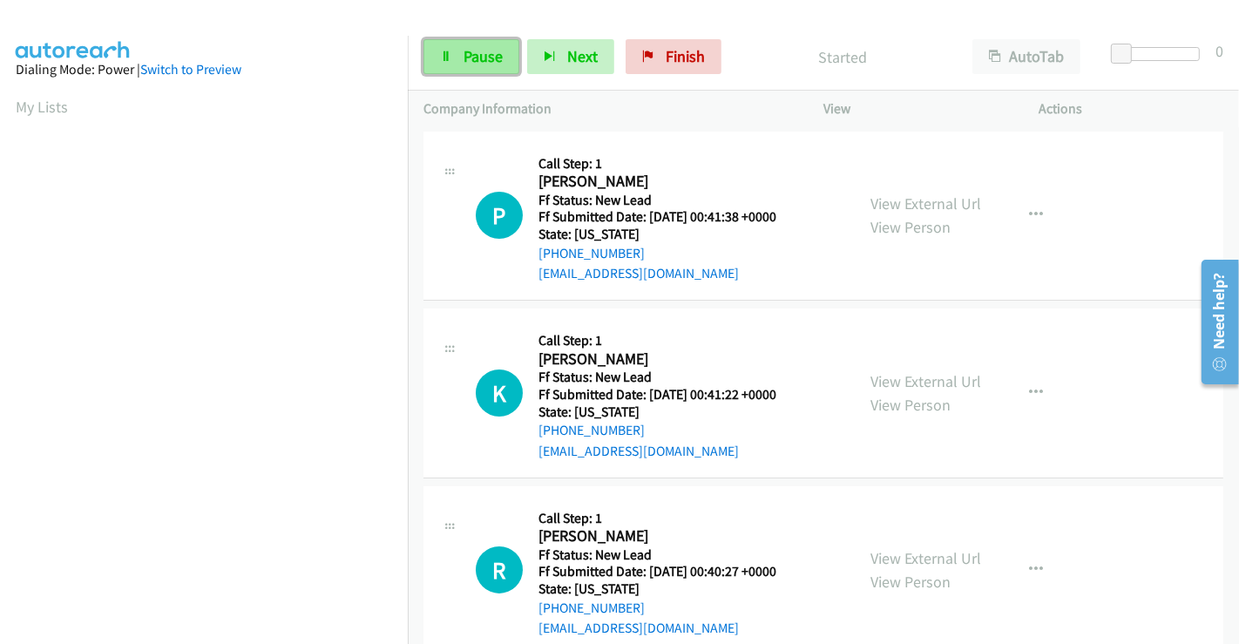
click at [475, 50] on span "Pause" at bounding box center [483, 56] width 39 height 20
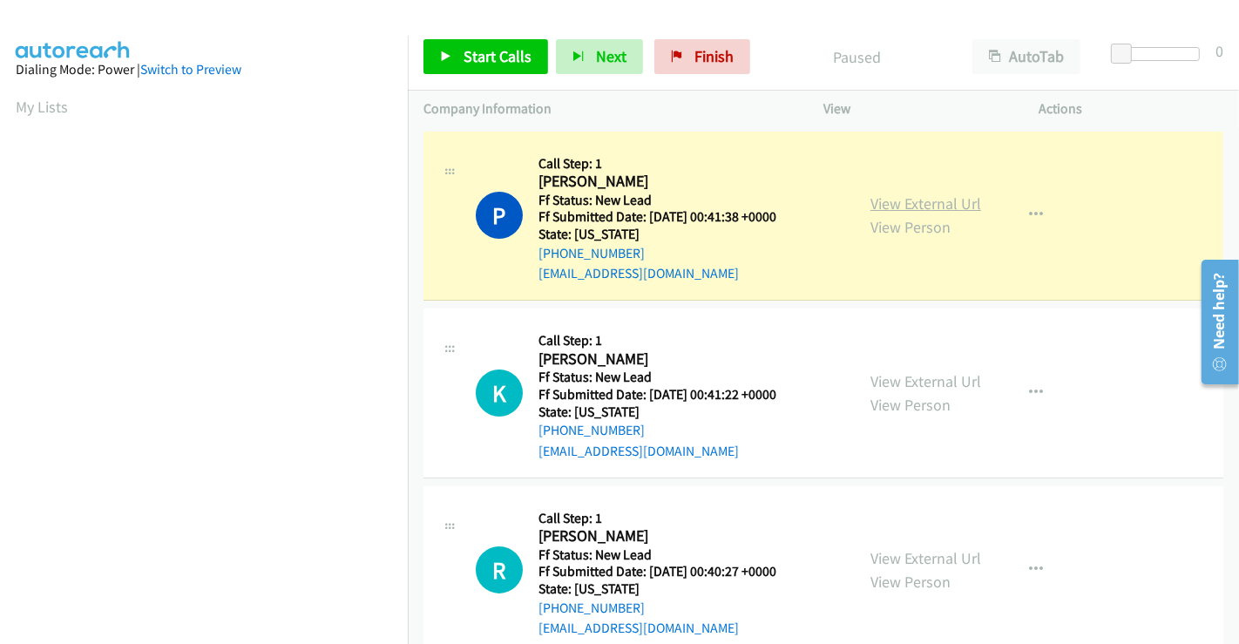
click at [887, 198] on link "View External Url" at bounding box center [925, 203] width 111 height 20
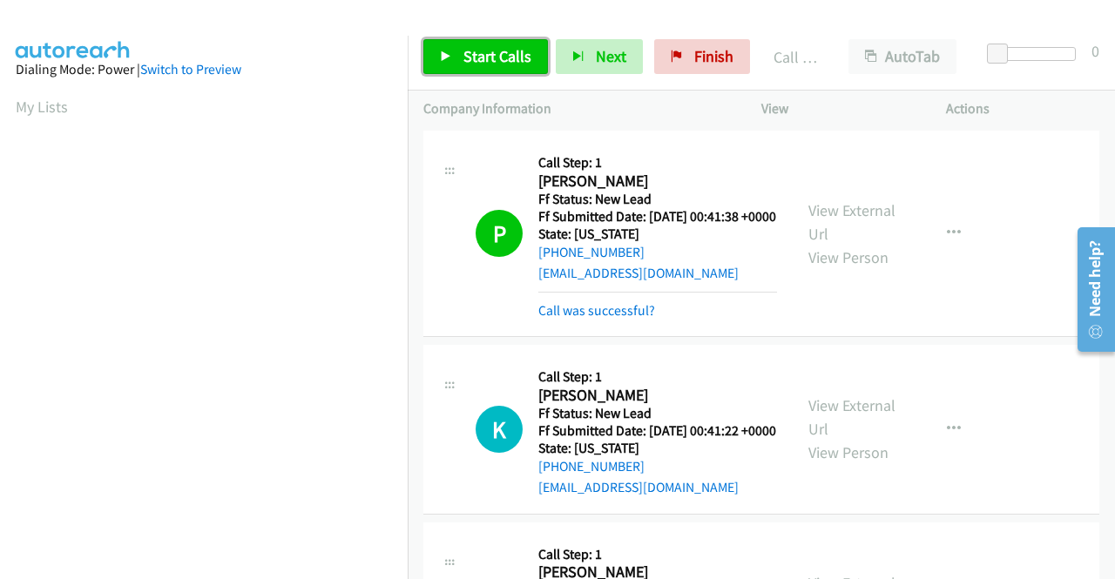
click at [509, 55] on span "Start Calls" at bounding box center [498, 56] width 68 height 20
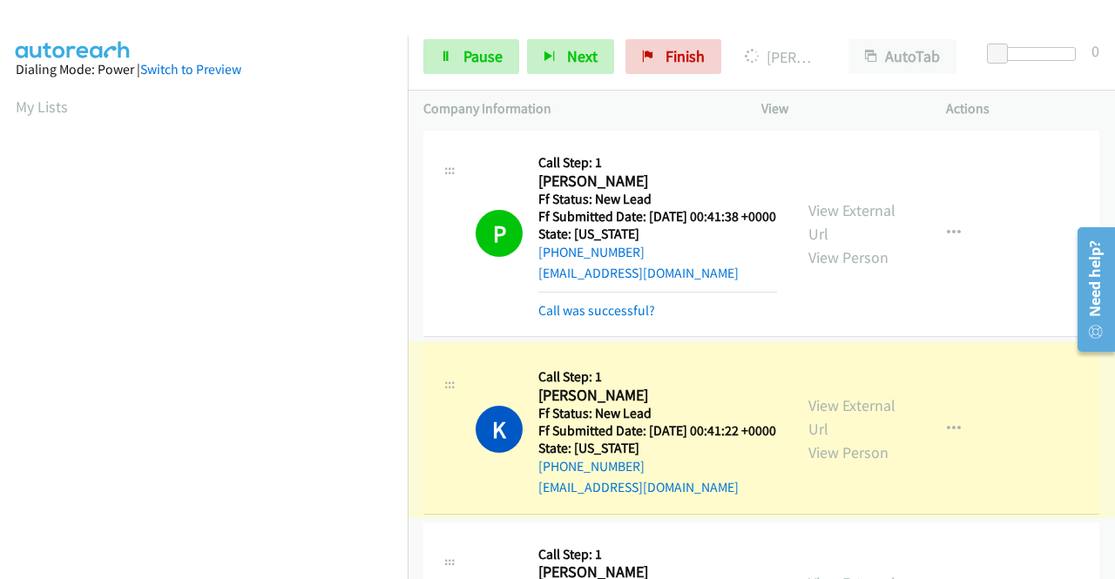
click at [824, 430] on link "View External Url" at bounding box center [852, 418] width 87 height 44
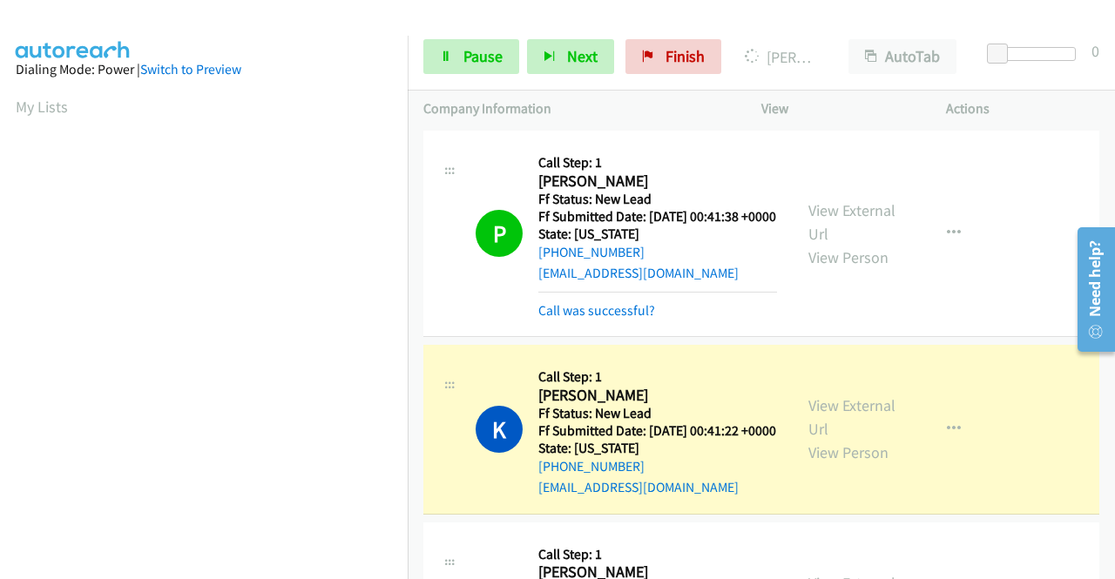
drag, startPoint x: 822, startPoint y: 15, endPoint x: 809, endPoint y: 24, distance: 15.7
click at [822, 15] on div at bounding box center [550, 33] width 1100 height 67
click at [469, 50] on span "Pause" at bounding box center [483, 56] width 39 height 20
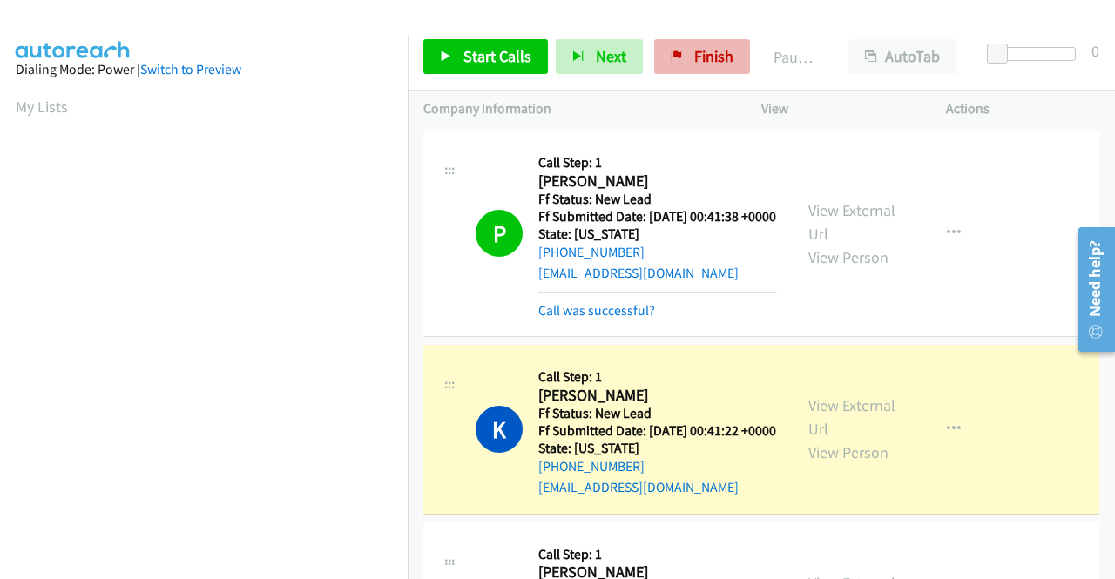
scroll to position [397, 0]
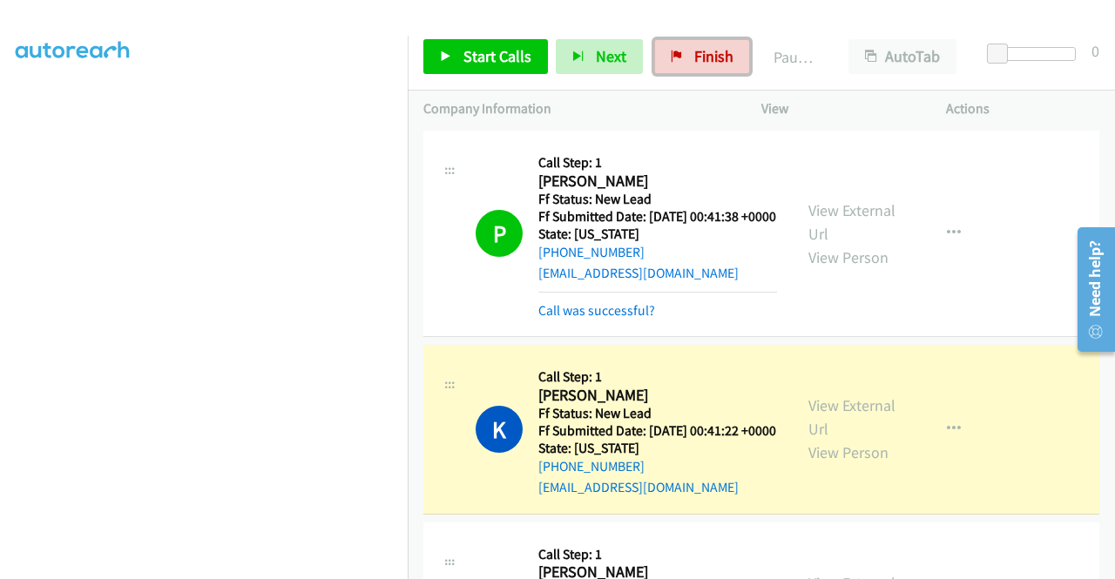
drag, startPoint x: 690, startPoint y: 57, endPoint x: 612, endPoint y: 81, distance: 82.1
click at [694, 56] on span "Finish" at bounding box center [713, 56] width 39 height 20
